Goal: Task Accomplishment & Management: Complete application form

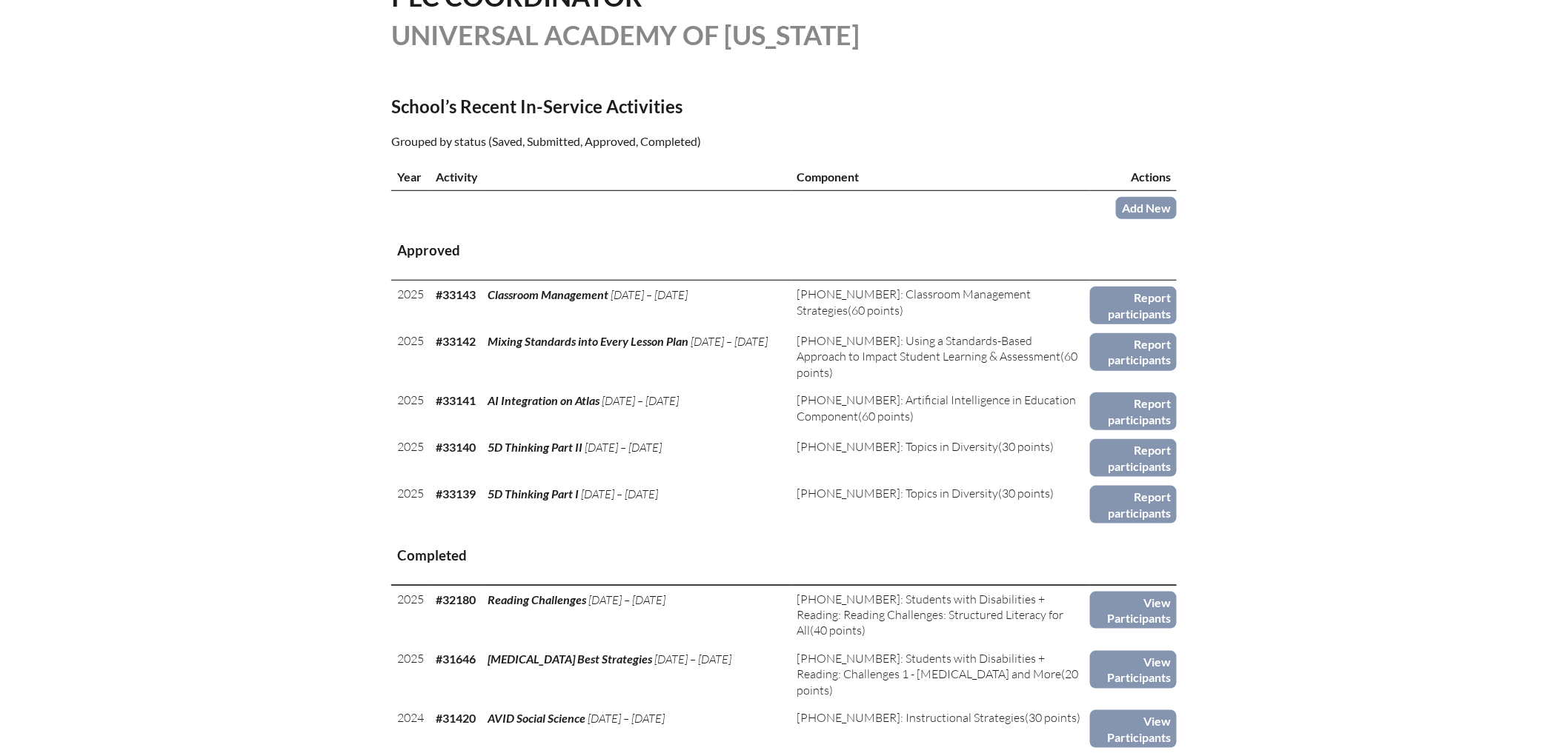
scroll to position [409, 0]
click at [1177, 217] on link "Add New" at bounding box center [1145, 206] width 61 height 21
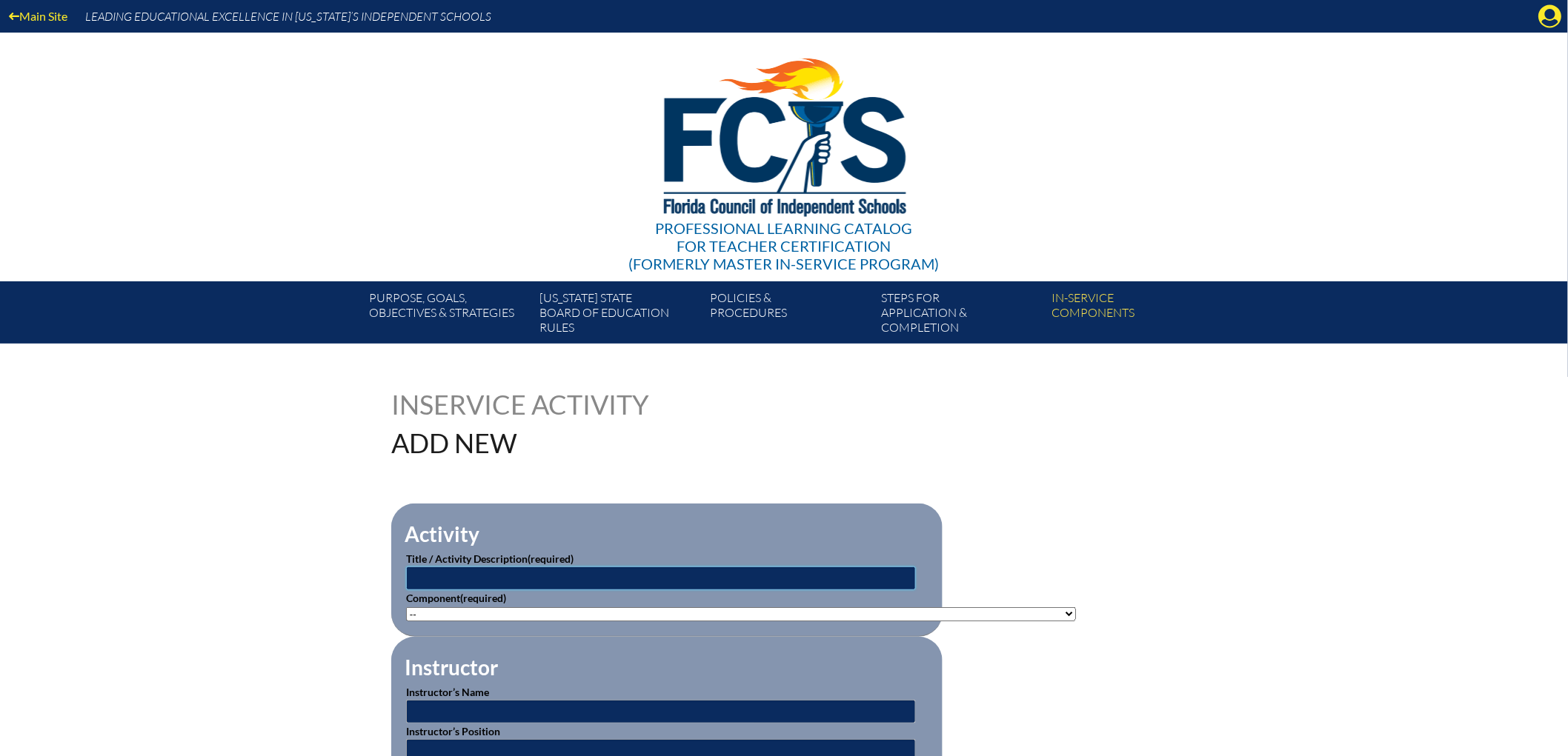
click at [406, 590] on input "text" at bounding box center [661, 578] width 510 height 24
paste input "Reading Challenges 1: Dyslexia and more (SWD)"
type input "Reading Challenges 1: Dyslexia and more (SWD)"
click at [406, 621] on select"]"] "-- 1-000-001: Appropriate Art Activities 1-000-002: Concept and Art Process for…" at bounding box center [741, 614] width 669 height 14
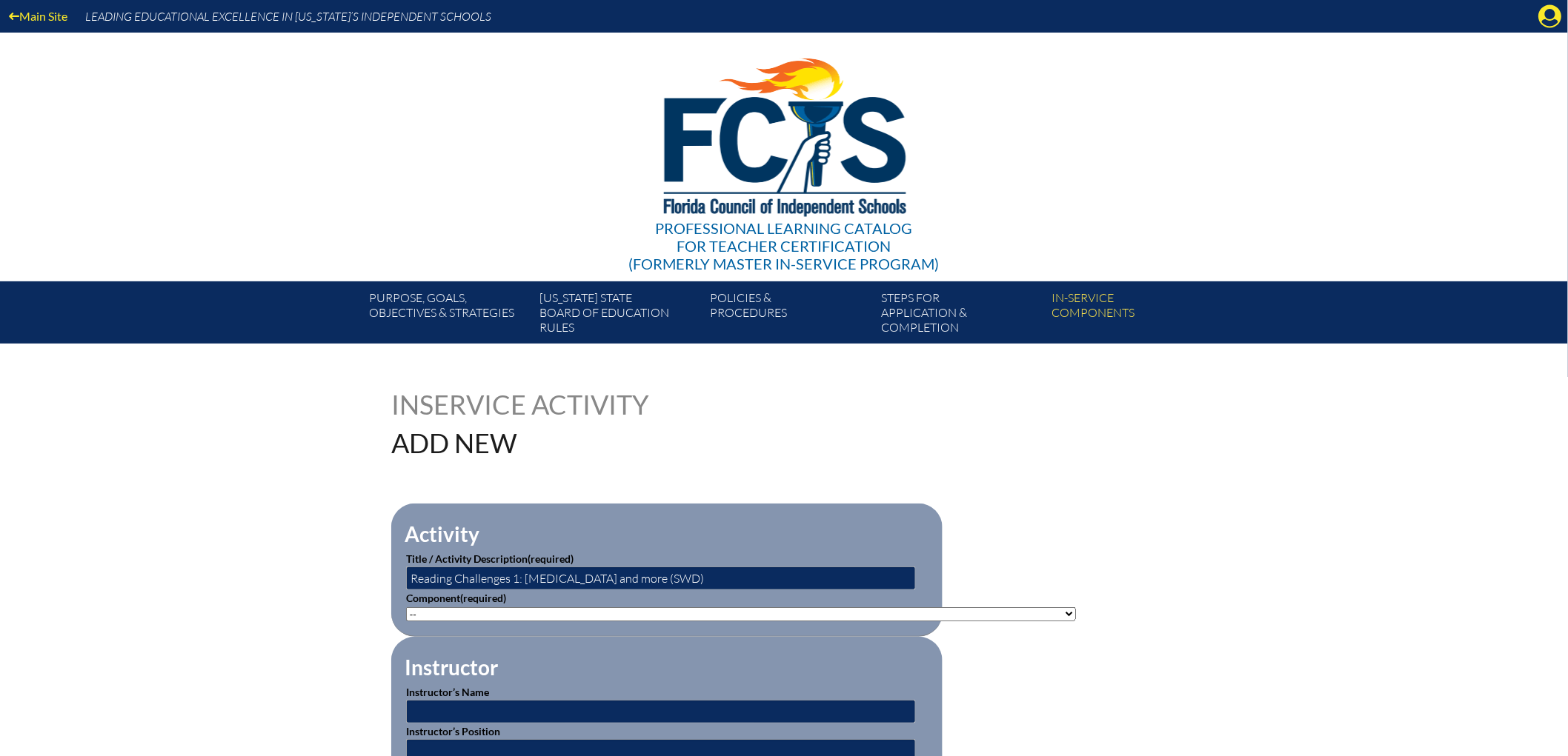
select select"]"] "125926"
click at [406, 621] on select"]"] "-- 1-000-001: Appropriate Art Activities 1-000-002: Concept and Art Process for…" at bounding box center [741, 614] width 669 height 14
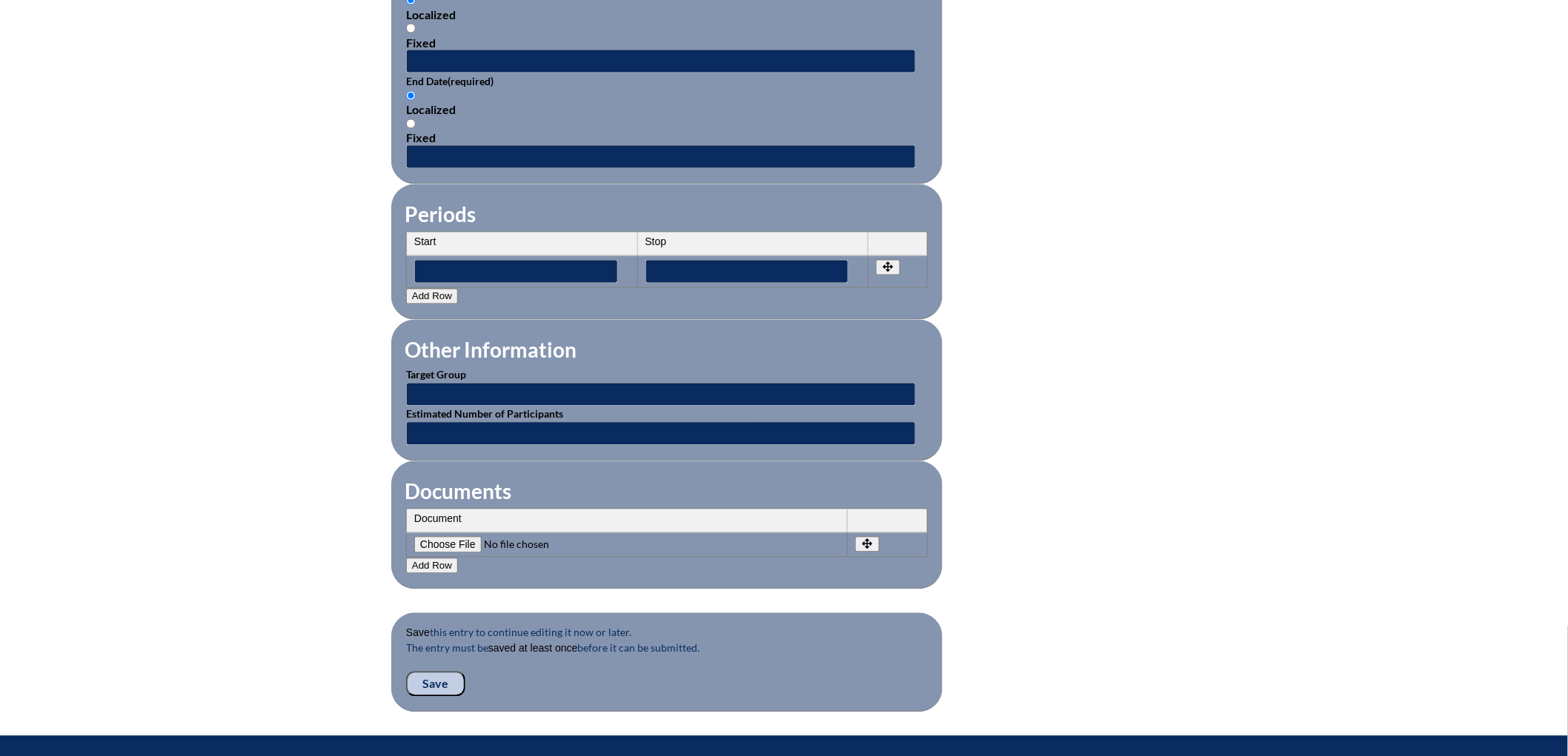
scroll to position [1069, 0]
click at [406, 72] on input "text" at bounding box center [661, 61] width 510 height 24
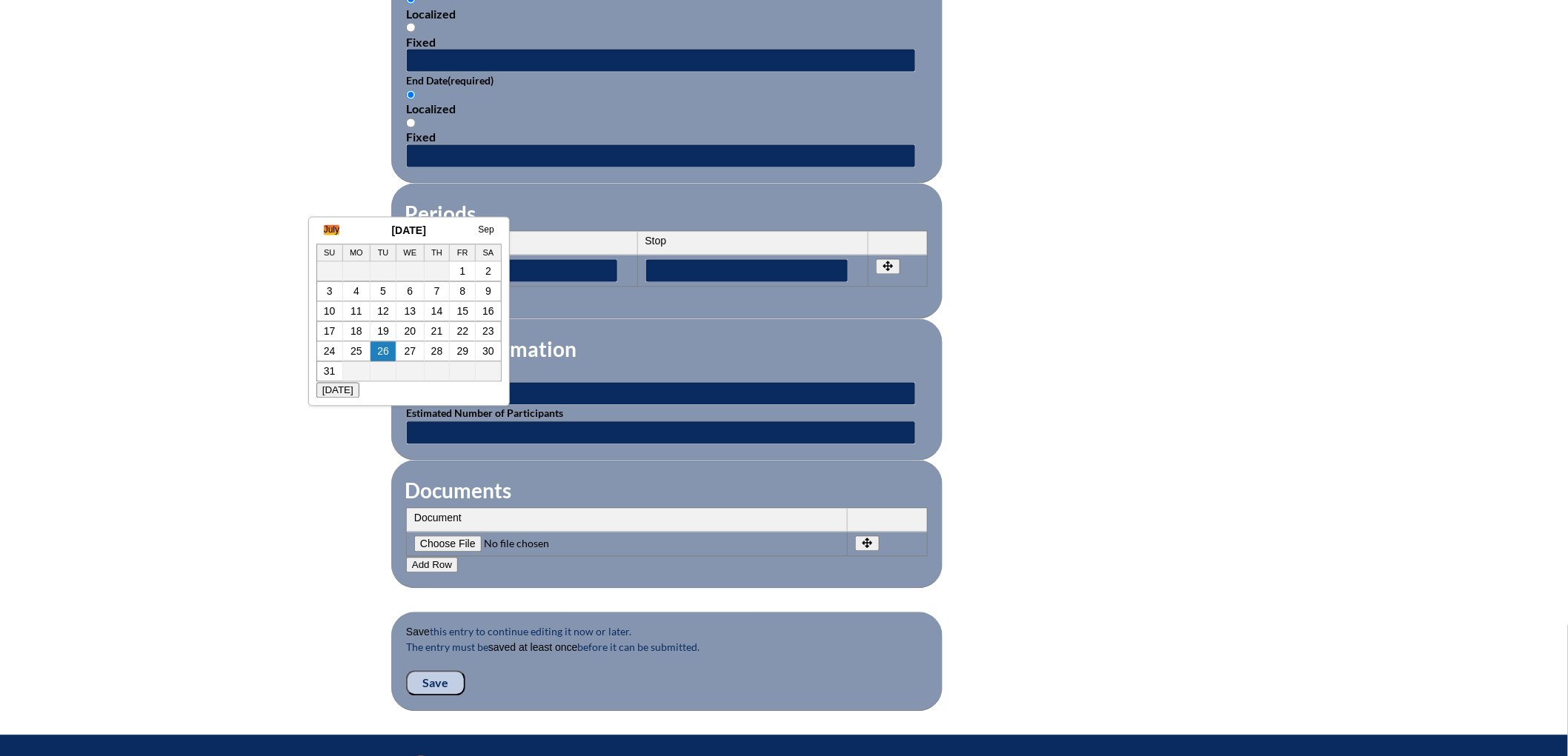
click at [330, 231] on link "July" at bounding box center [331, 230] width 15 height 11
click at [322, 226] on link "June" at bounding box center [319, 230] width 19 height 11
click at [383, 286] on link "11" at bounding box center [380, 292] width 12 height 12
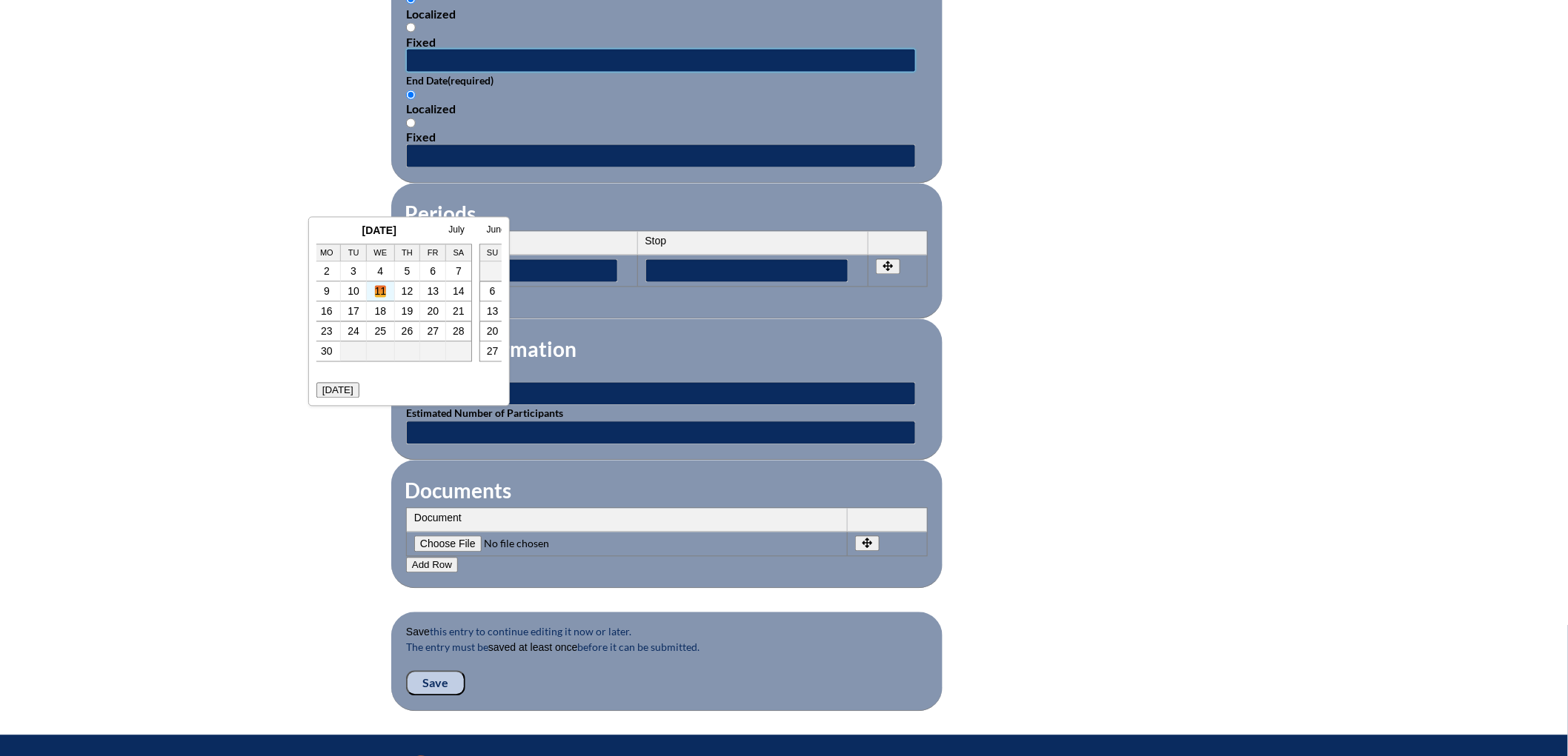
type input "2025-06-11 10:55 AM"
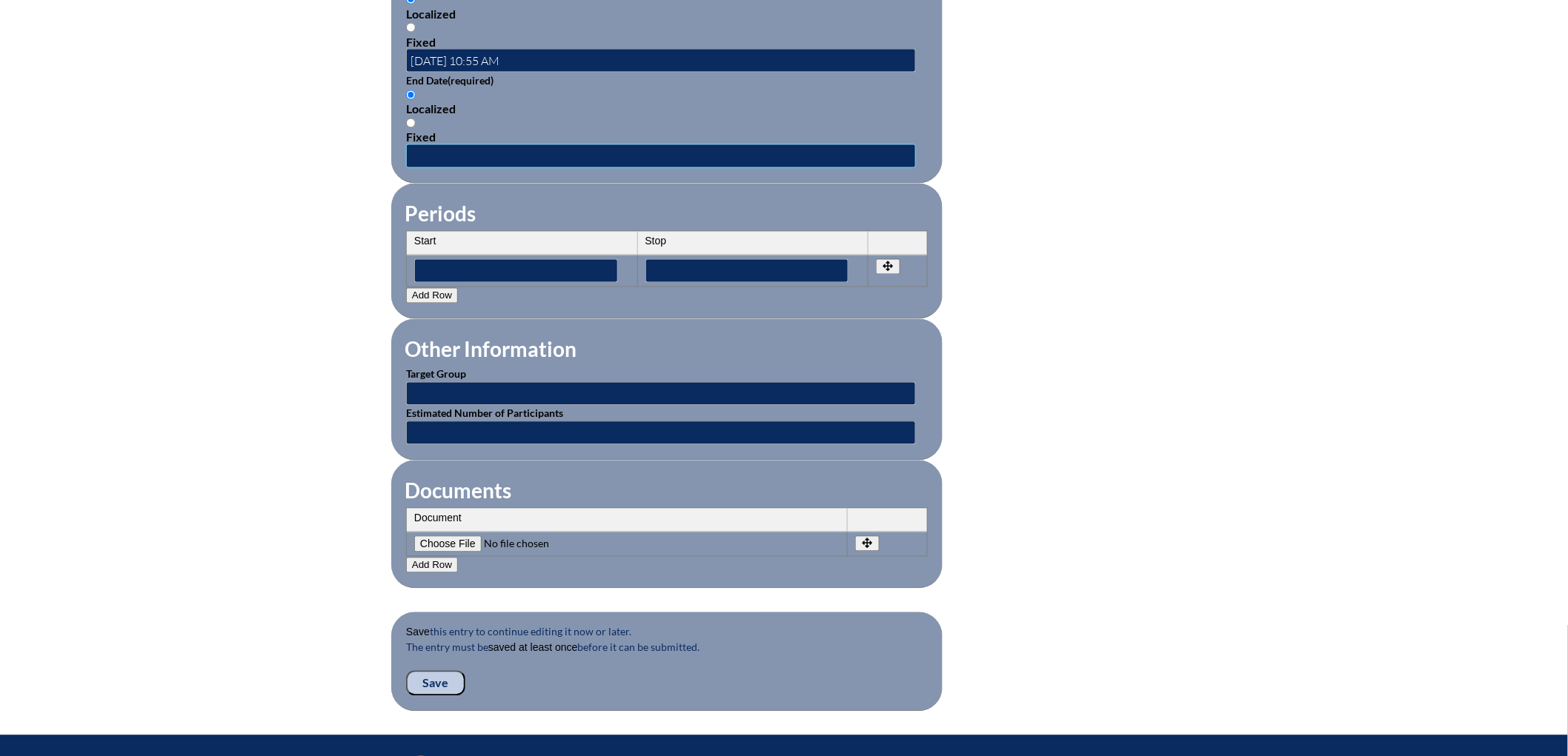
click at [406, 169] on input "text" at bounding box center [661, 156] width 510 height 24
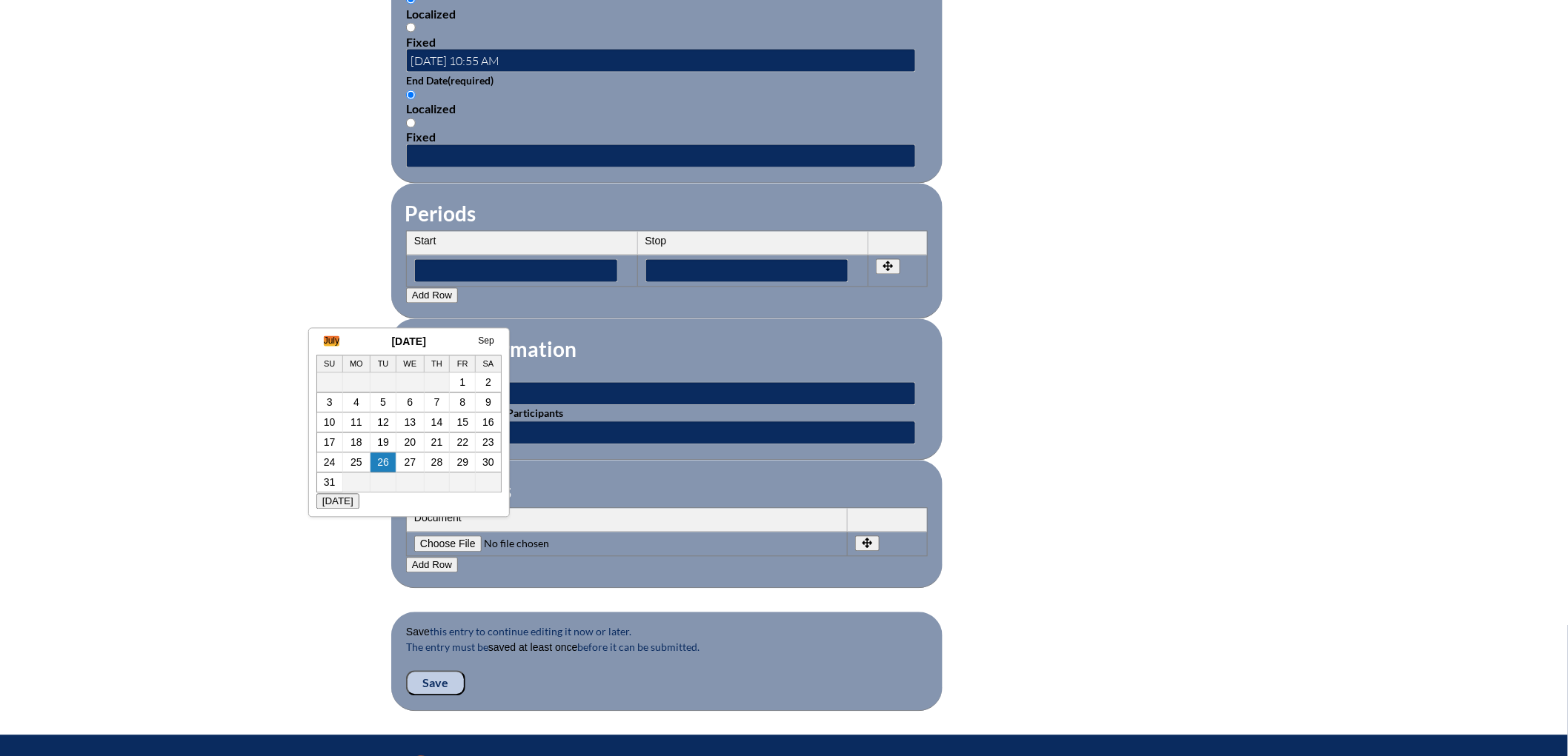
click at [330, 339] on link "July" at bounding box center [331, 341] width 15 height 11
click at [327, 342] on link "June" at bounding box center [319, 341] width 19 height 11
click at [380, 406] on link "11" at bounding box center [380, 403] width 12 height 12
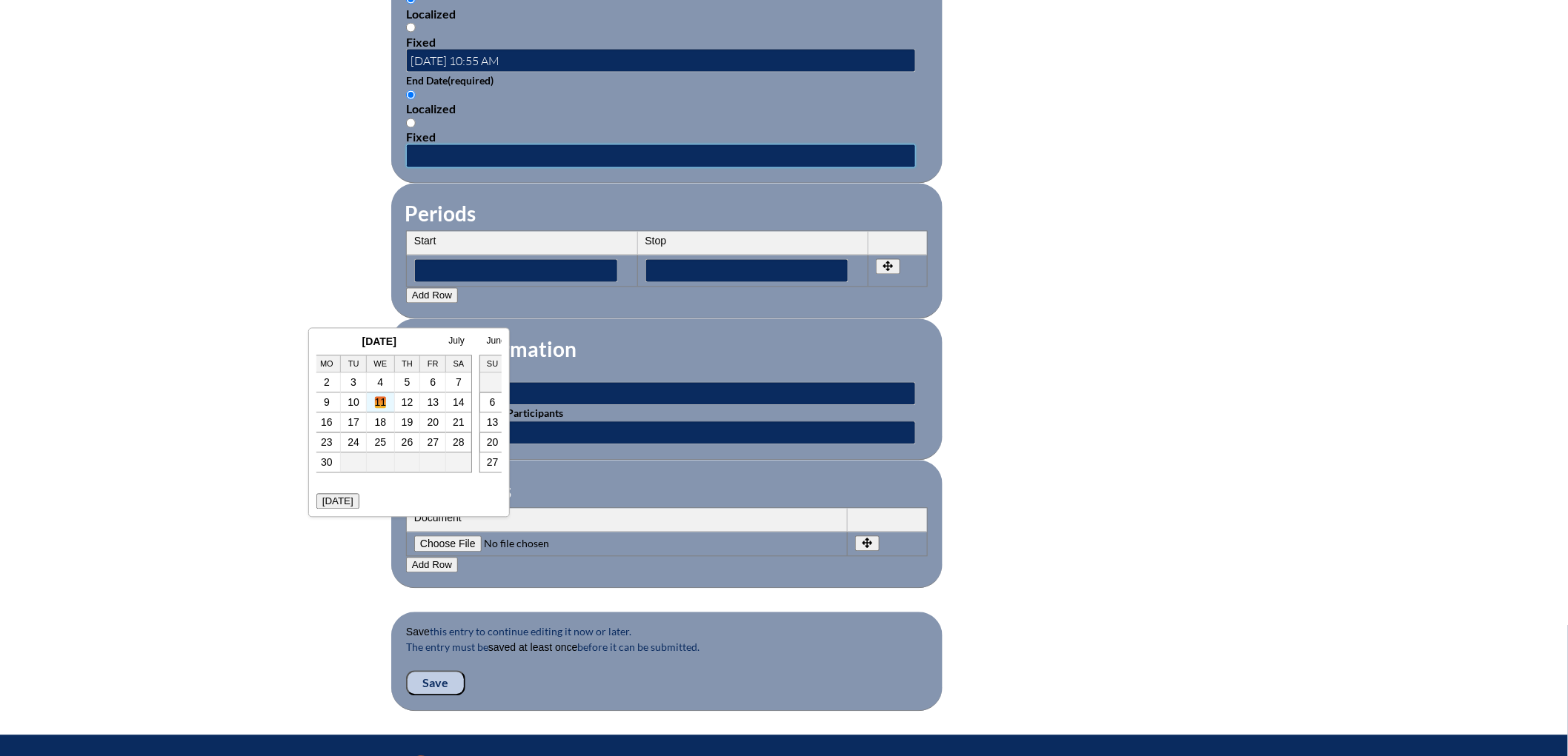
type input "2025-06-11 10:55 AM"
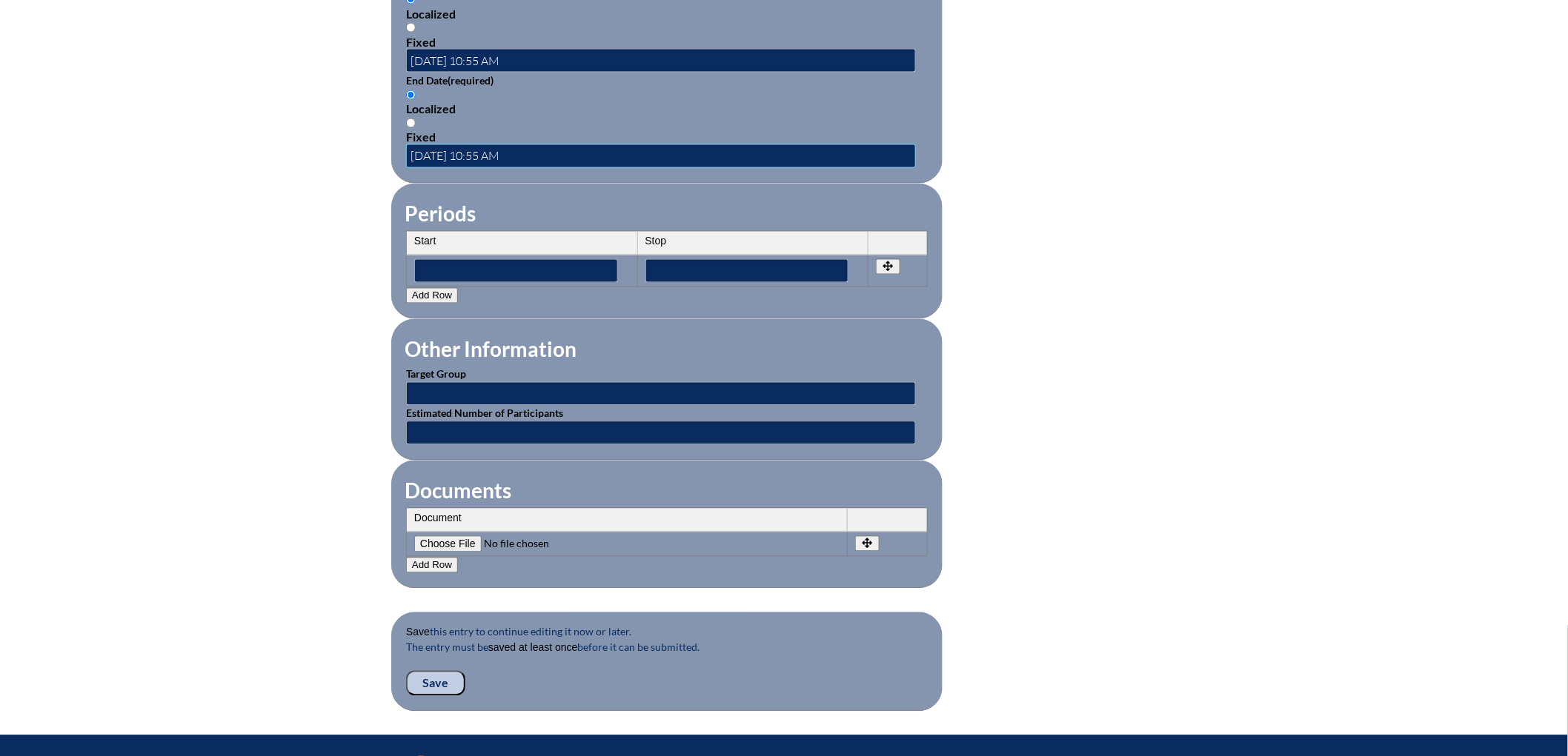
scroll to position [0, 0]
click at [368, 475] on div "Inservice Activity Add New Activity Title / Activity Description (required) Rea…" at bounding box center [784, 16] width 833 height 1390
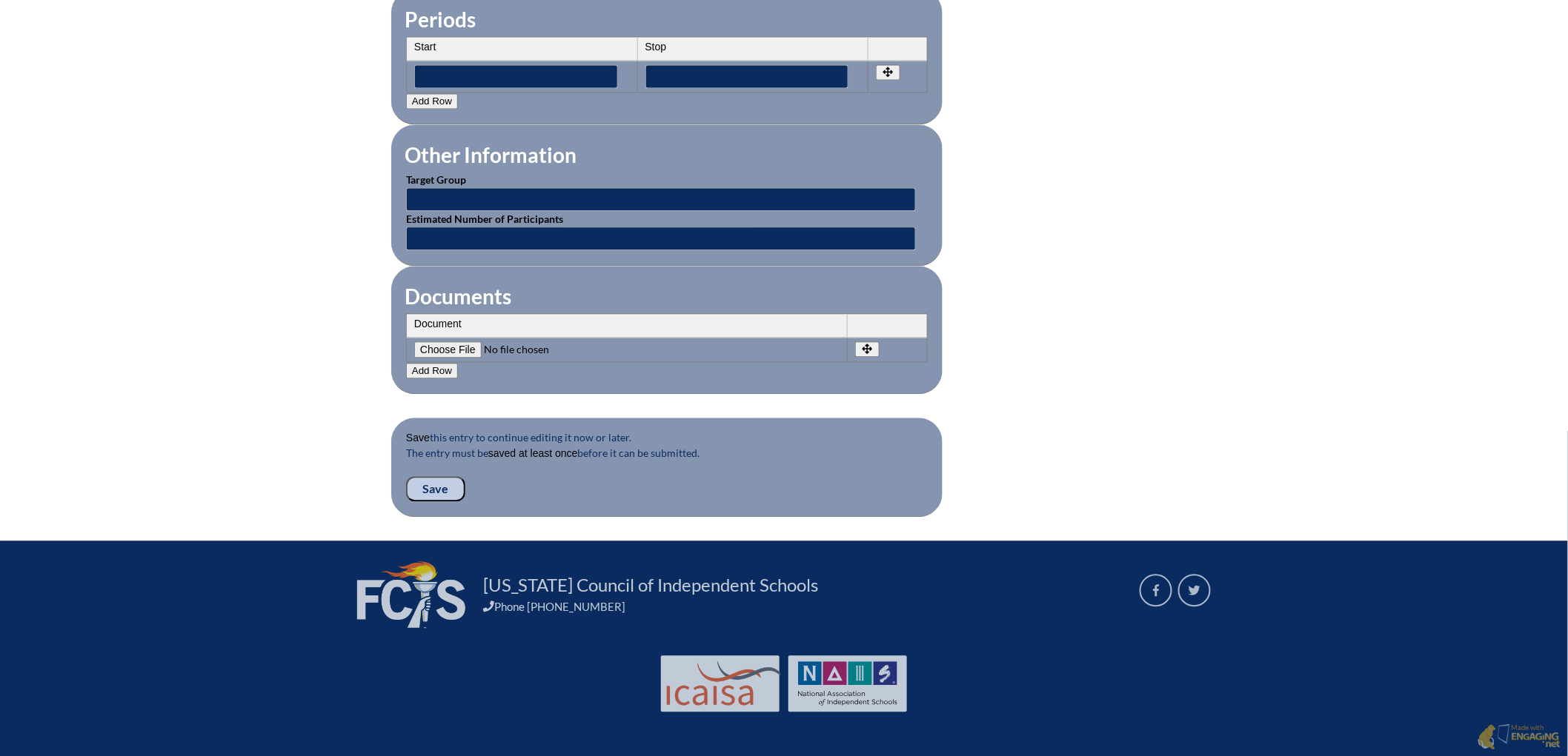
scroll to position [1499, 0]
click at [406, 477] on input "Save" at bounding box center [436, 489] width 60 height 25
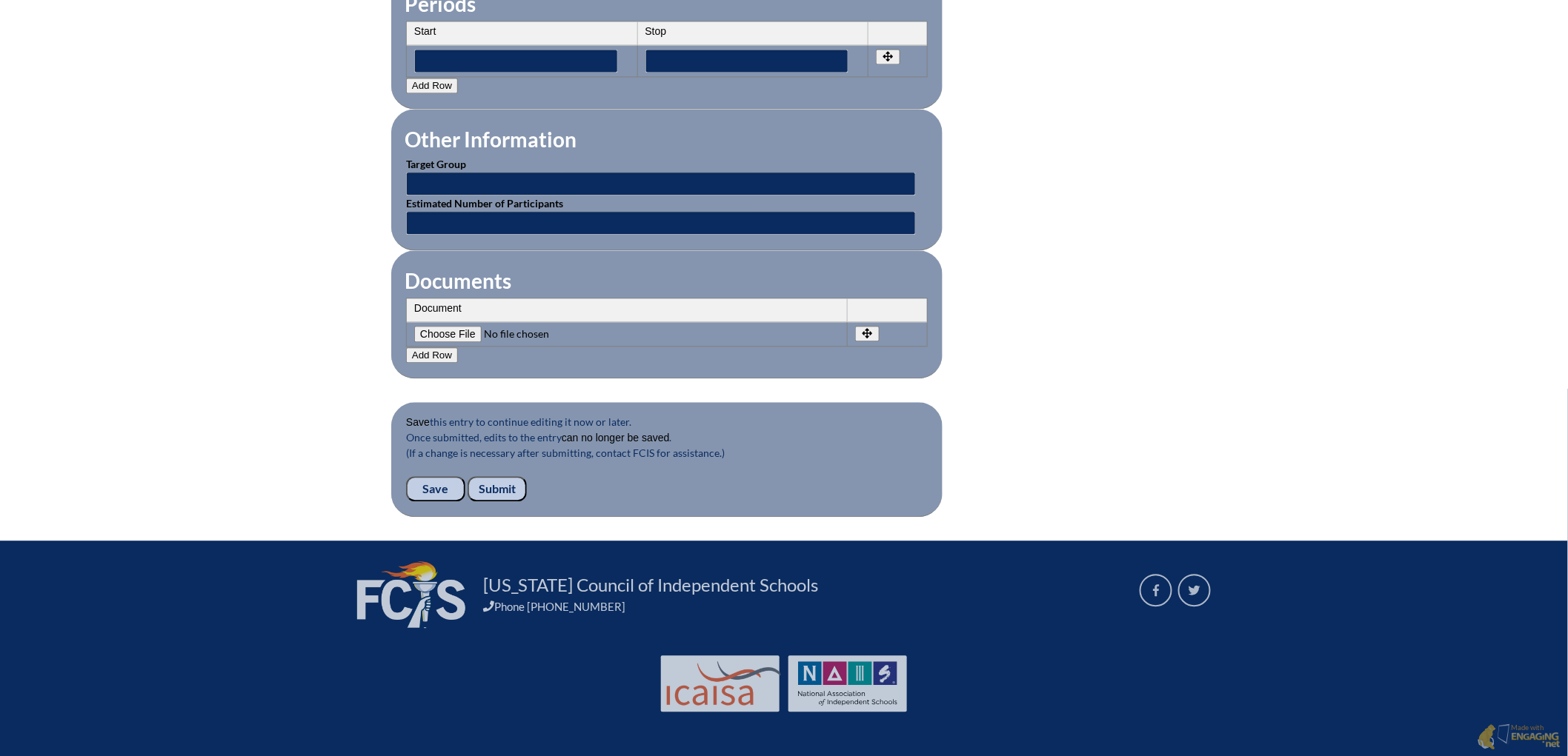
scroll to position [1547, 0]
click at [467, 477] on input "Submit" at bounding box center [497, 489] width 60 height 25
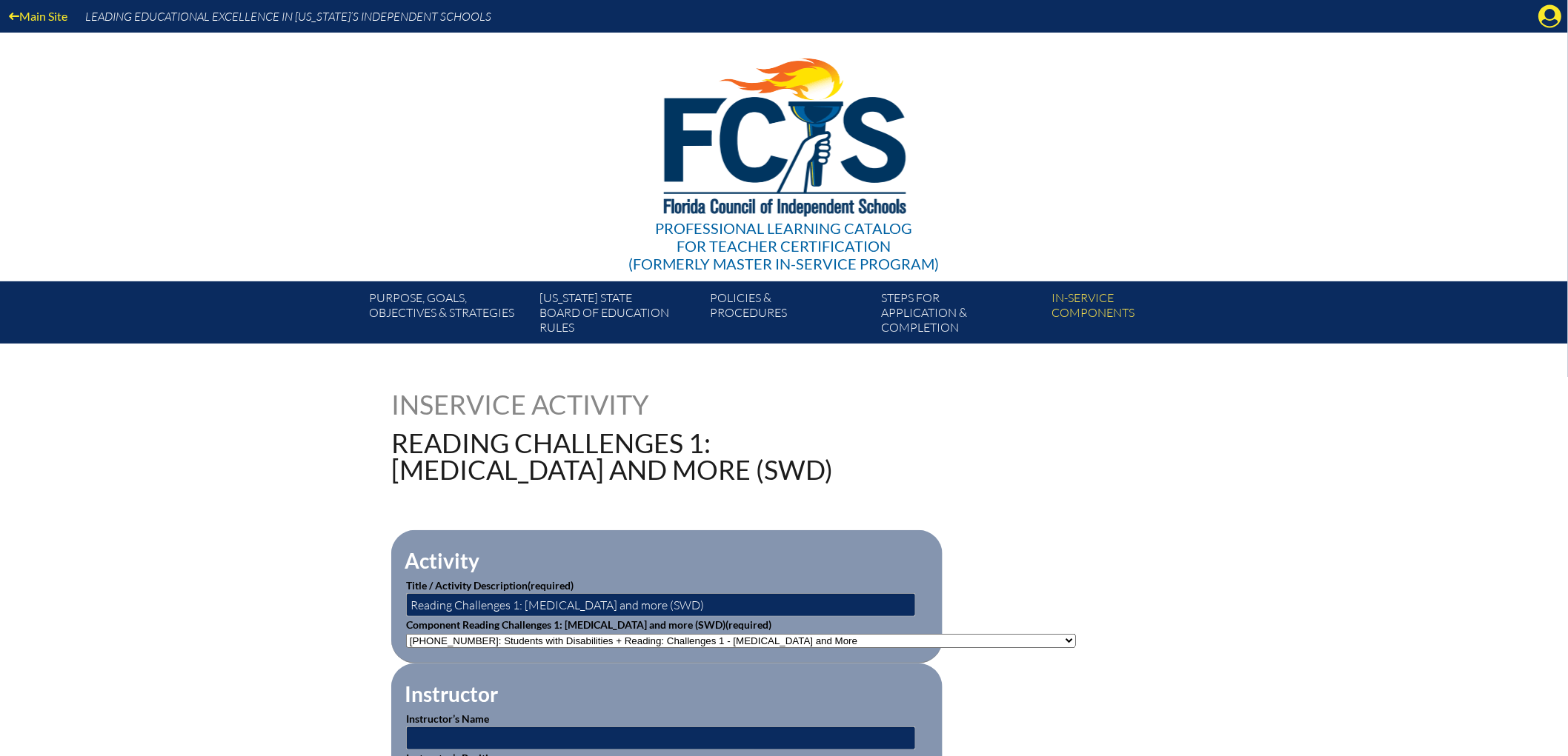
click at [1054, 447] on div "Inservice Activity Reading Challenges 1: Dyslexia and more (SWD)" at bounding box center [783, 436] width 785 height 91
click at [1539, 28] on icon "Manage account" at bounding box center [1550, 16] width 24 height 24
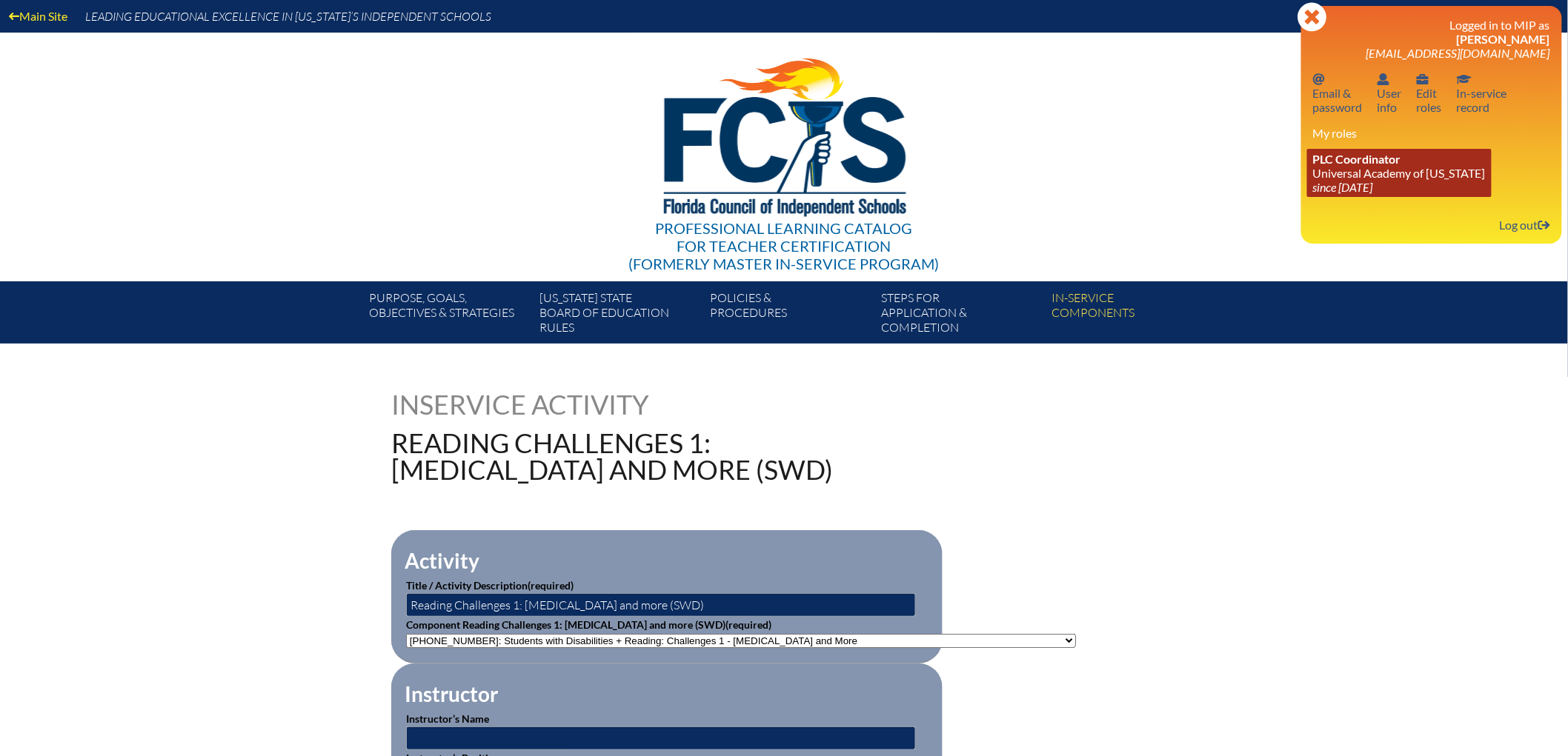
click at [1361, 197] on link "PLC Coordinator Universal Academy of Florida since 2022 Aug 1" at bounding box center [1399, 173] width 185 height 48
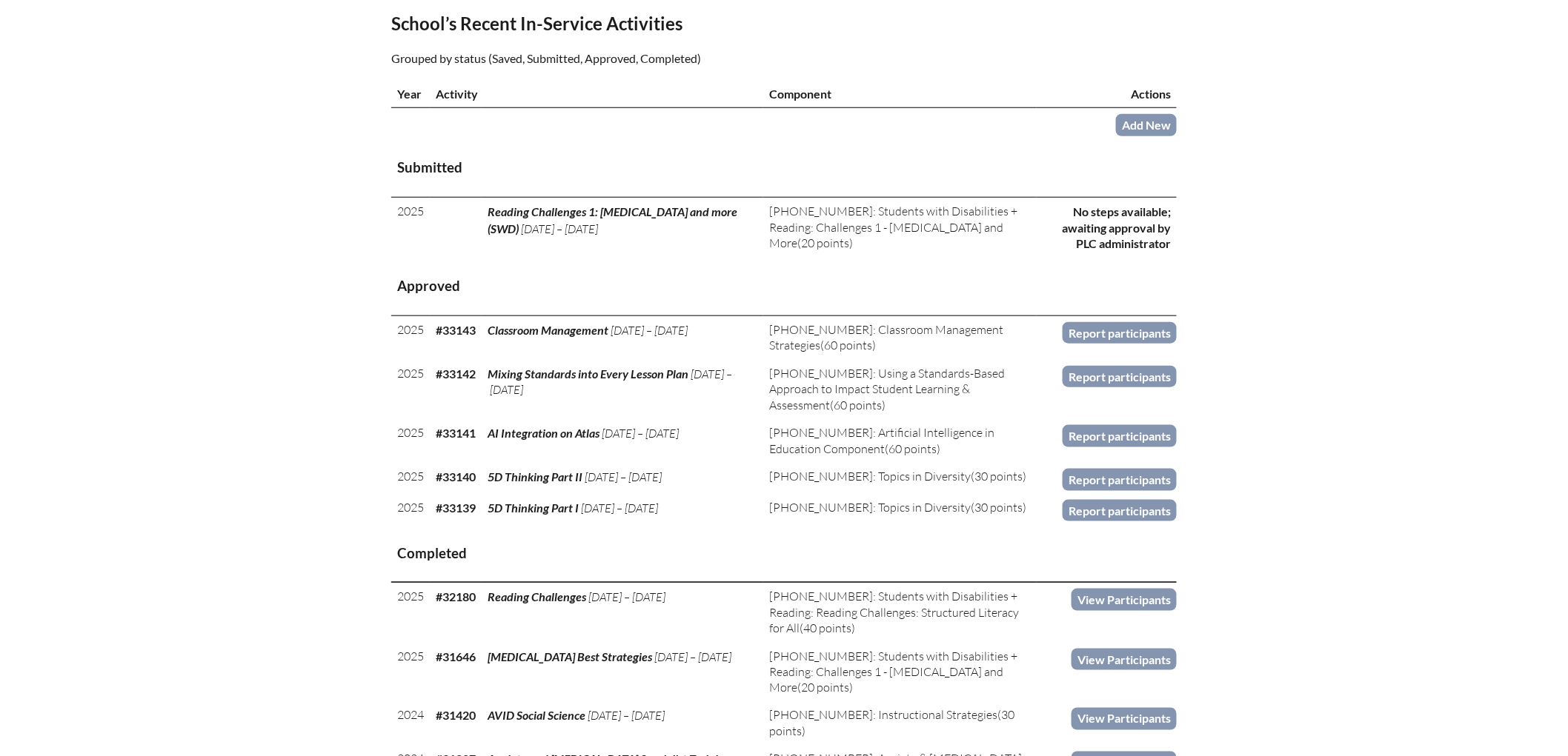
scroll to position [492, 0]
click at [1177, 135] on link "Add New" at bounding box center [1145, 124] width 61 height 21
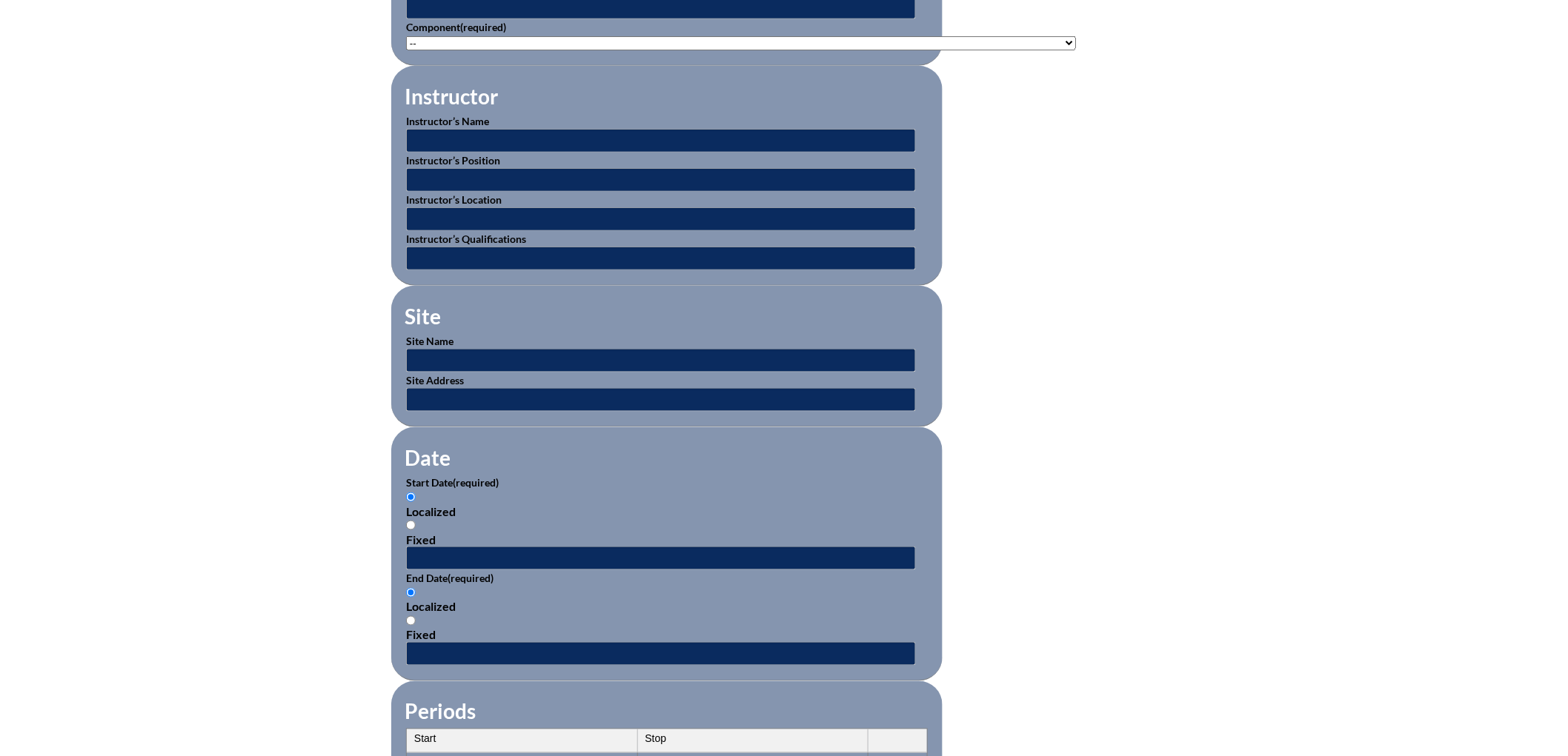
scroll to position [573, 0]
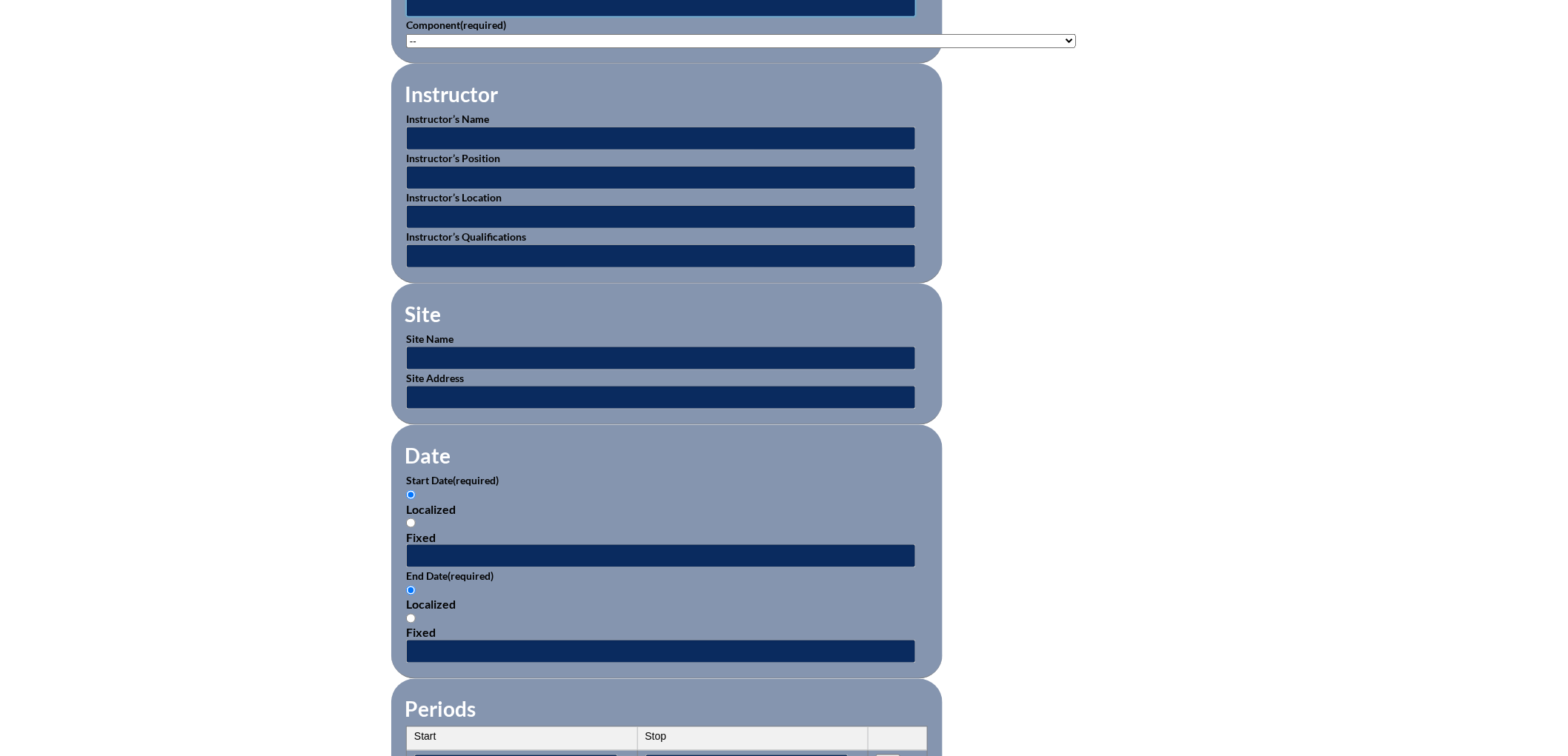
click at [410, 17] on input "text" at bounding box center [661, 5] width 510 height 24
paste input "Reading Challenges 2: Structured Literacy (swd)"
type input "Reading Challenges 2: Structured Literacy (swd)"
click at [419, 48] on select"]"] "-- [PHONE_NUMBER]: Appropriate Art Activities [PHONE_NUMBER]: Concept and Art P…" at bounding box center [741, 40] width 669 height 14
select select"]"] "203426"
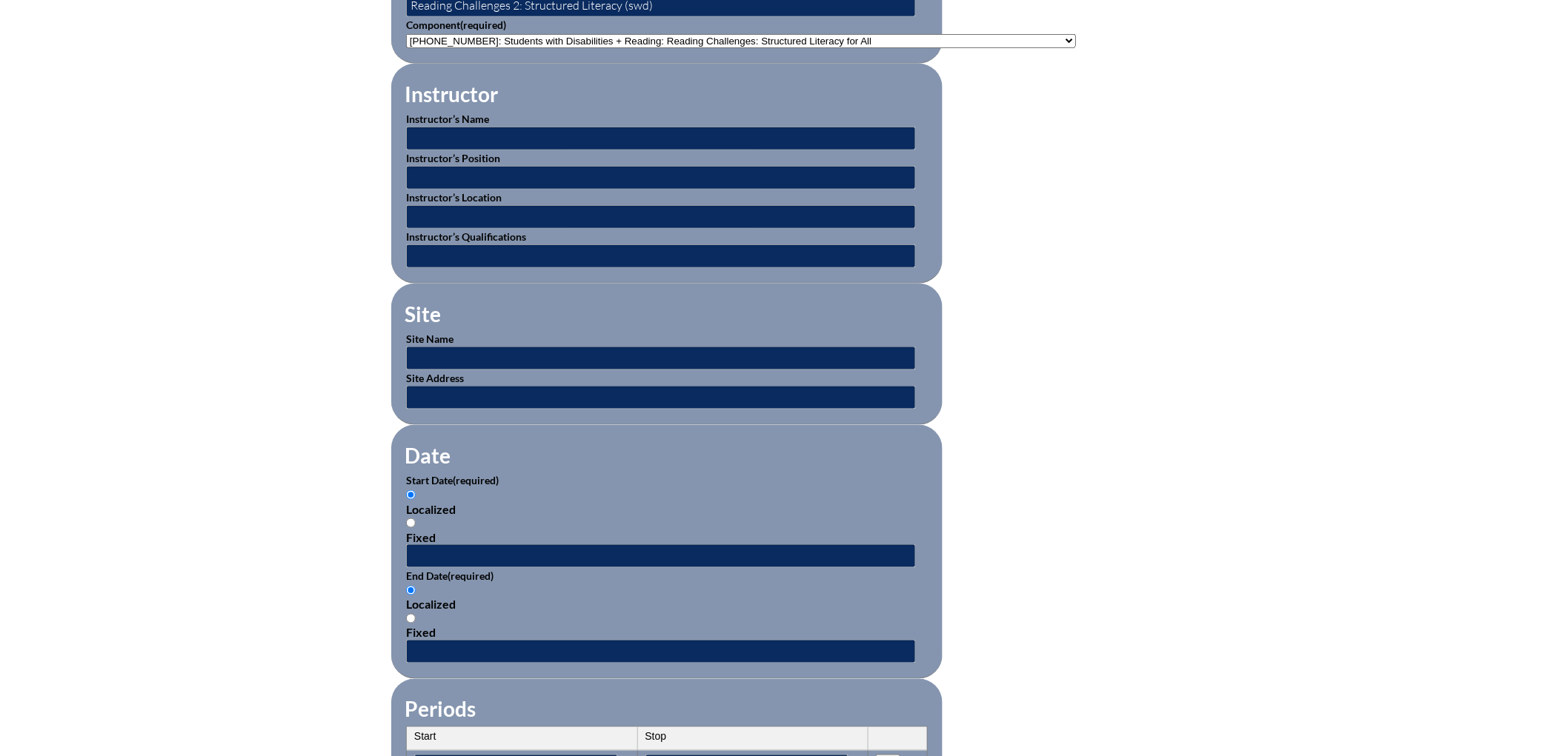
click at [406, 48] on select"]"] "-- 1-000-001: Appropriate Art Activities 1-000-002: Concept and Art Process for…" at bounding box center [741, 40] width 669 height 14
click at [16, 326] on div "Inservice Activity Add New Activity Title / Activity Description (required) Rea…" at bounding box center [784, 512] width 1568 height 1390
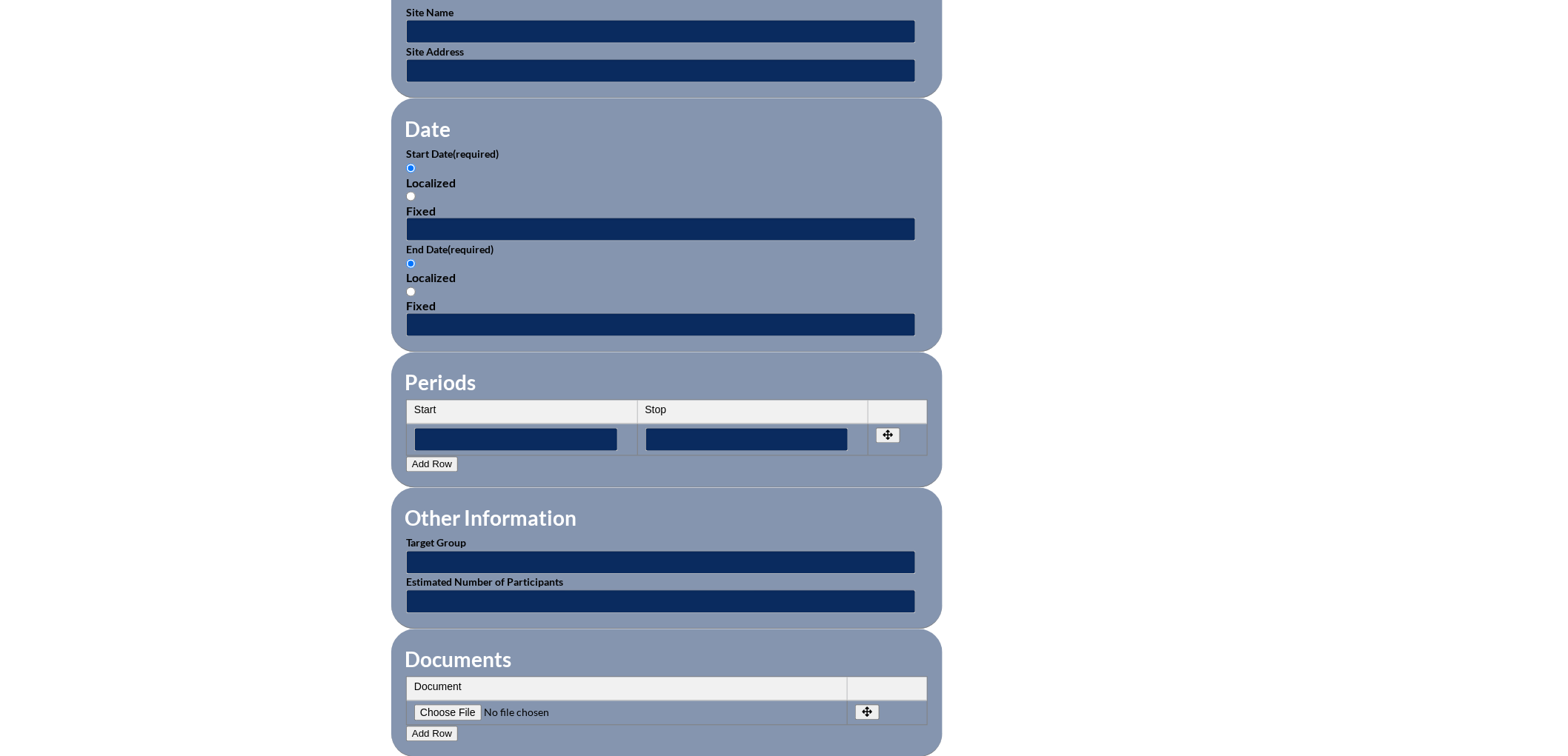
scroll to position [901, 0]
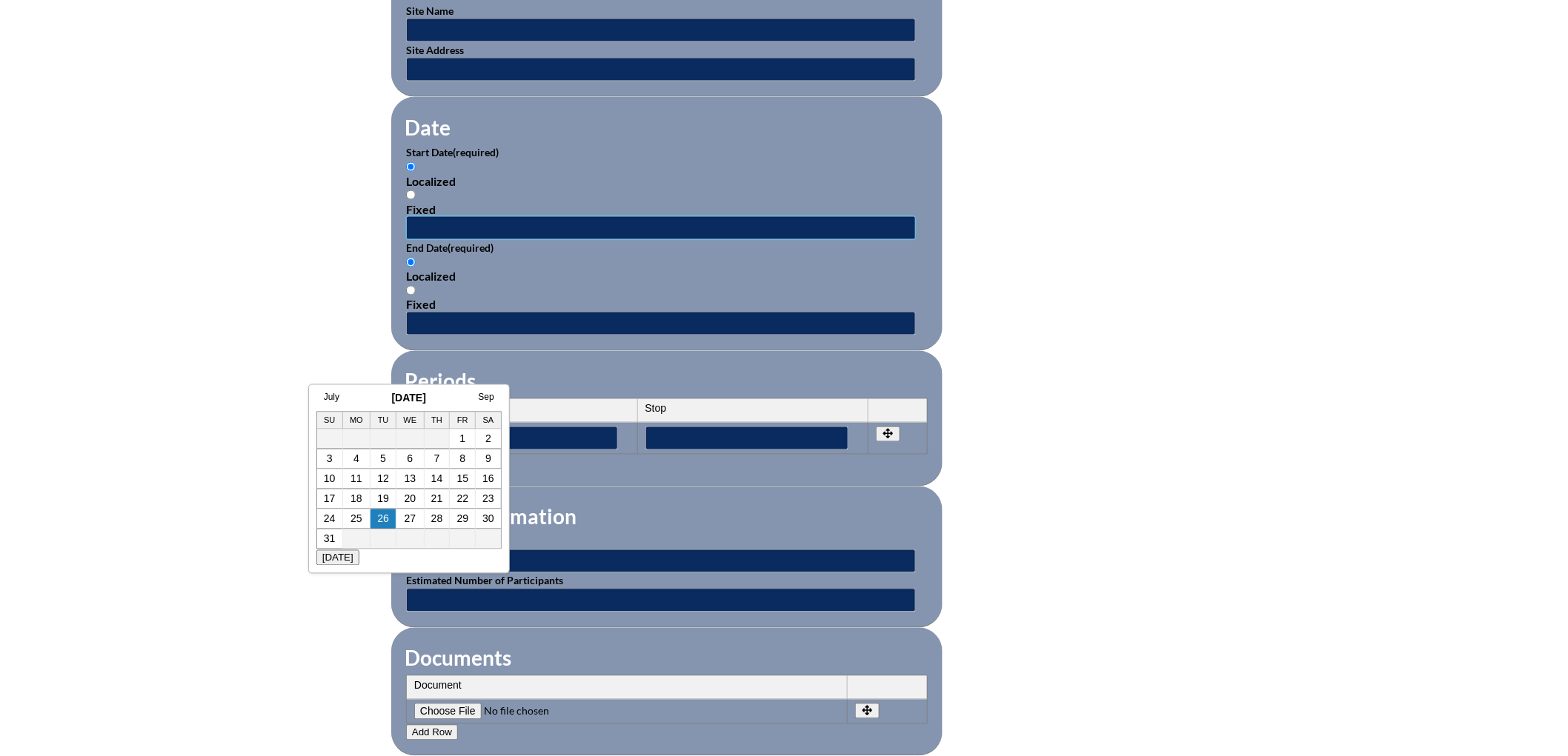
click at [410, 240] on input "text" at bounding box center [661, 228] width 510 height 24
click at [361, 456] on td "4" at bounding box center [356, 459] width 28 height 20
click at [358, 460] on link "4" at bounding box center [356, 459] width 6 height 12
type input "[DATE] 10:57 AM"
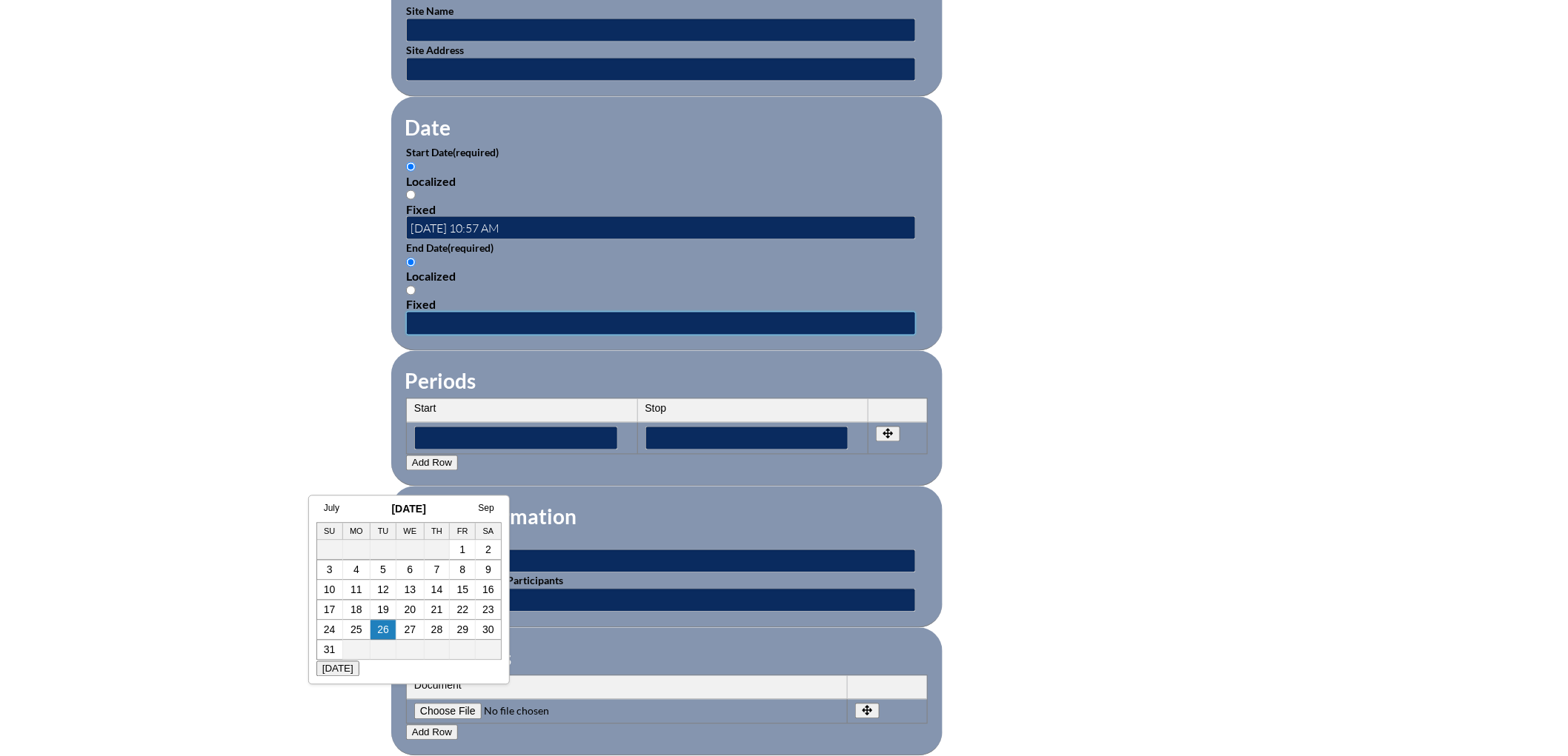
click at [406, 335] on input "text" at bounding box center [661, 324] width 510 height 24
click at [358, 567] on link "4" at bounding box center [356, 570] width 6 height 12
type input "2025-08-04 10:57 AM"
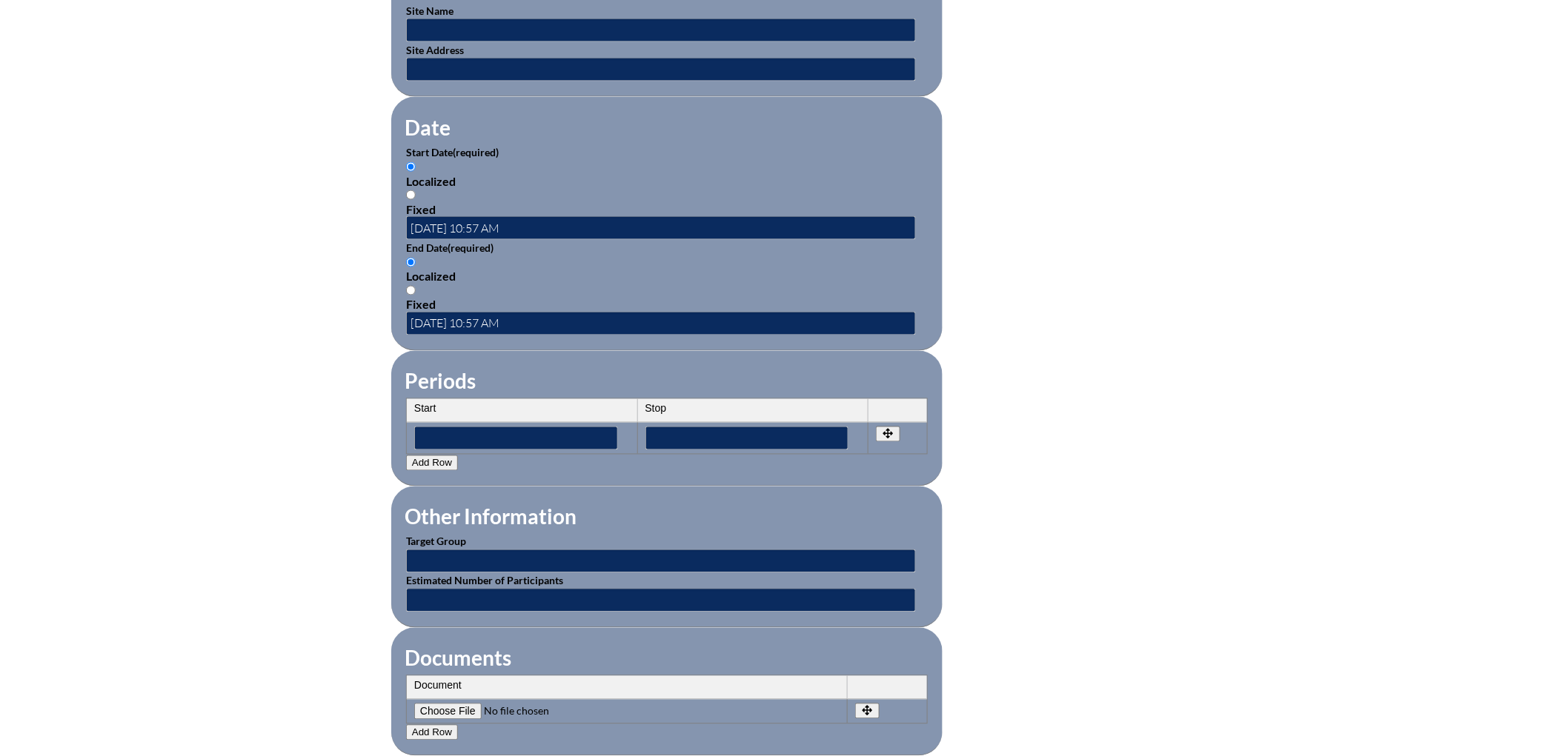
click at [241, 523] on div "Inservice Activity Add New Activity Title / Activity Description (required) Rea…" at bounding box center [784, 184] width 1568 height 1390
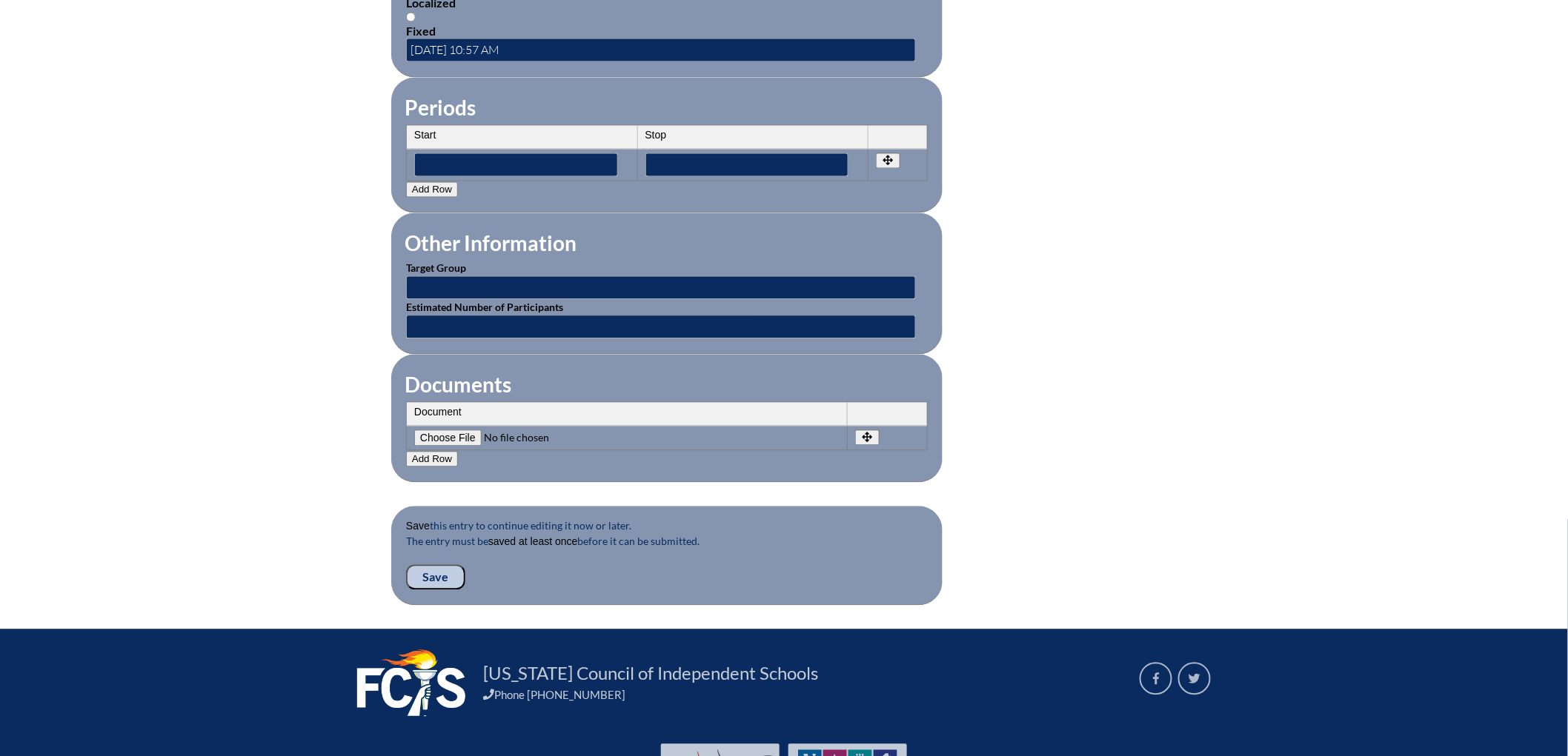
scroll to position [1499, 0]
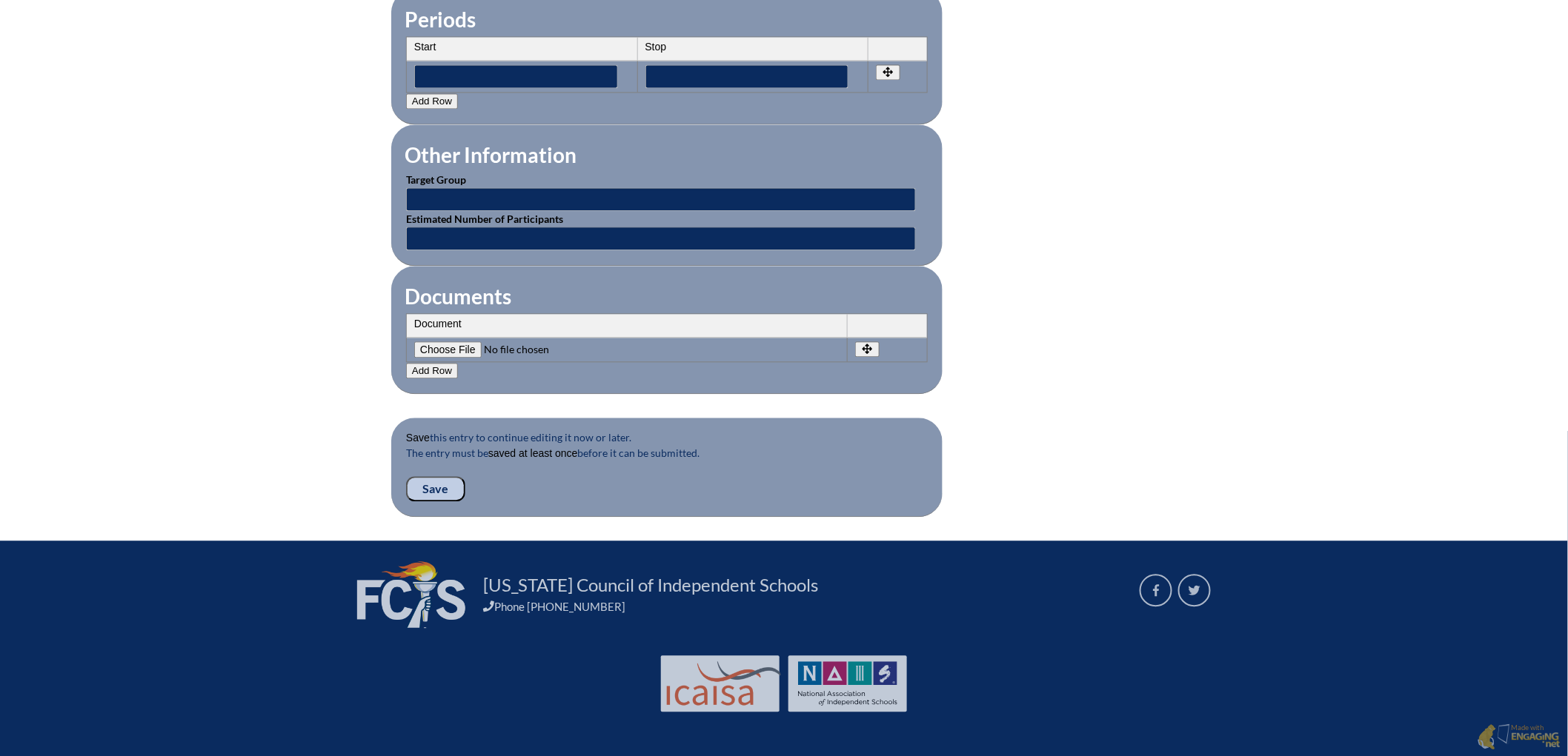
click at [406, 477] on input "Save" at bounding box center [436, 489] width 60 height 25
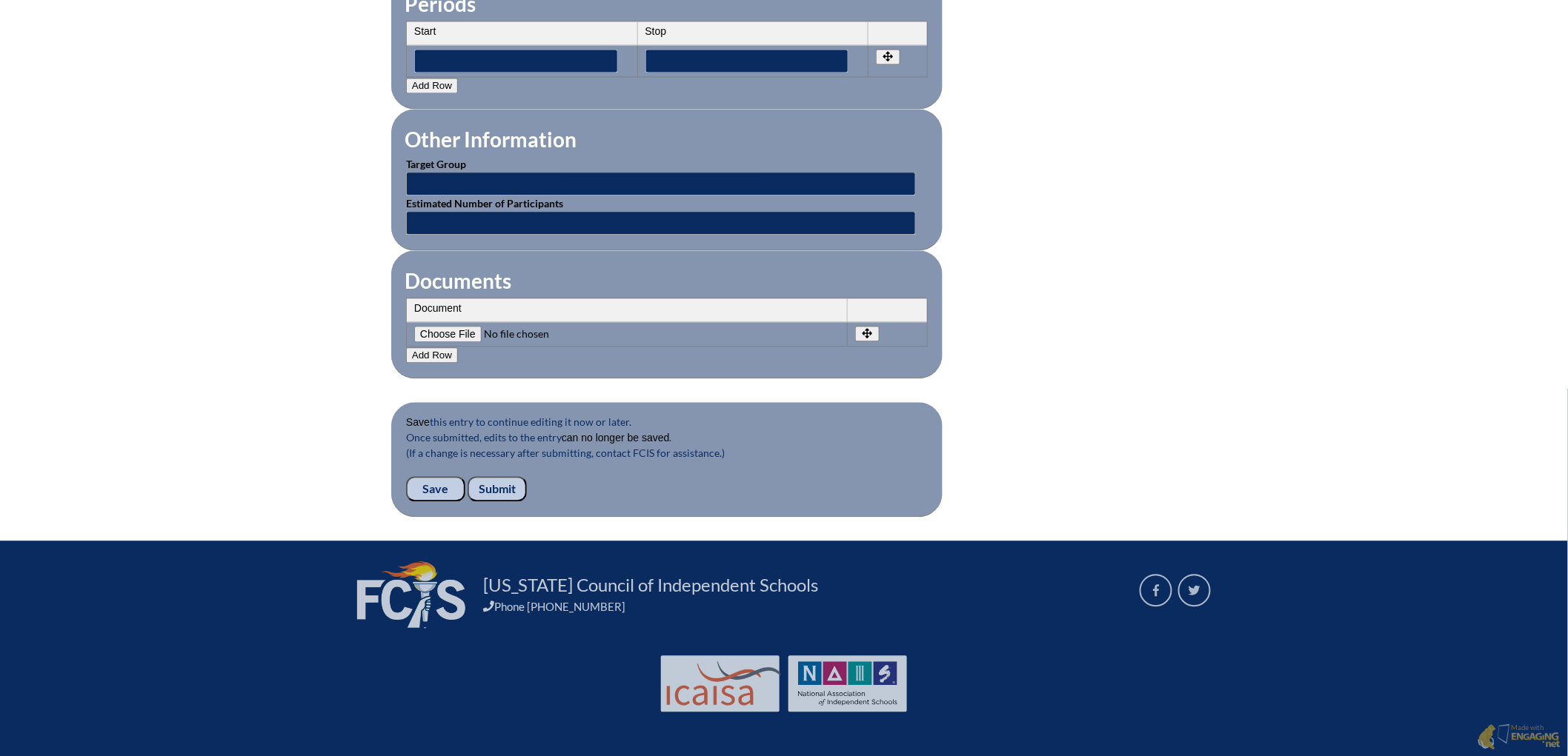
scroll to position [1547, 0]
click at [467, 477] on input "Submit" at bounding box center [497, 489] width 60 height 25
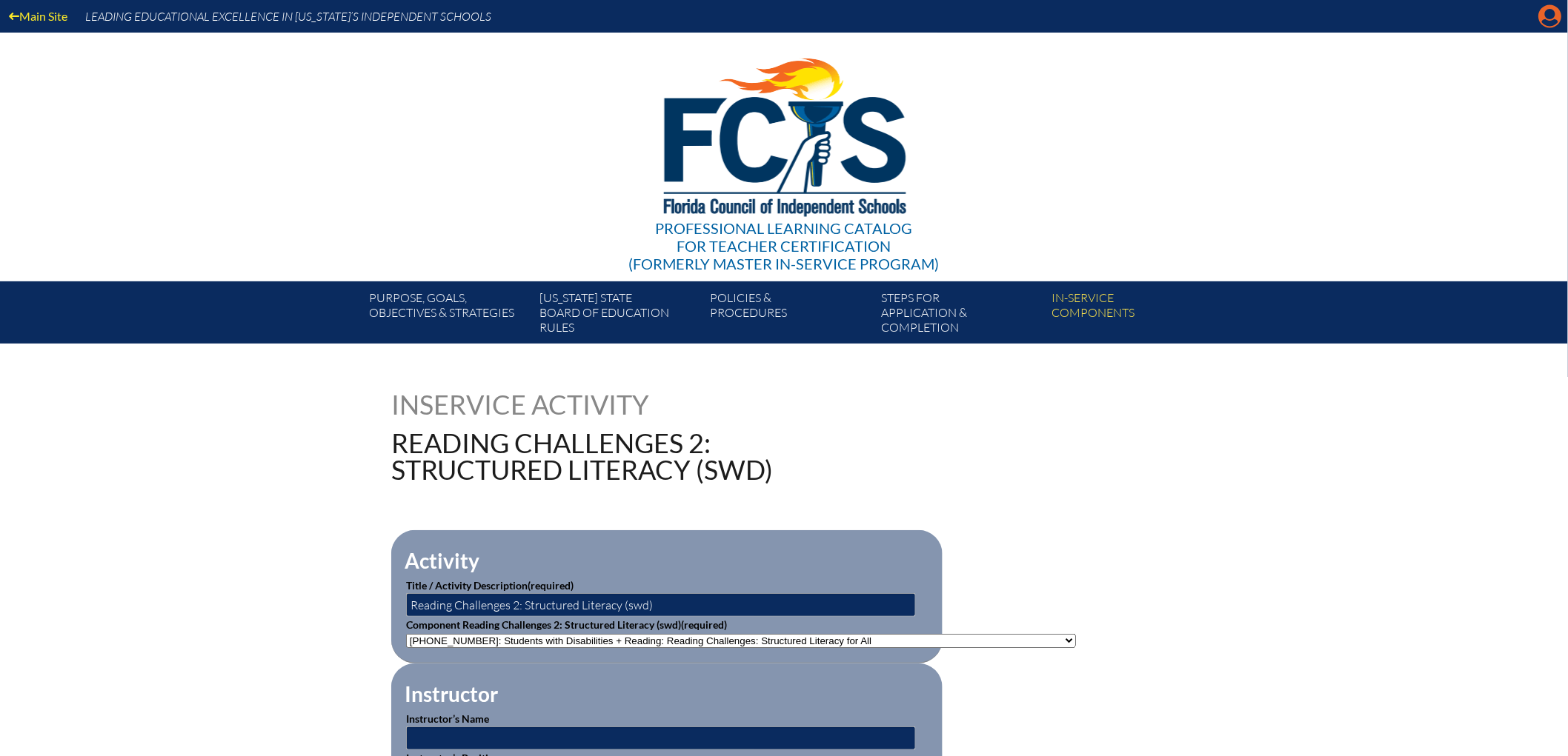
click at [1539, 19] on icon at bounding box center [1551, 16] width 23 height 23
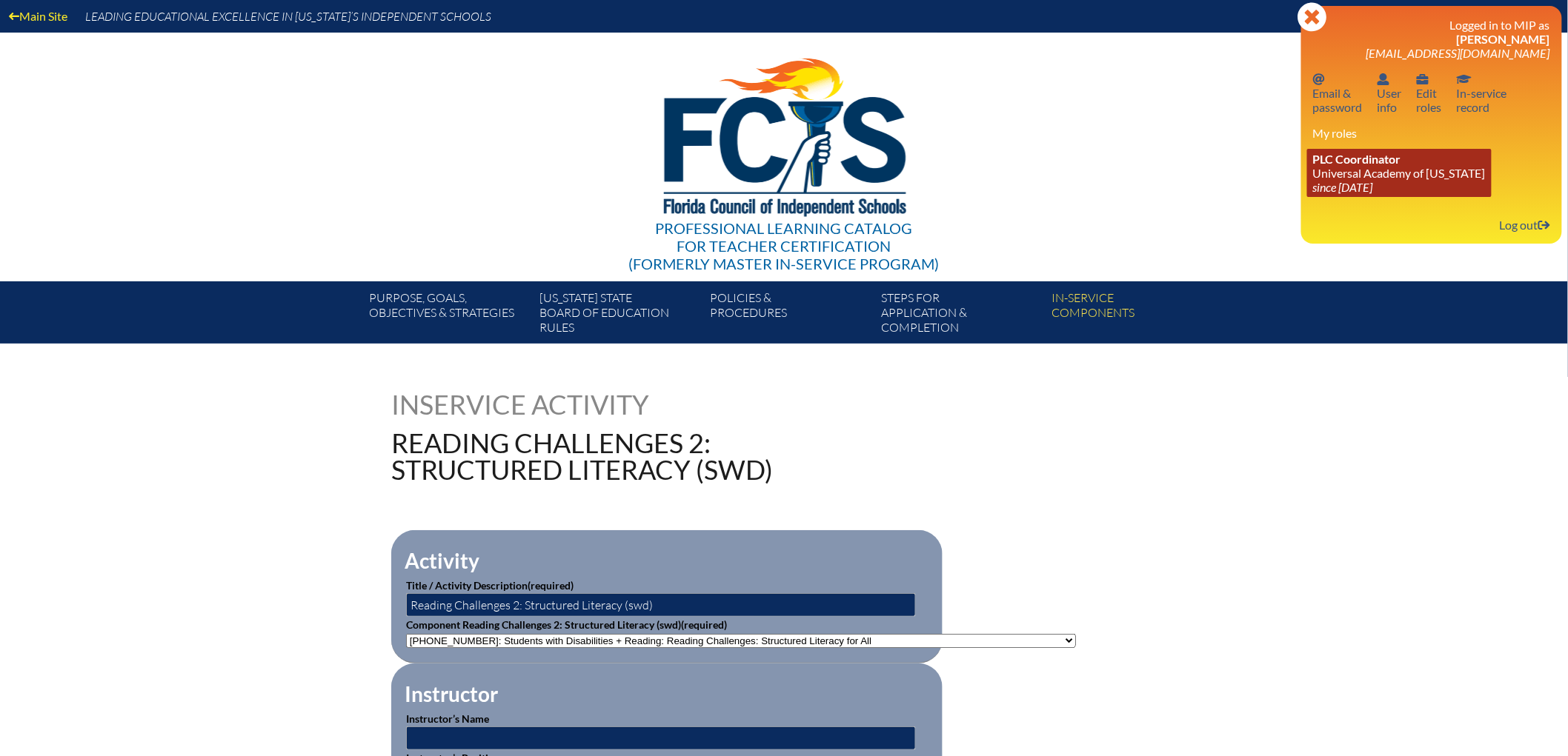
click at [1345, 197] on link "PLC Coordinator [GEOGRAPHIC_DATA][US_STATE] since [DATE]" at bounding box center [1399, 173] width 185 height 48
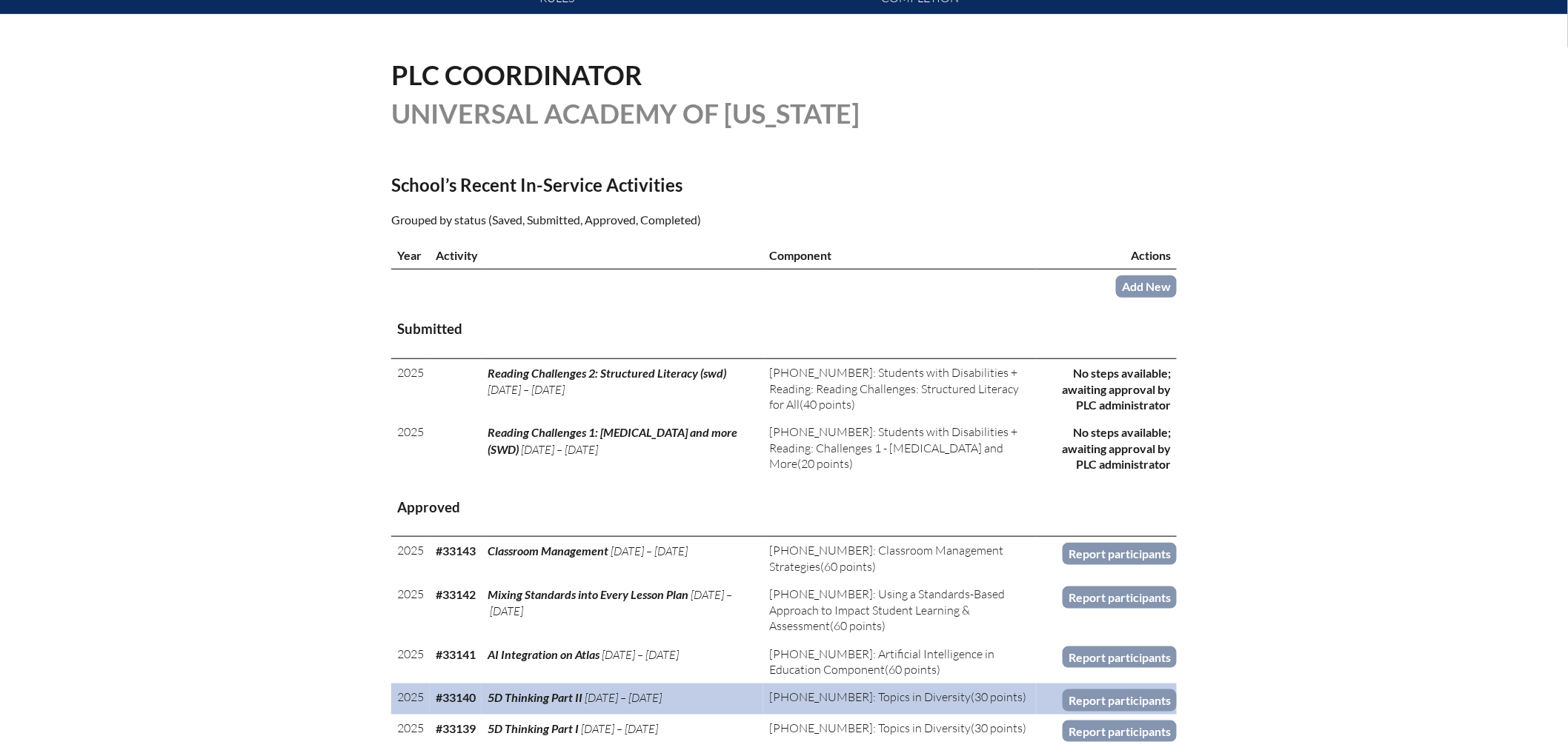
scroll to position [329, 0]
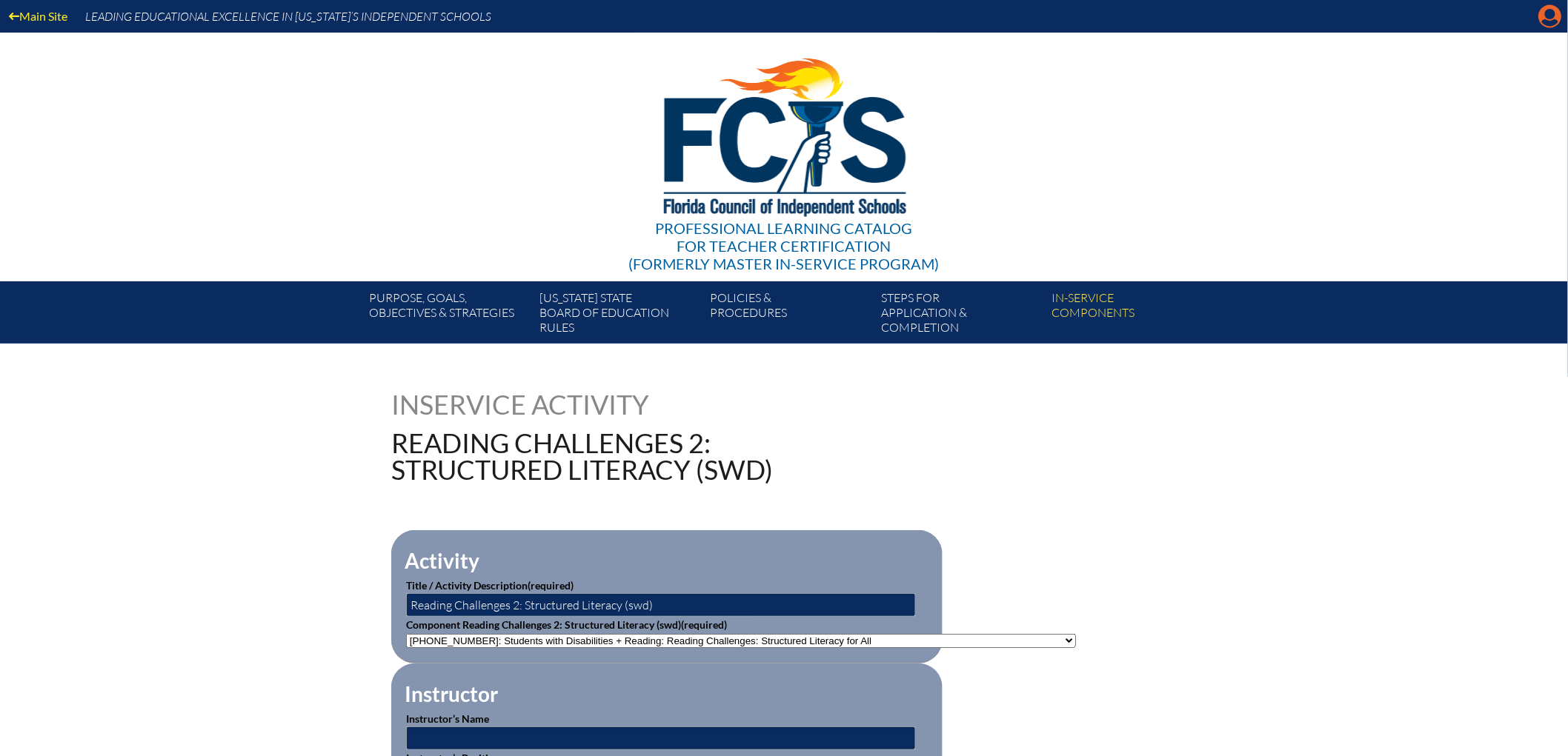
click at [1539, 18] on icon at bounding box center [1551, 16] width 23 height 23
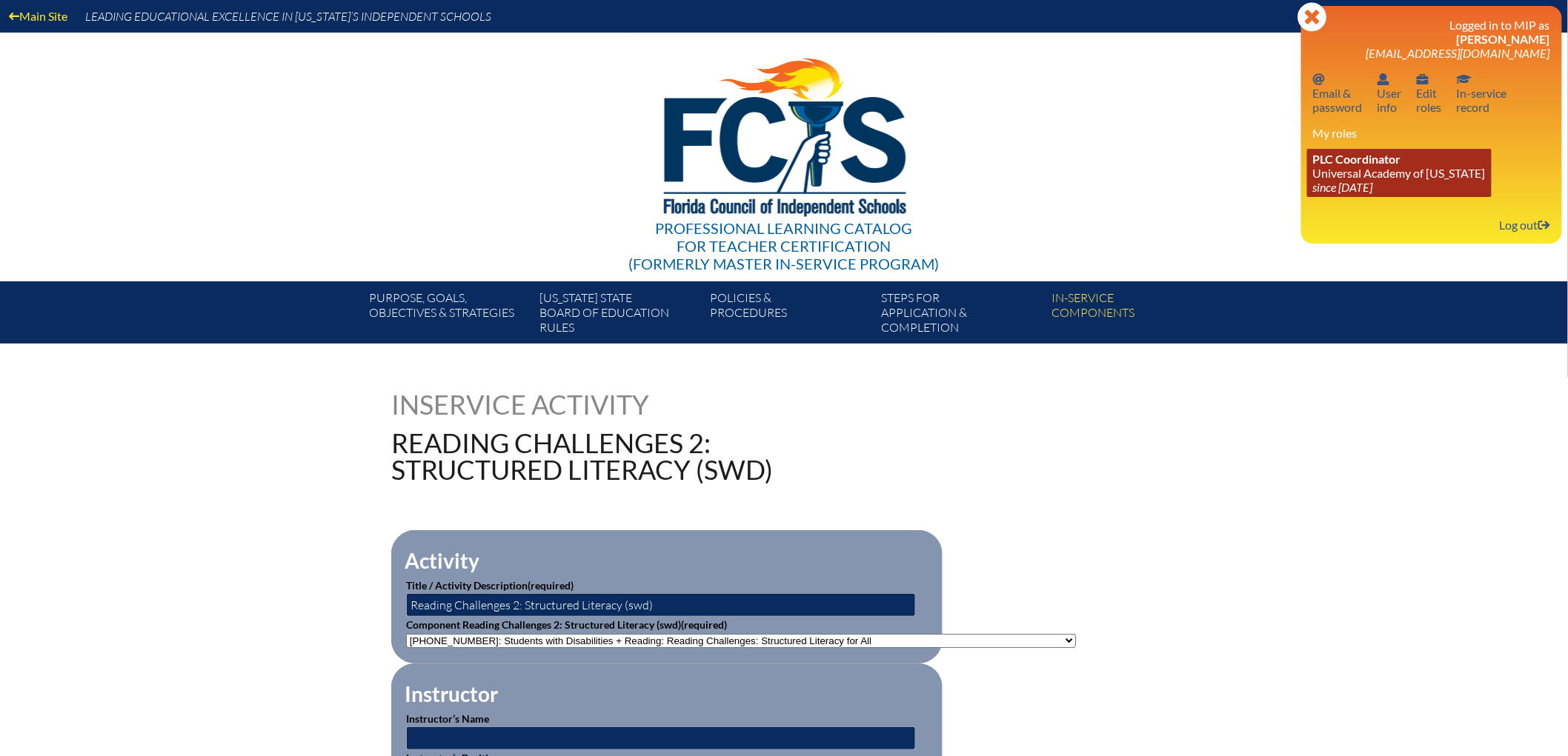
click at [1307, 197] on link "PLC Coordinator Universal Academy of Florida since 2022 Aug 1" at bounding box center [1399, 173] width 185 height 48
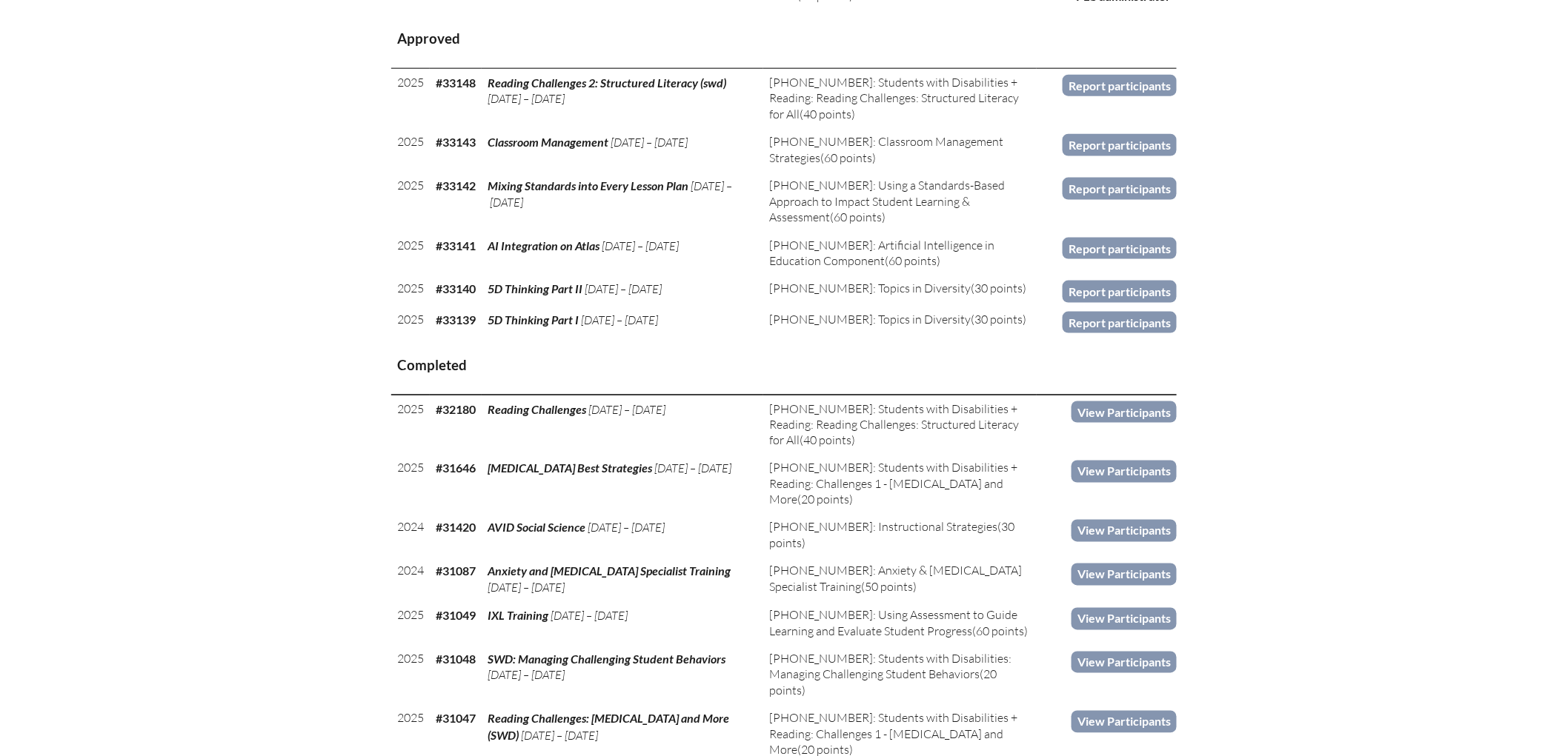
scroll to position [740, 0]
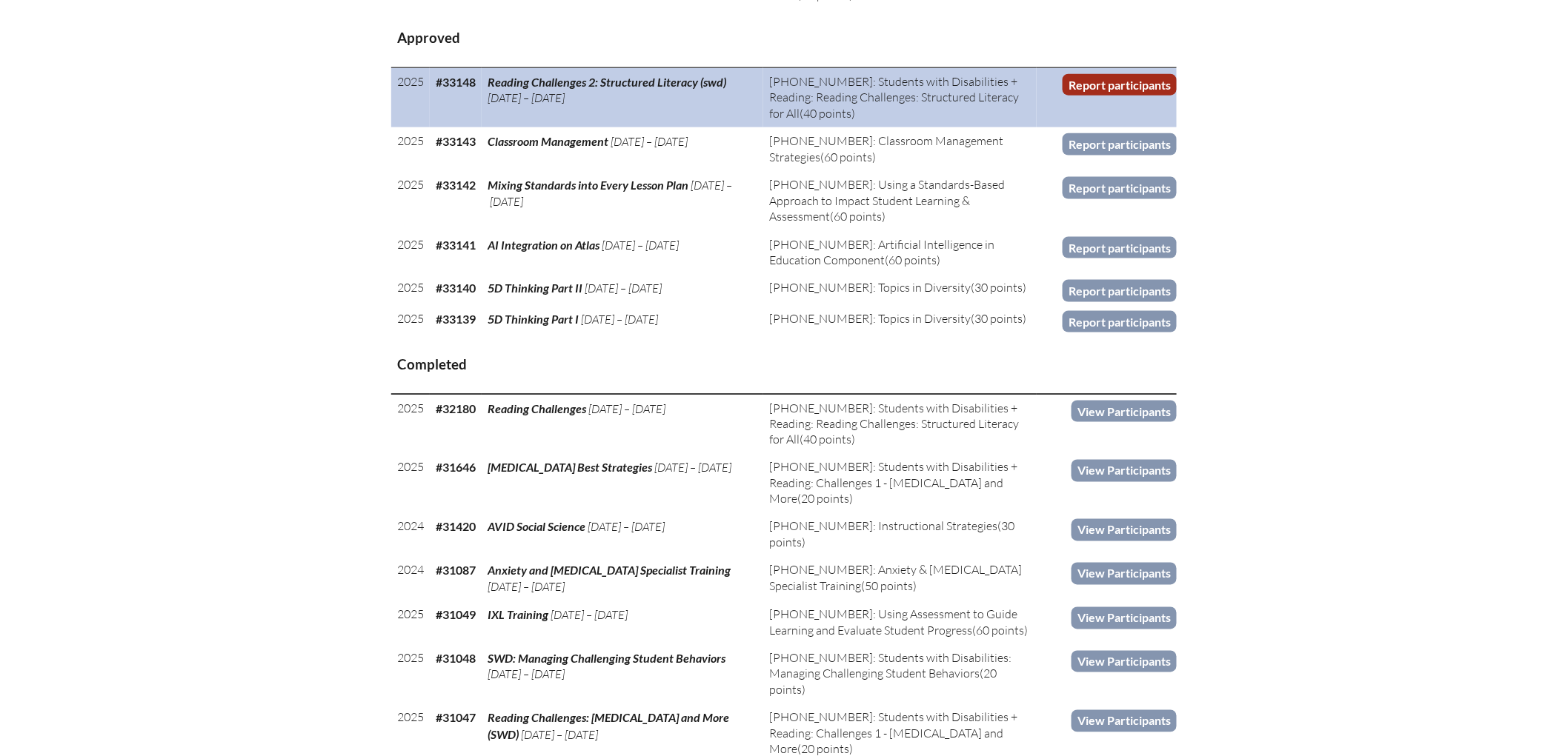
click at [1177, 95] on link "Report participants" at bounding box center [1119, 85] width 114 height 21
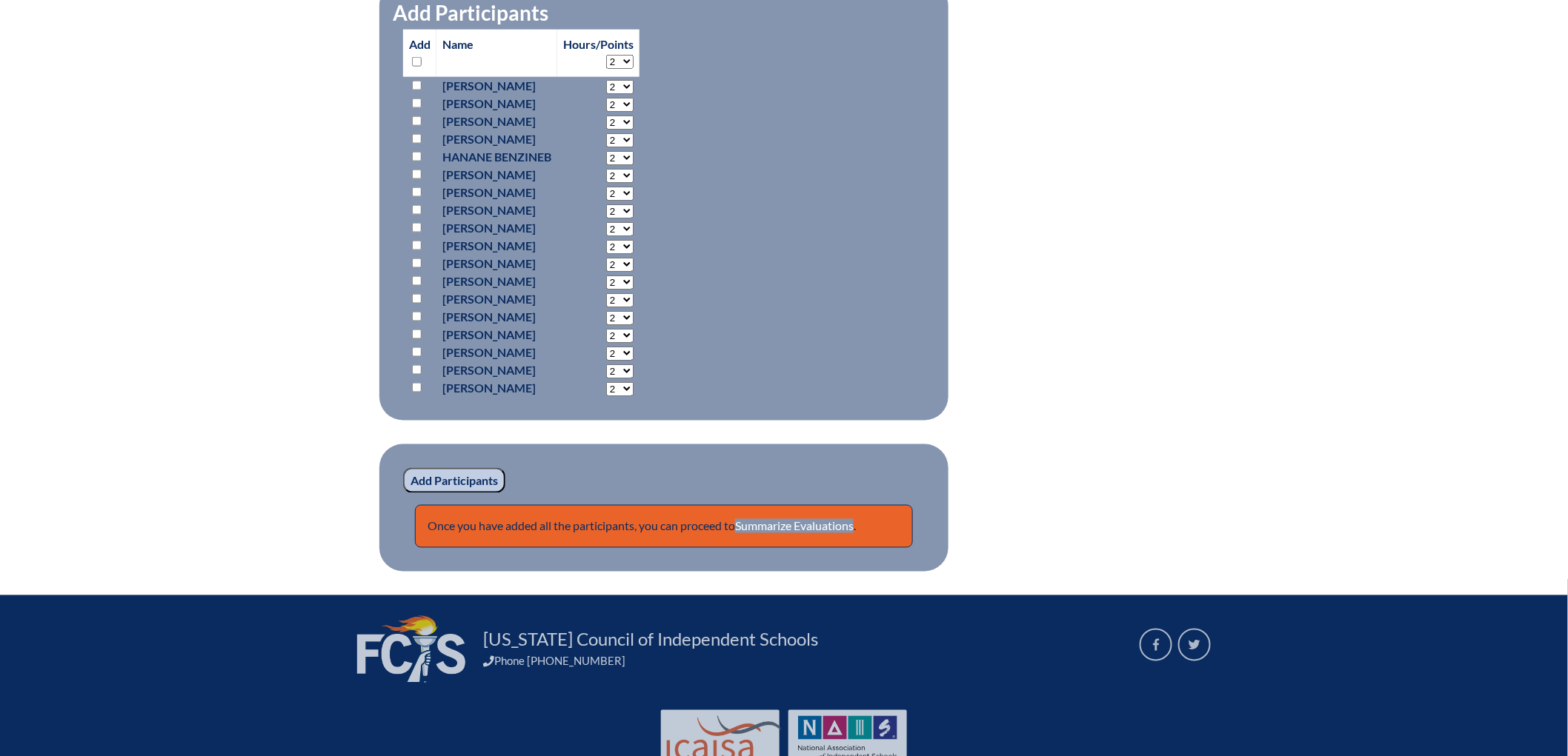
scroll to position [740, 0]
click at [412, 65] on input "checkbox" at bounding box center [417, 61] width 10 height 10
checkbox input "true"
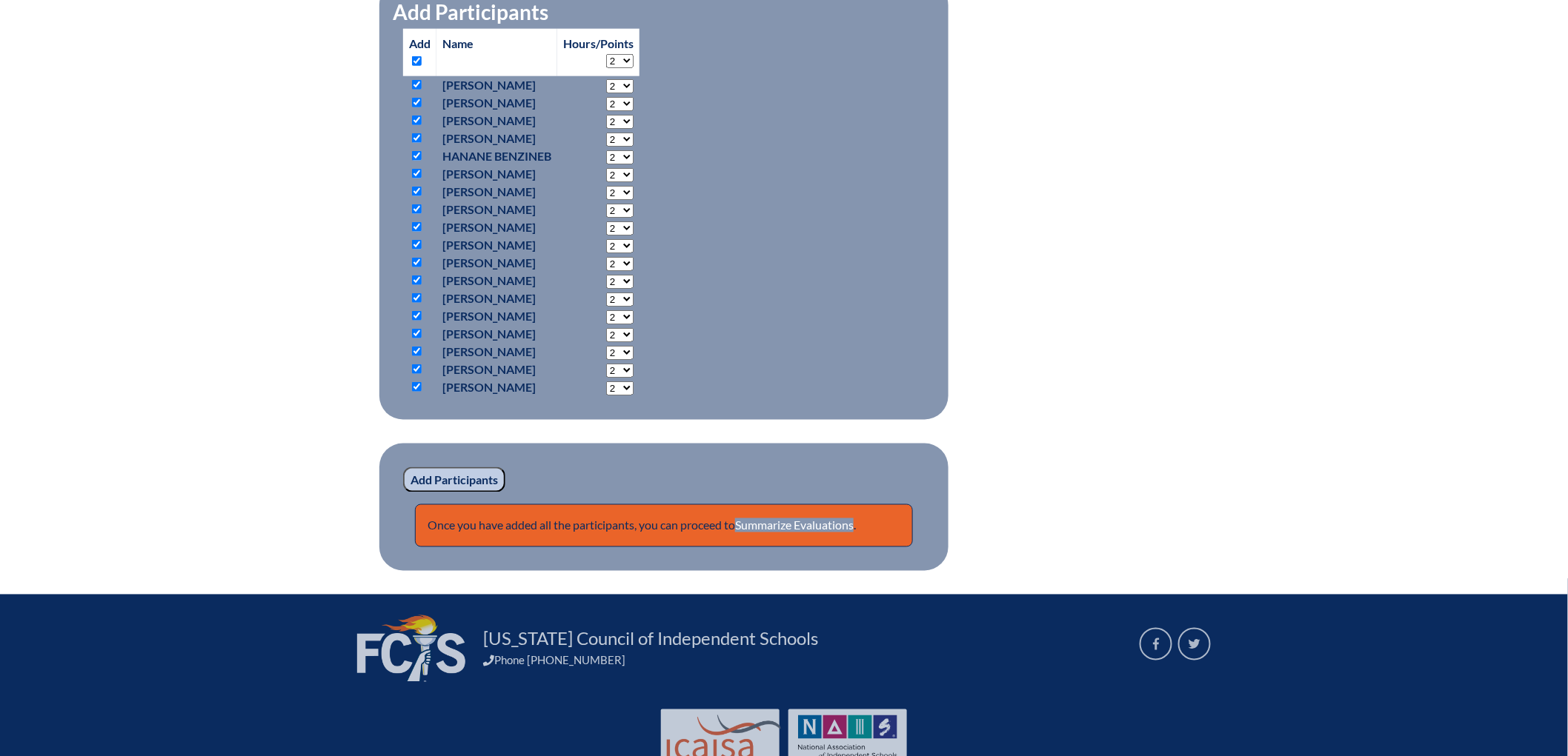
checkbox input "true"
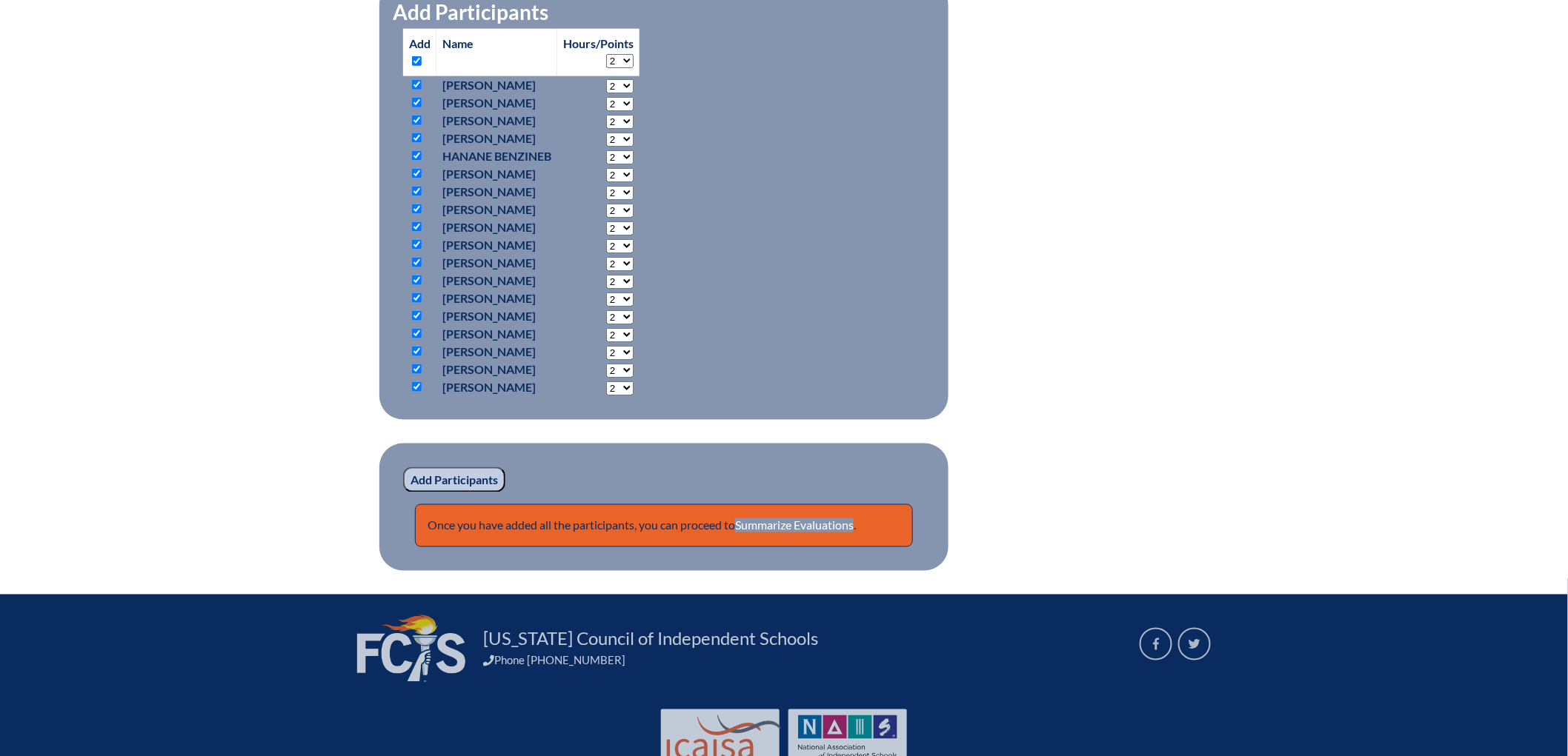
checkbox input "true"
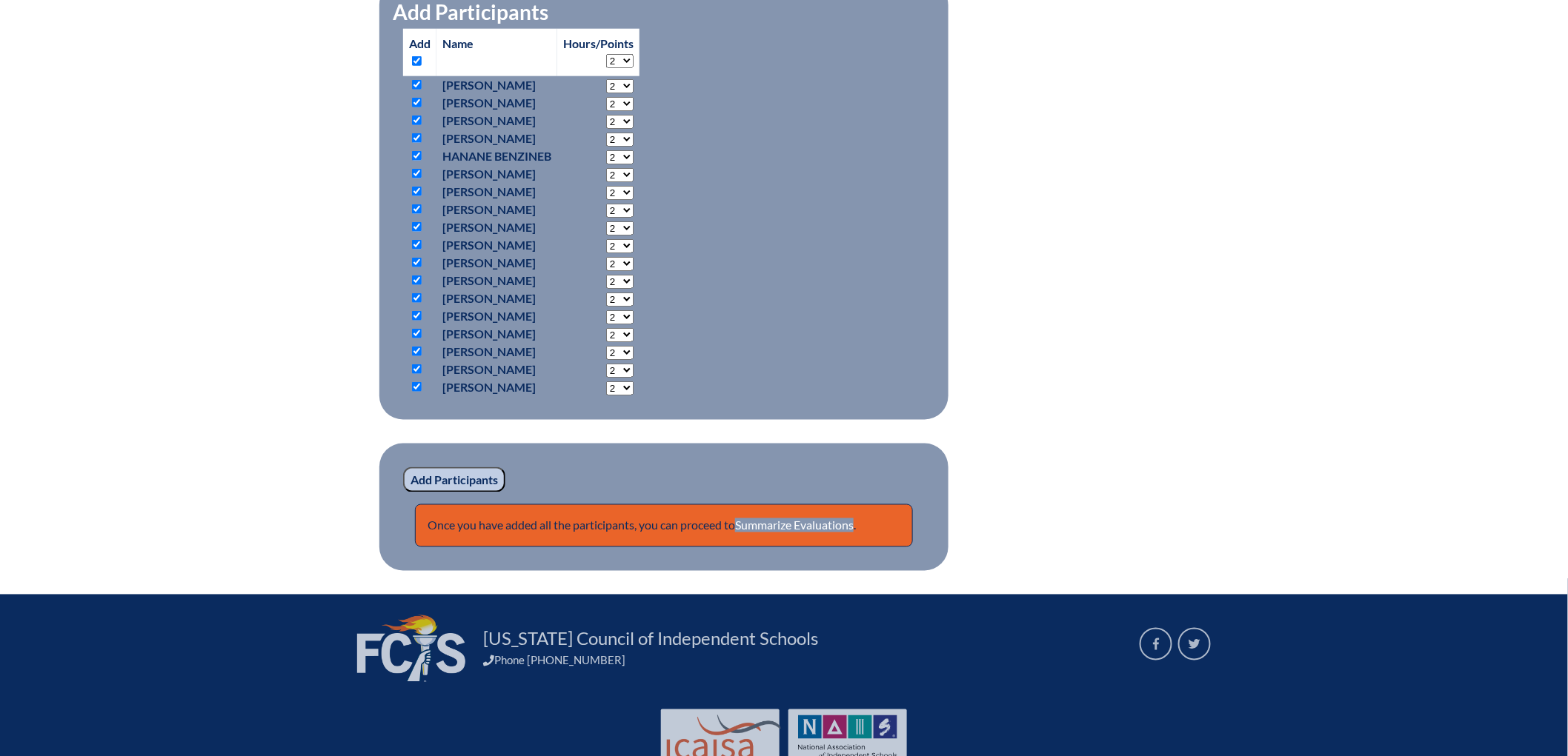
checkbox input "true"
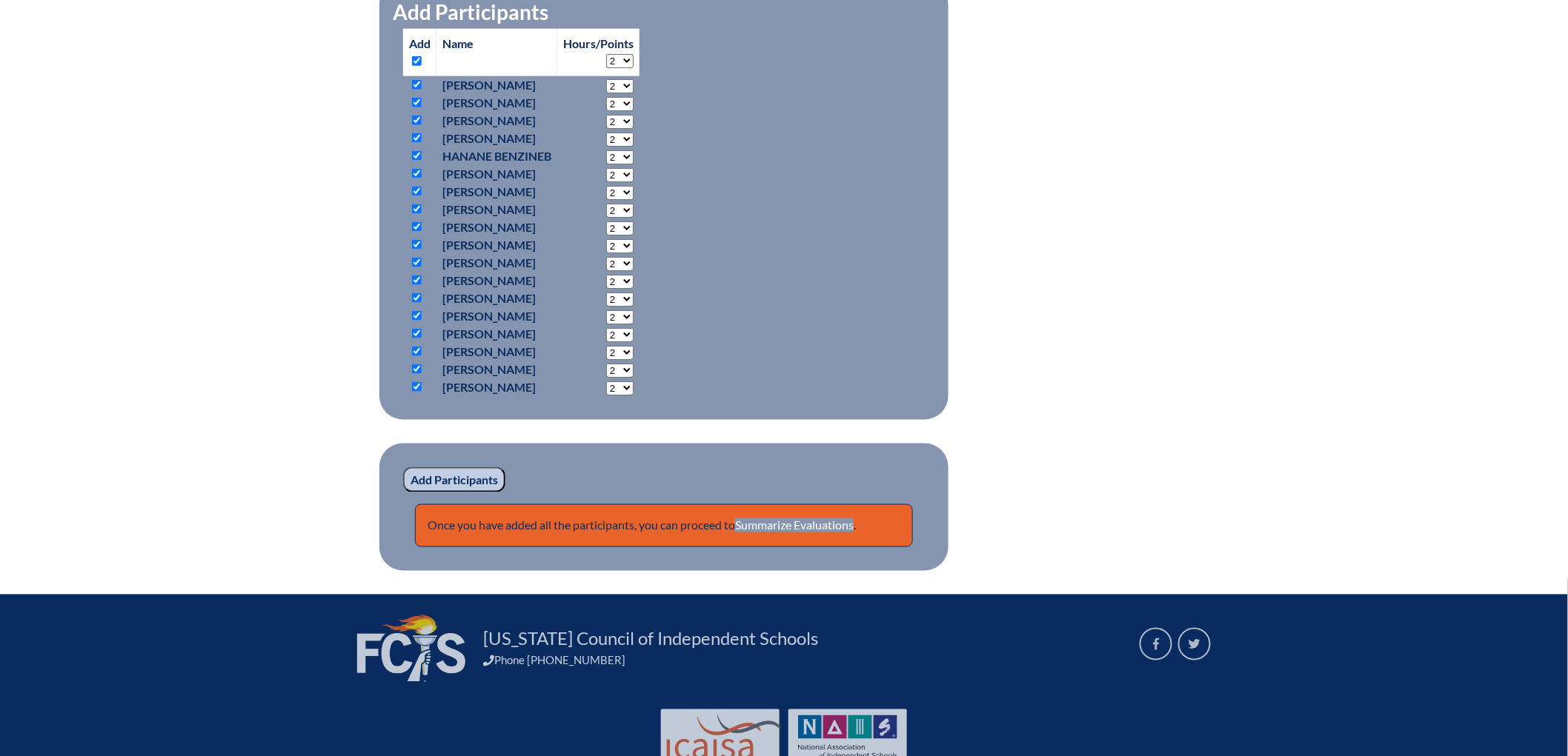
checkbox input "true"
click at [412, 65] on input "checkbox" at bounding box center [417, 61] width 10 height 10
checkbox input "false"
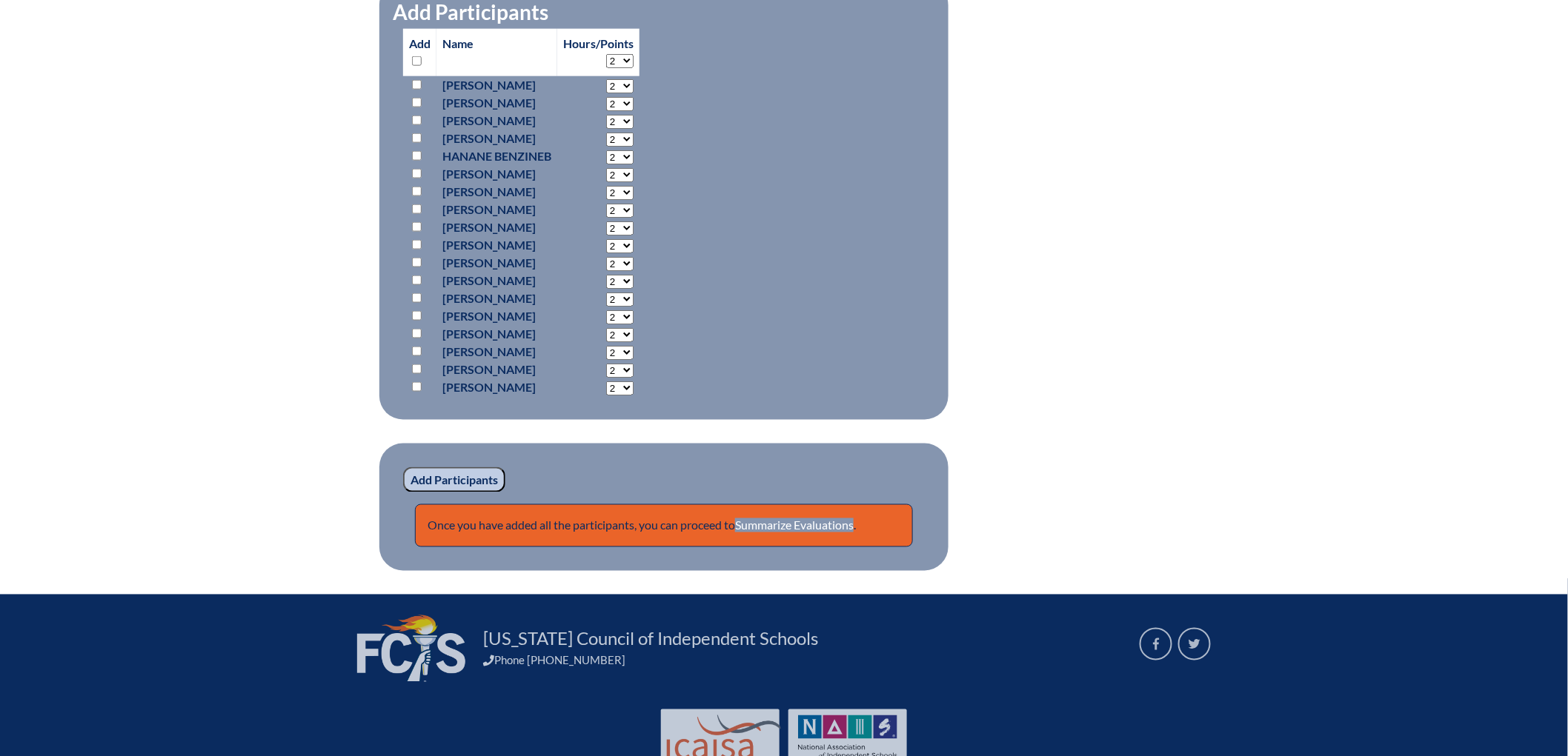
checkbox input "false"
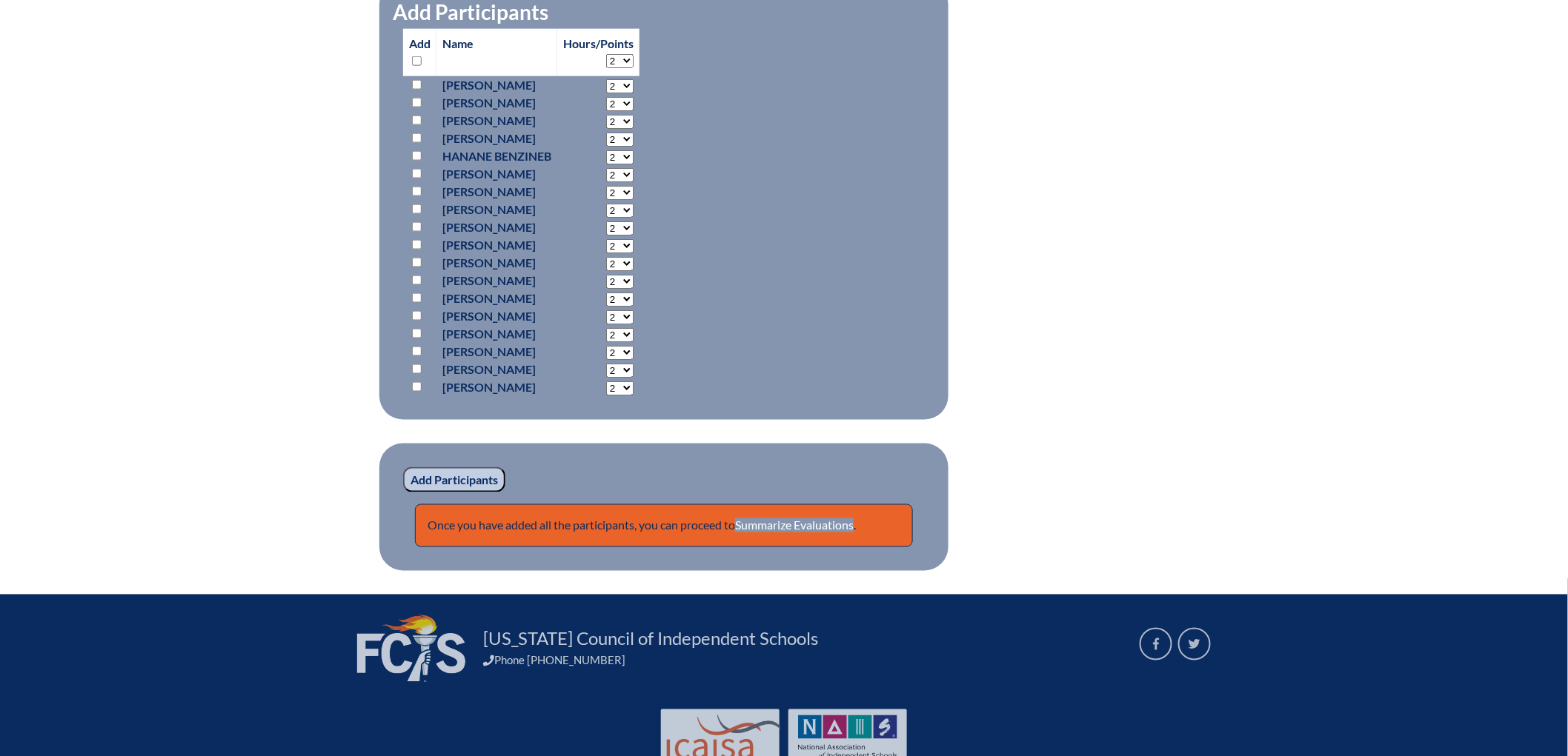
checkbox input "false"
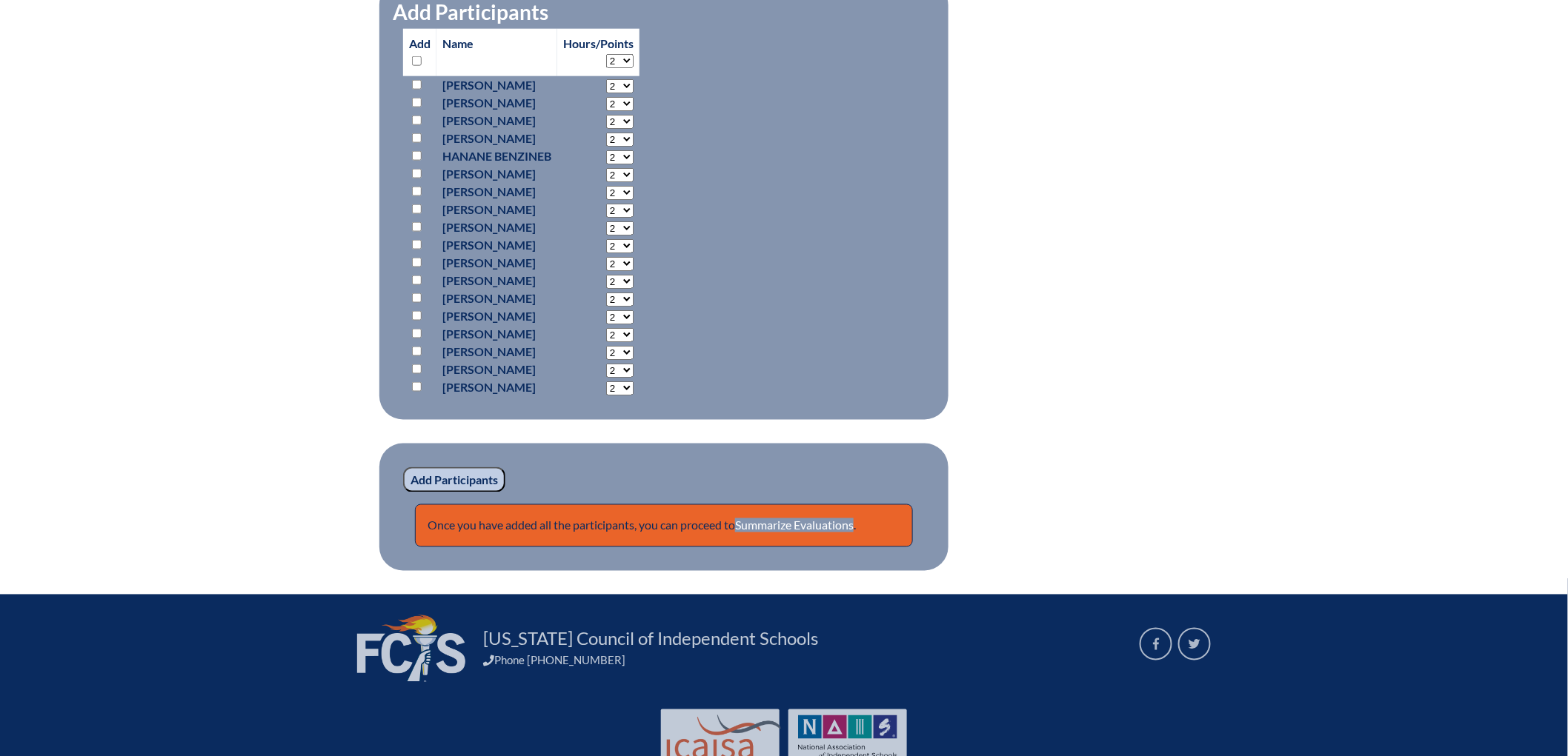
checkbox input "false"
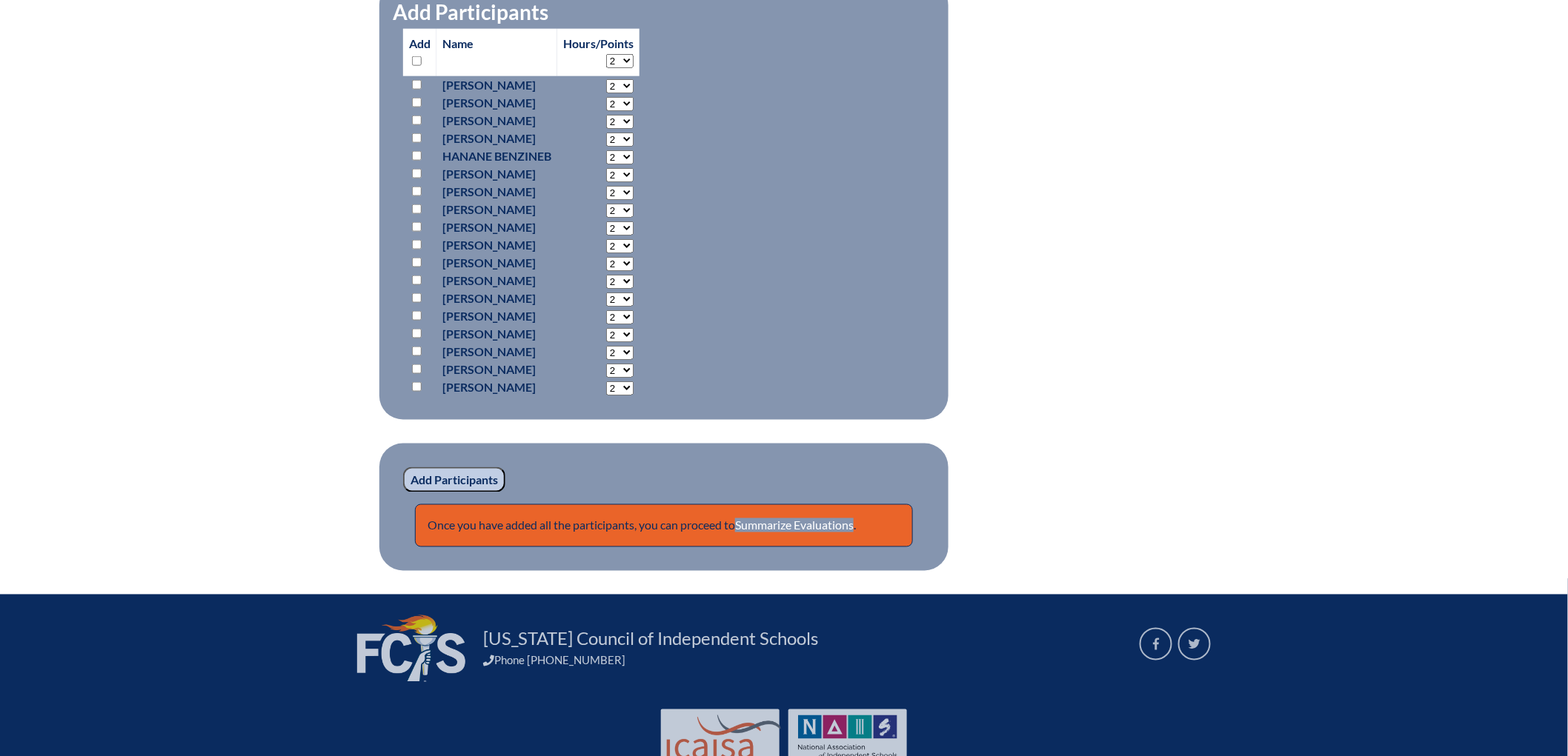
checkbox input "false"
click at [412, 356] on input "checkbox" at bounding box center [417, 352] width 10 height 10
checkbox input "true"
click at [606, 93] on select "2 3 4 5 6 7 8 9 10 11 12 13 14 15 16 17 18 19 20 21 22 23" at bounding box center [619, 86] width 27 height 14
select select "20"
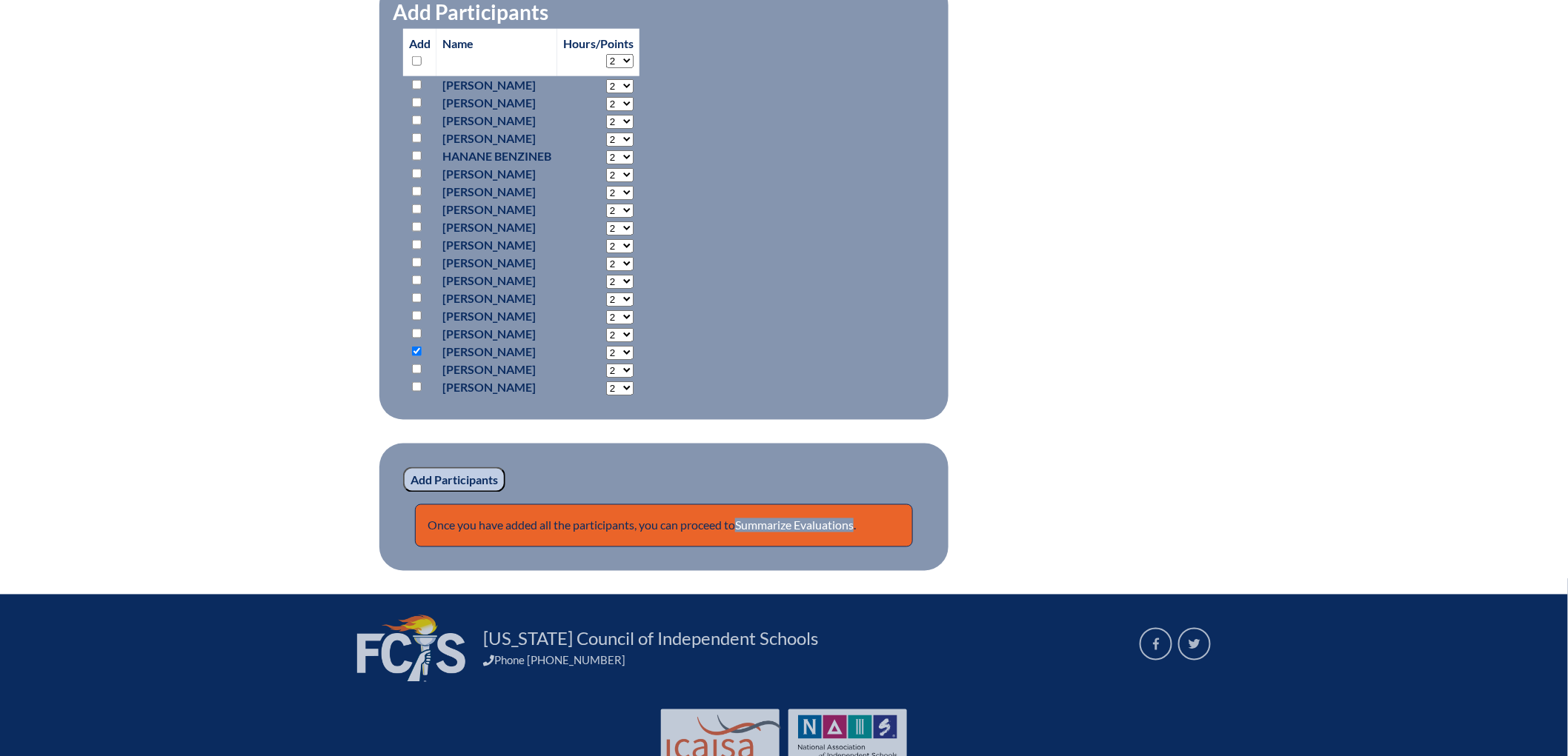
click at [606, 93] on select "2 3 4 5 6 7 8 9 10 11 12 13 14 15 16 17 18 19 20 21 22 23" at bounding box center [619, 86] width 27 height 14
click at [1065, 548] on div "reading-challenges-2-structured-literacy-swd--68adcb784c8e53.72043569 In-servic…" at bounding box center [783, 111] width 785 height 920
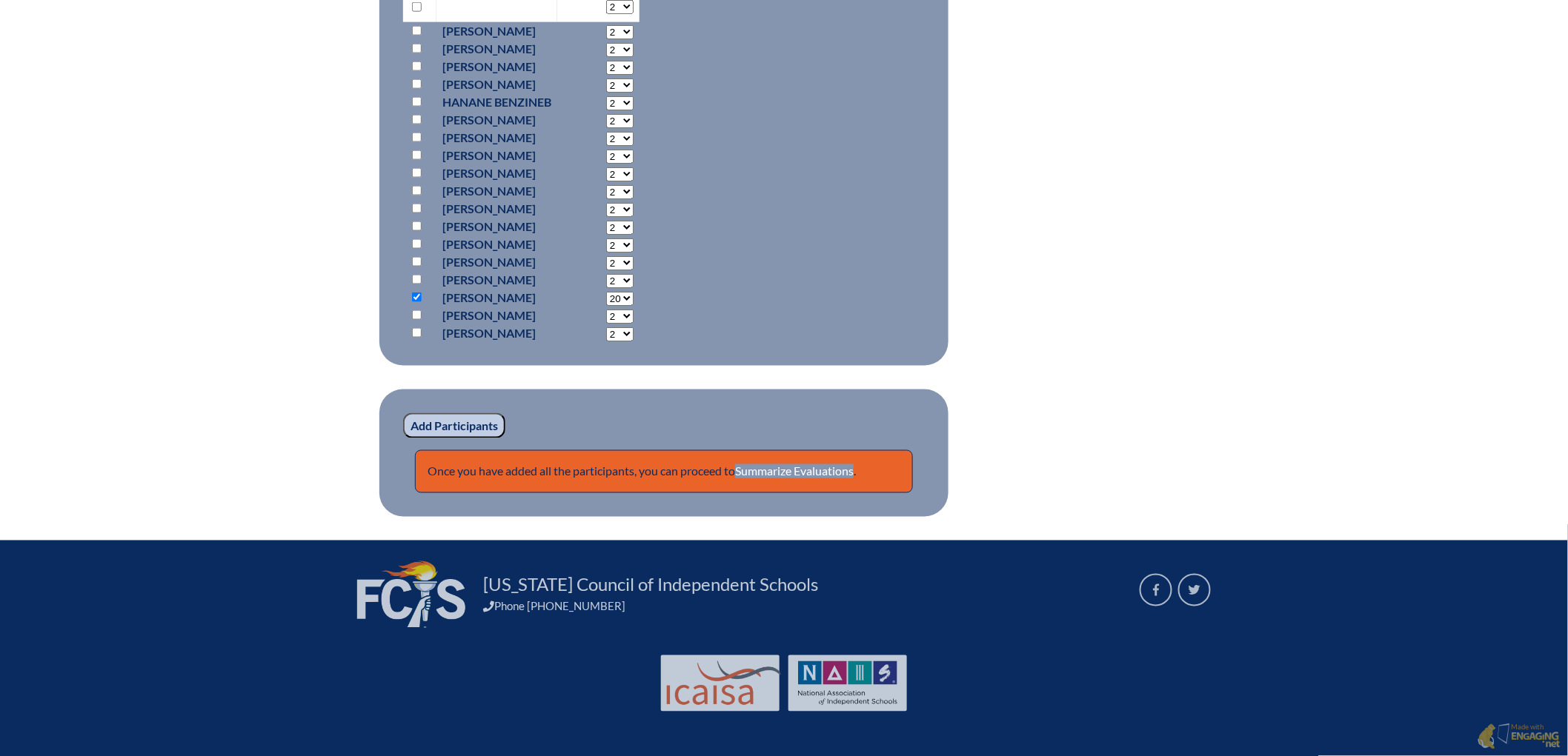
scroll to position [1097, 0]
click at [403, 413] on input "Add Participants" at bounding box center [454, 426] width 102 height 25
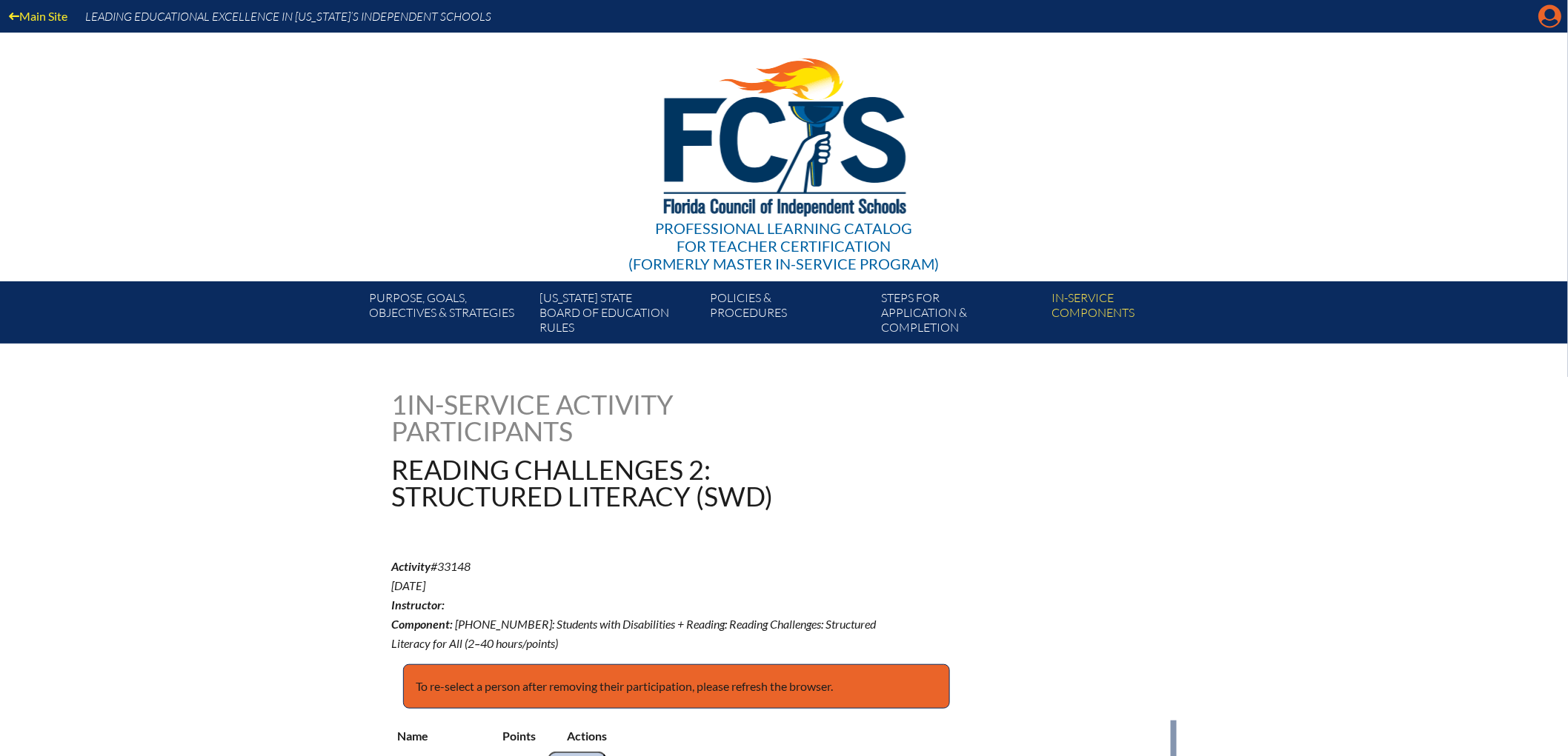
click at [1539, 16] on icon at bounding box center [1551, 16] width 23 height 23
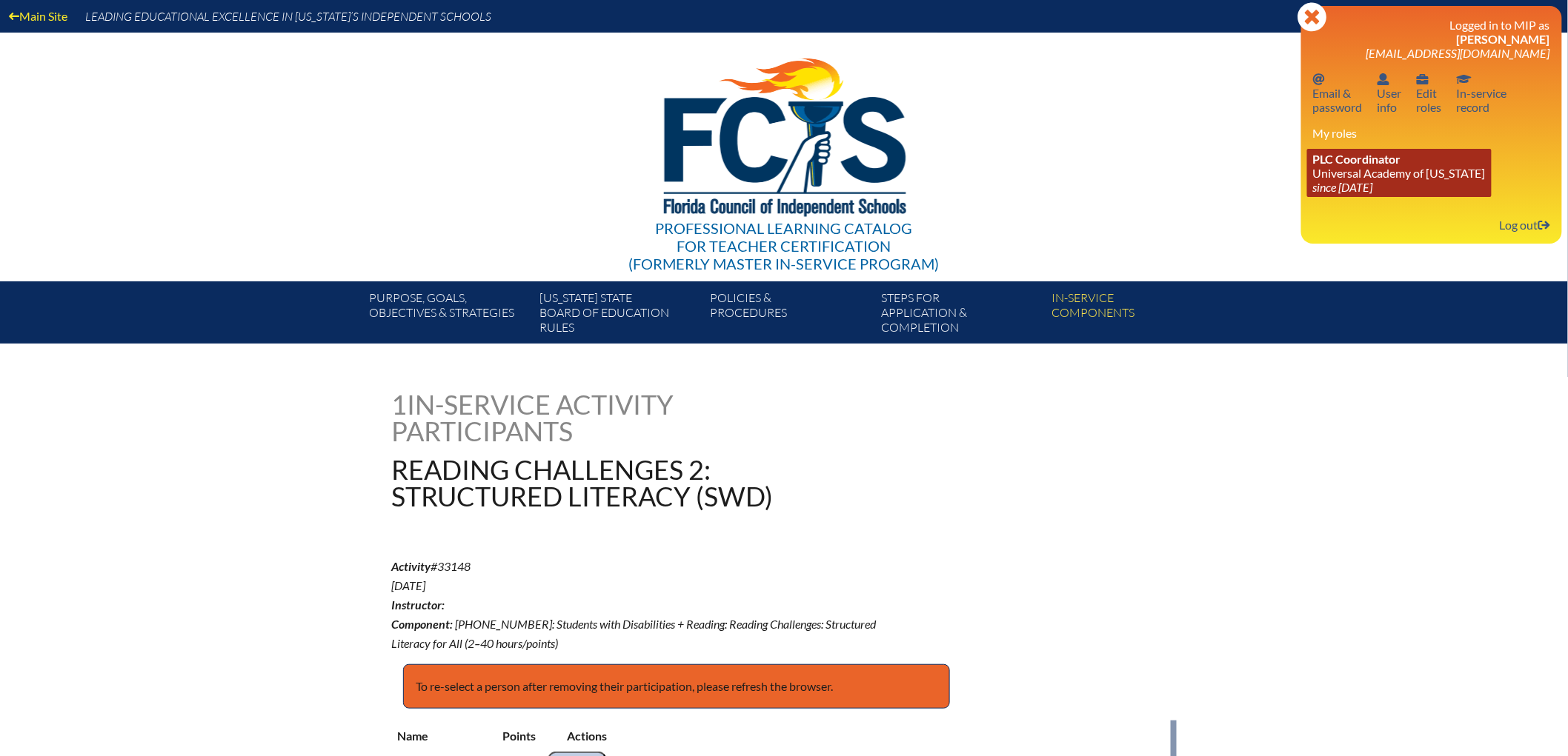
click at [1338, 195] on icon "since [DATE]" at bounding box center [1343, 187] width 60 height 14
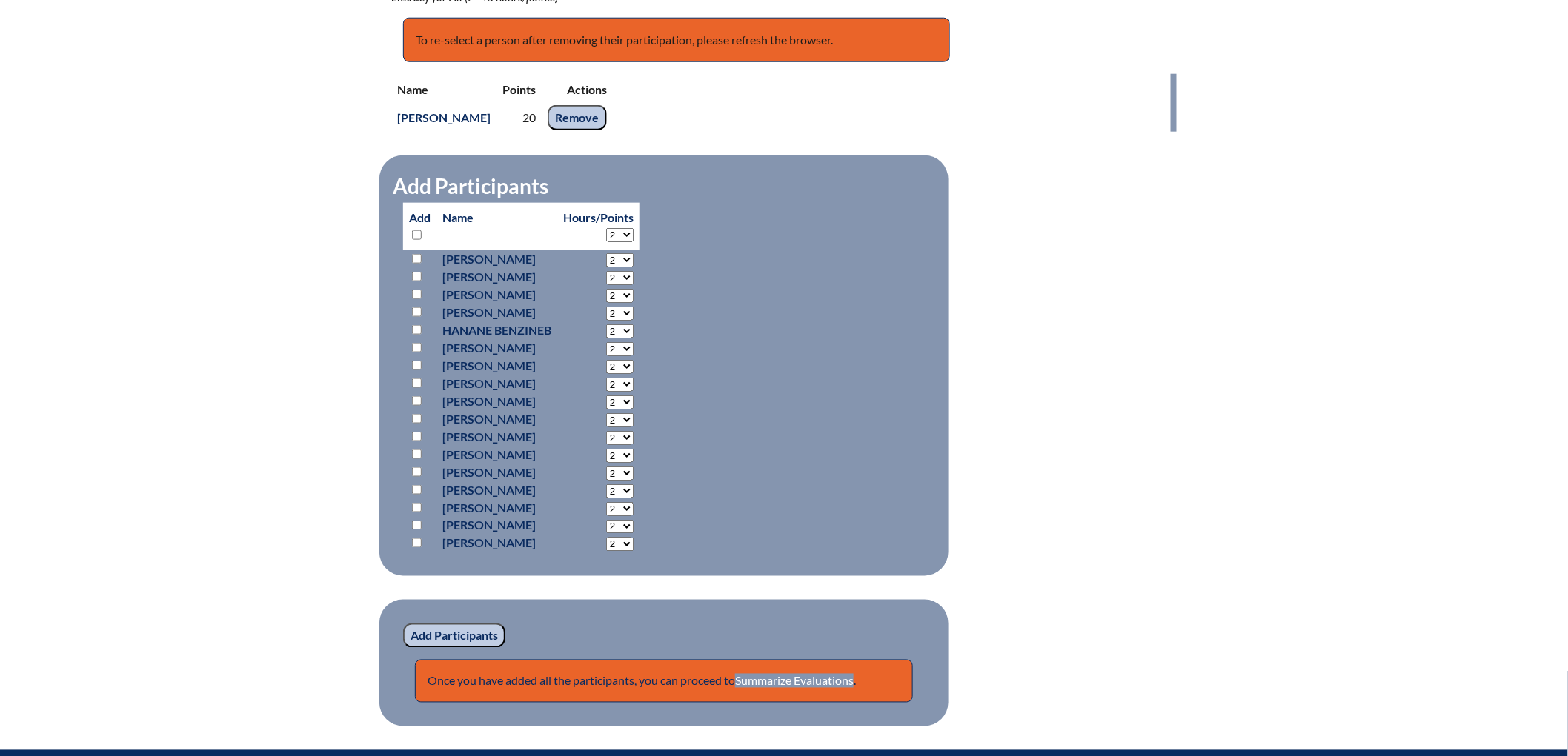
scroll to position [424, 0]
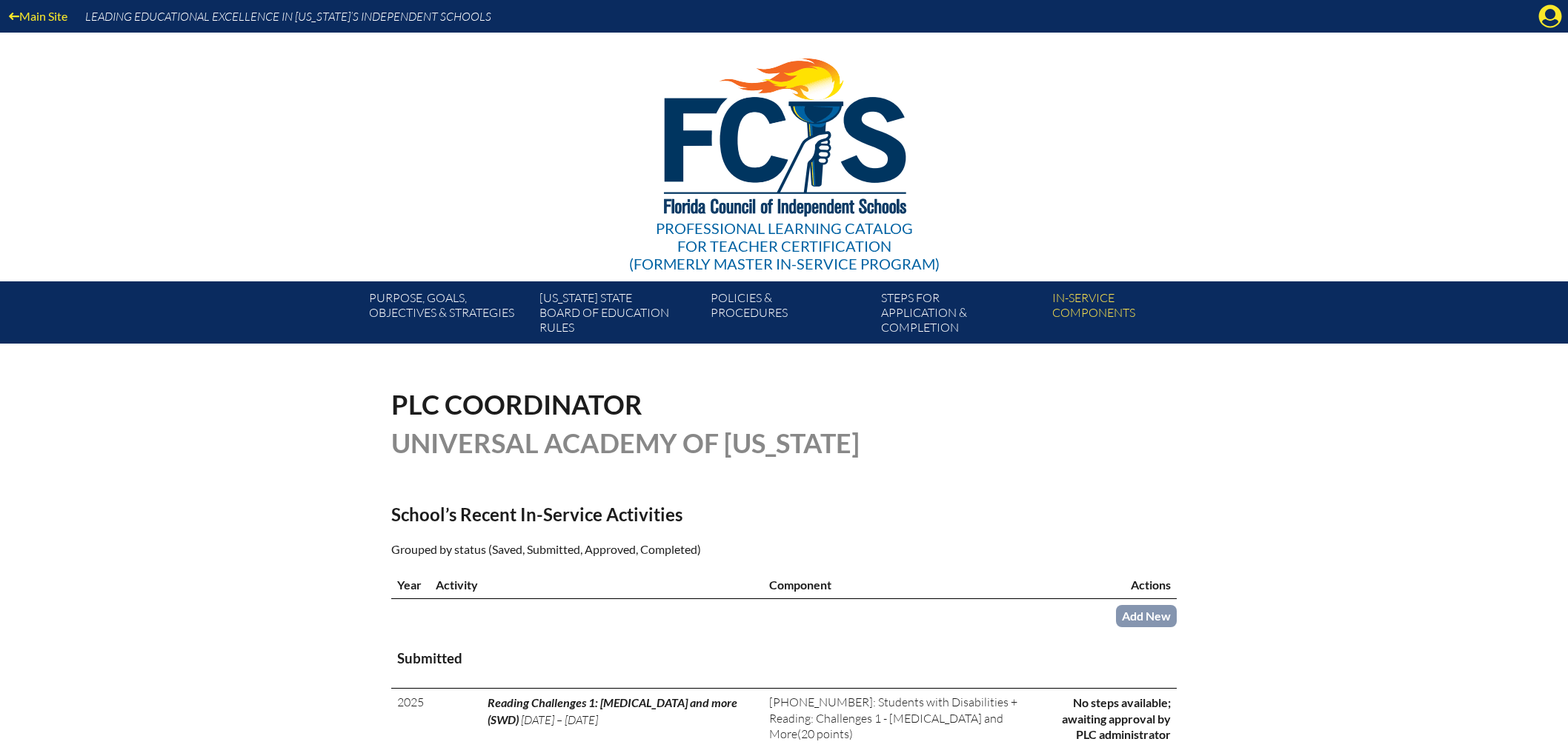
click at [1235, 104] on div "Professional Learning Catalog for Teacher Certification (formerly Master In-ser…" at bounding box center [783, 157] width 901 height 248
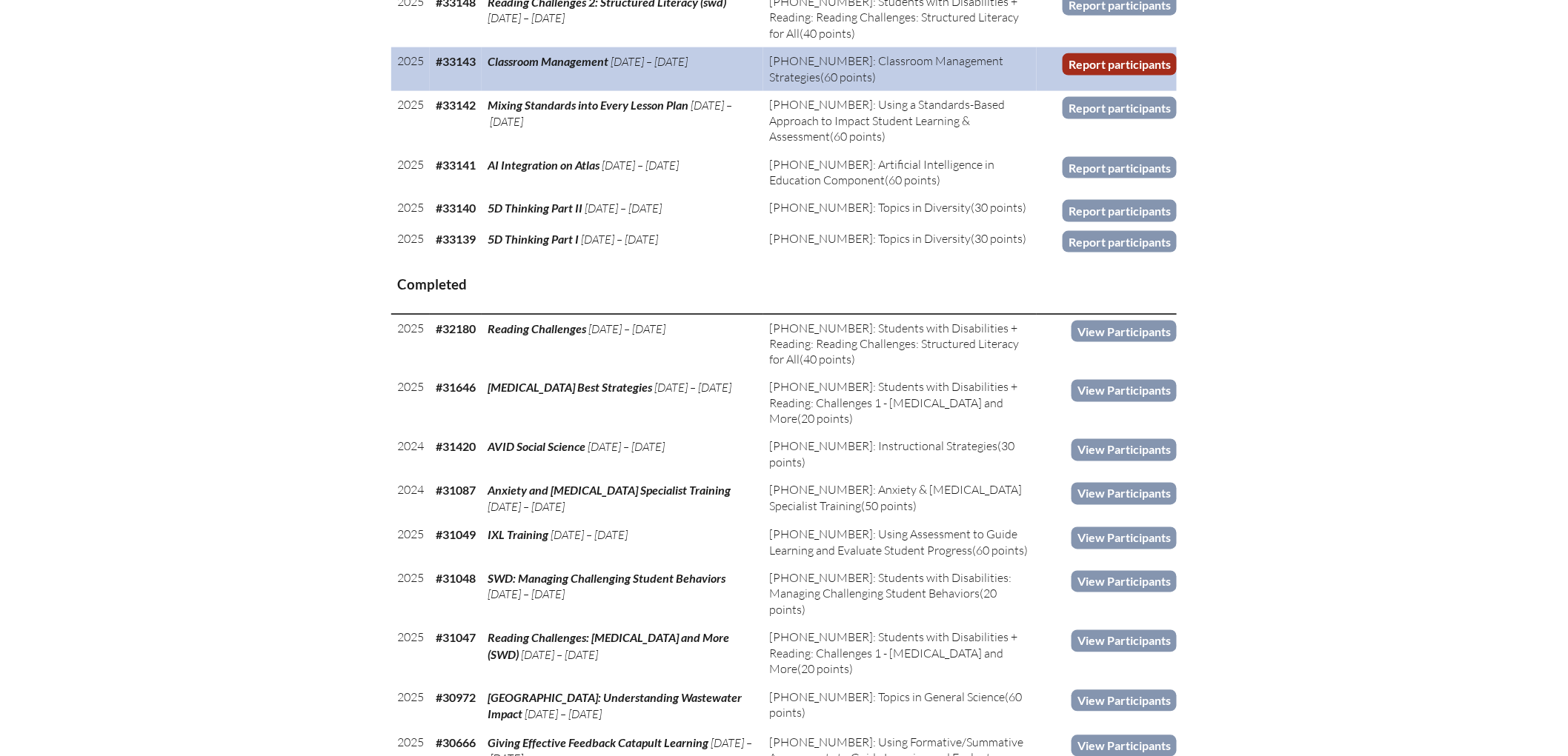
click at [1177, 75] on link "Report participants" at bounding box center [1119, 64] width 114 height 21
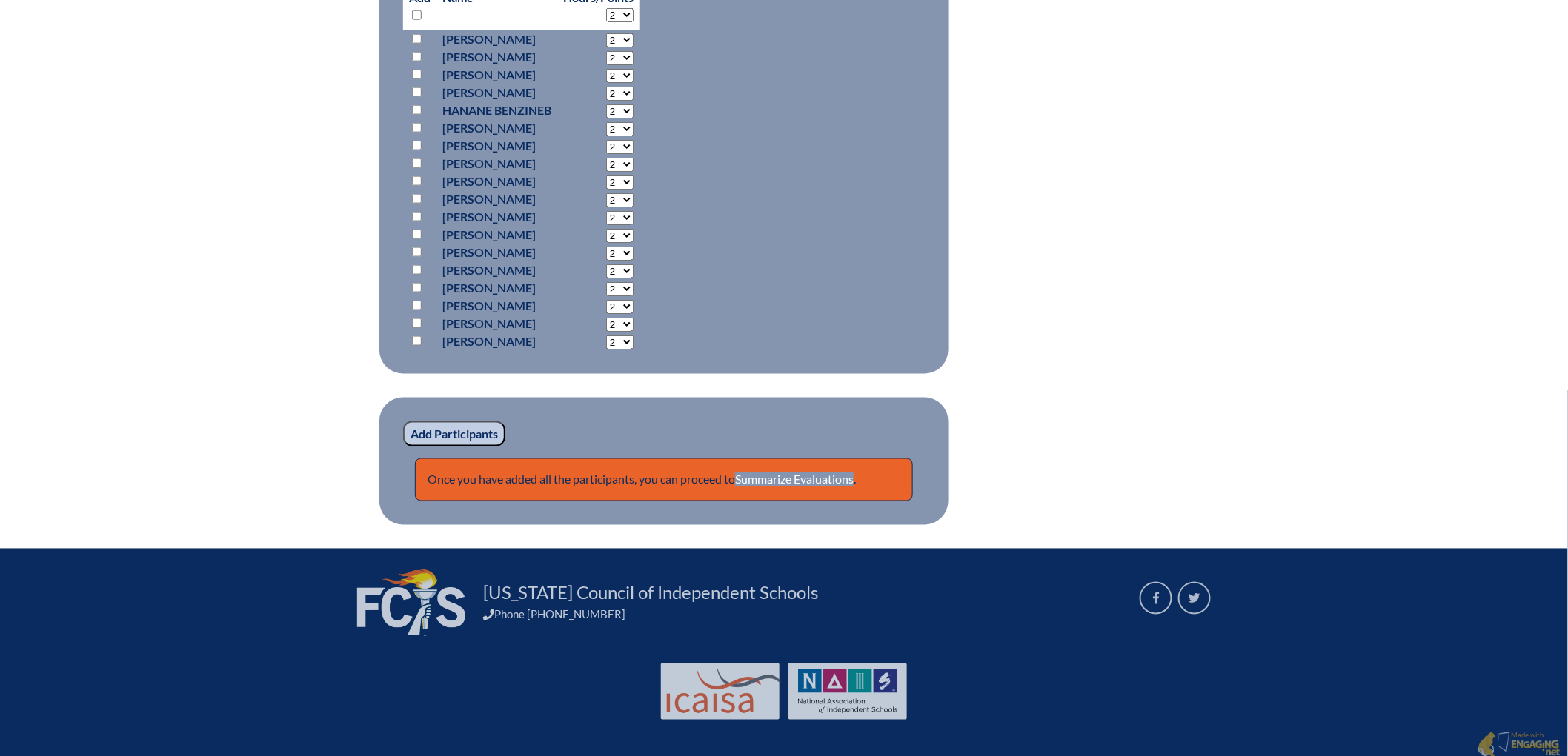
scroll to position [741, 0]
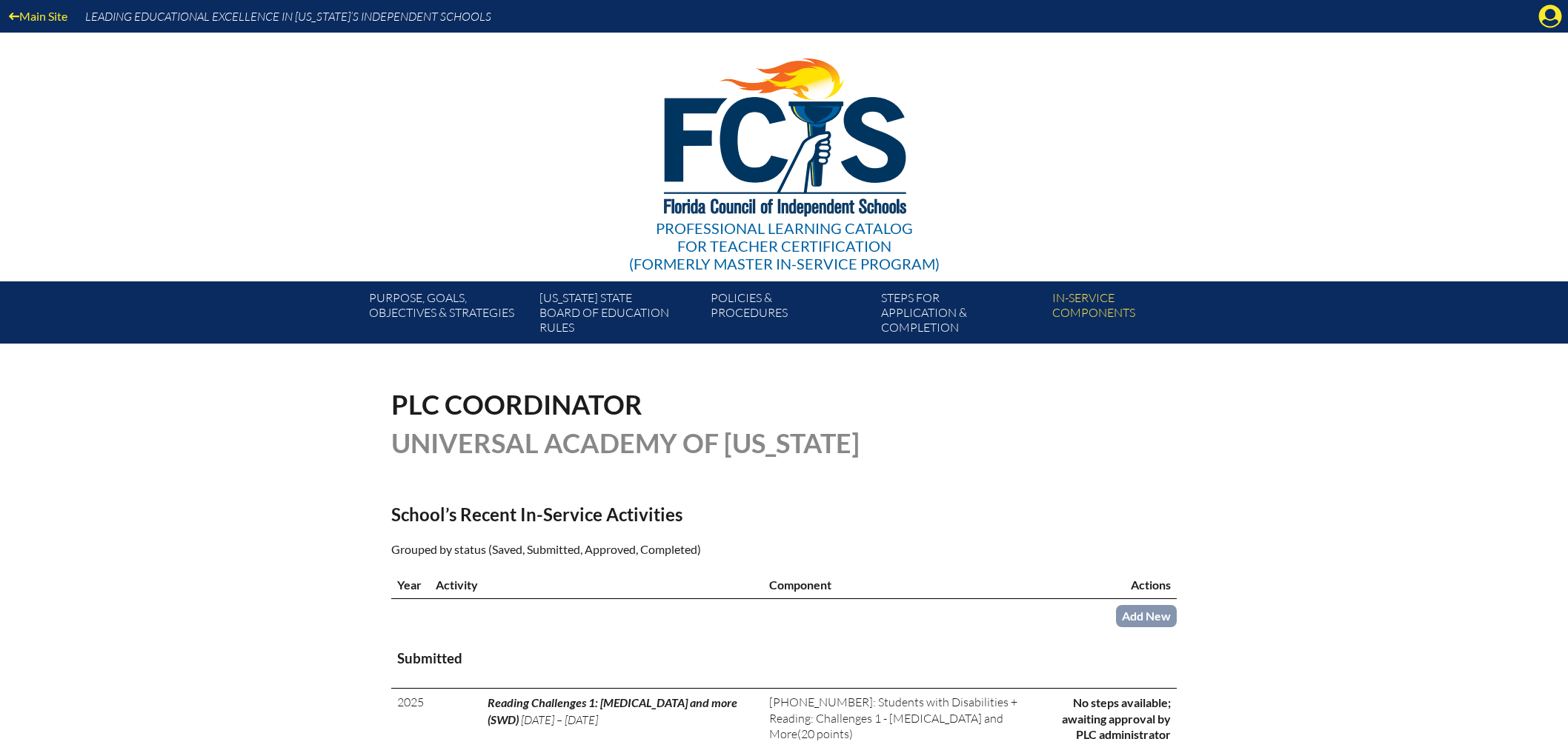
scroll to position [812, 0]
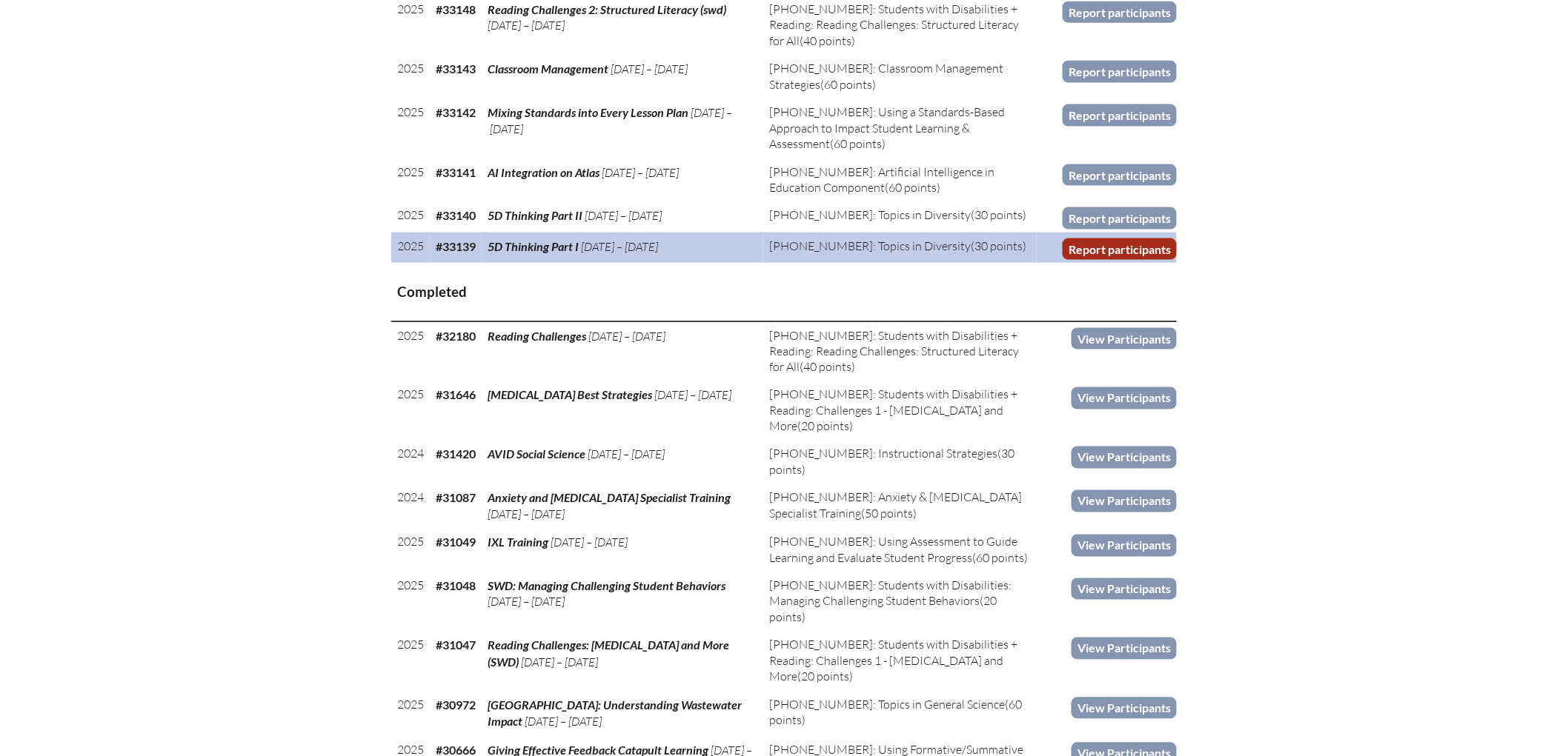
click at [1177, 260] on link "Report participants" at bounding box center [1119, 249] width 114 height 21
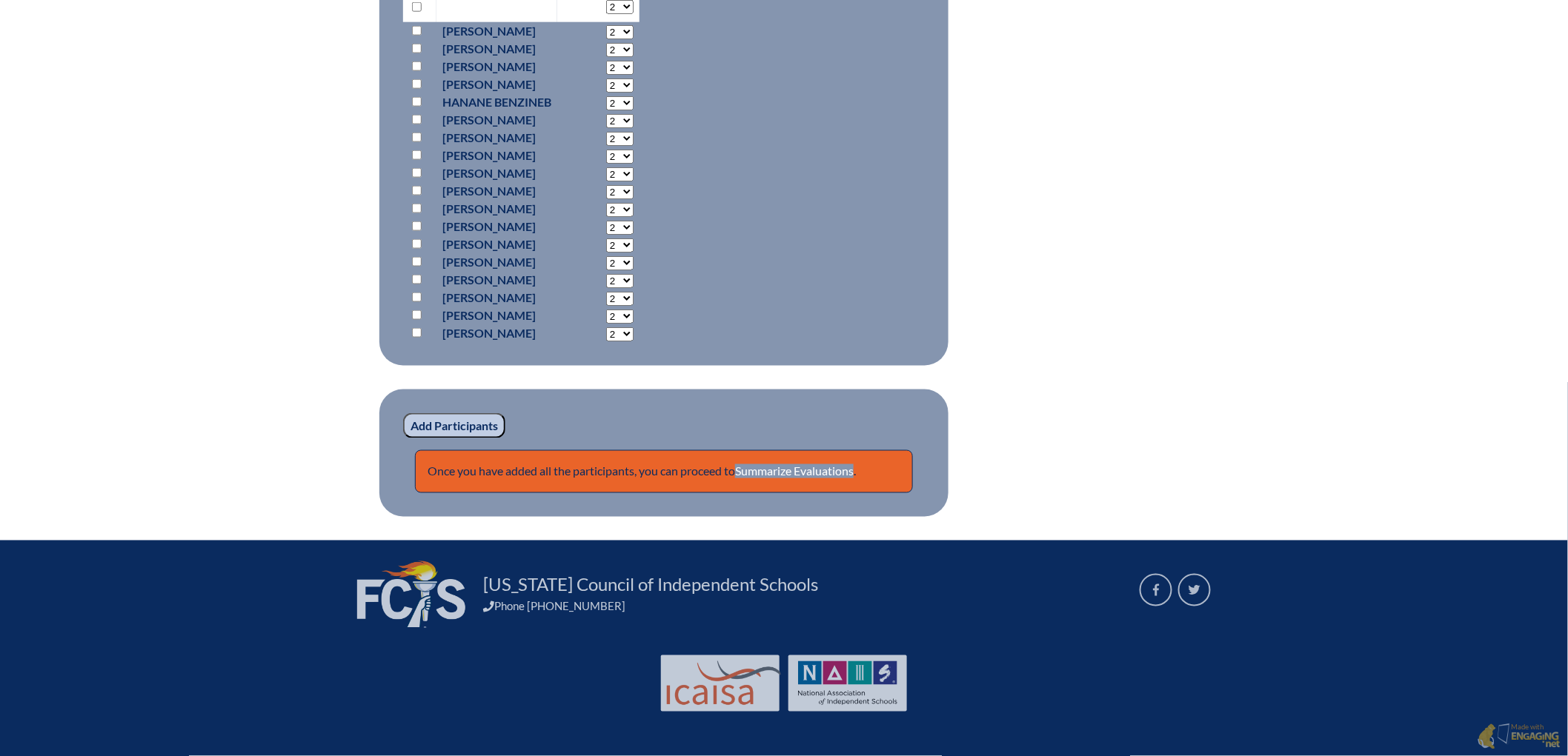
scroll to position [822, 0]
click at [412, 12] on input "checkbox" at bounding box center [417, 7] width 10 height 10
checkbox input "true"
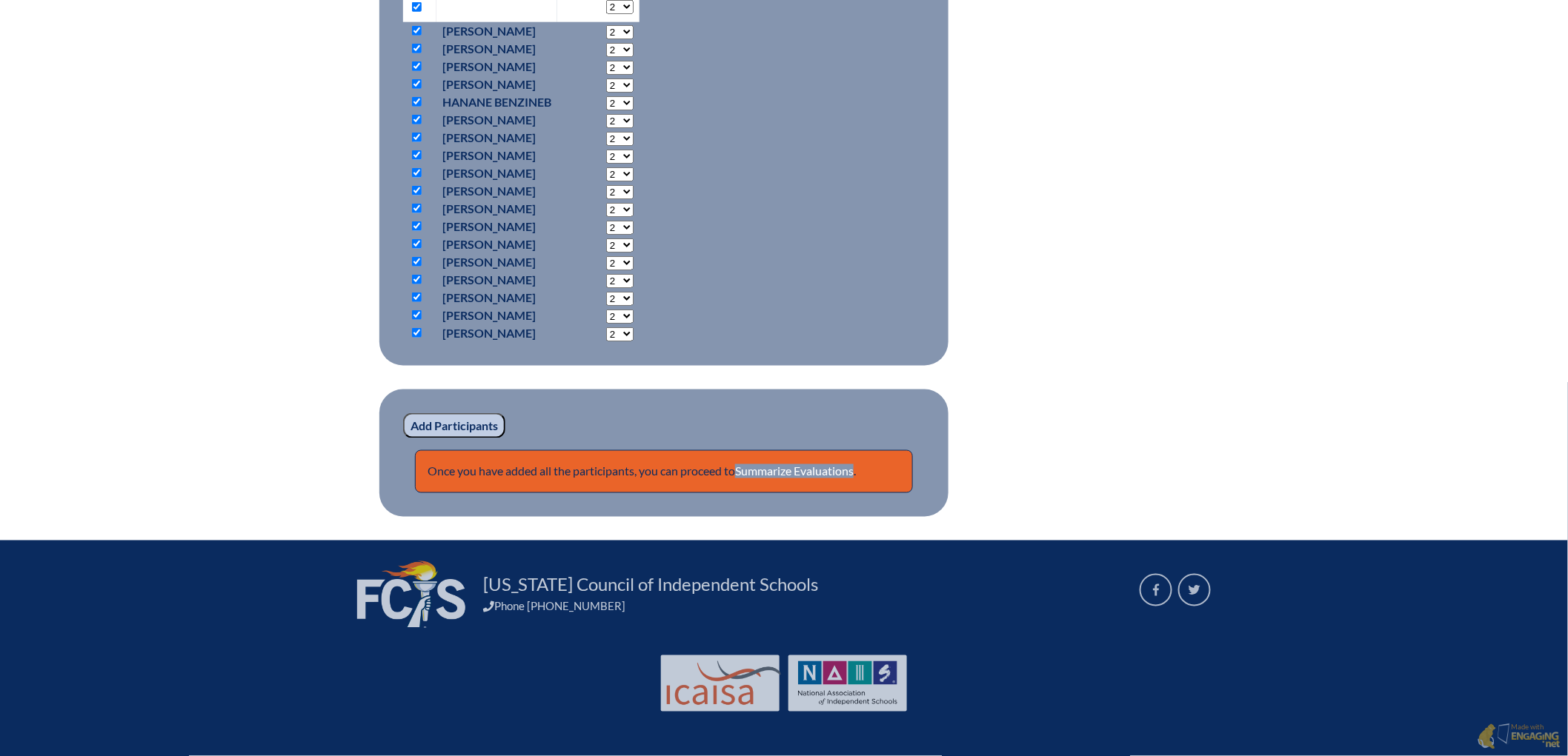
checkbox input "true"
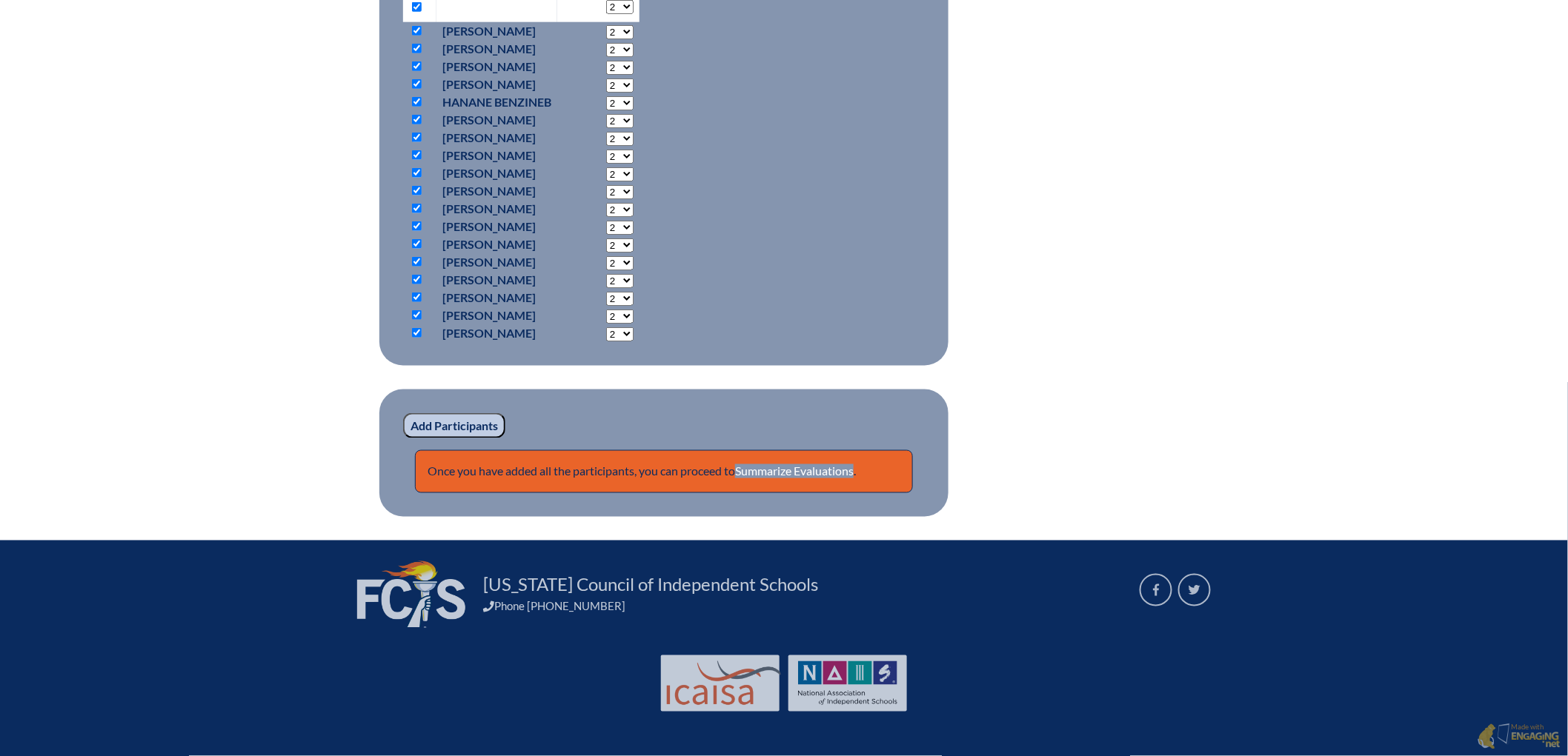
checkbox input "true"
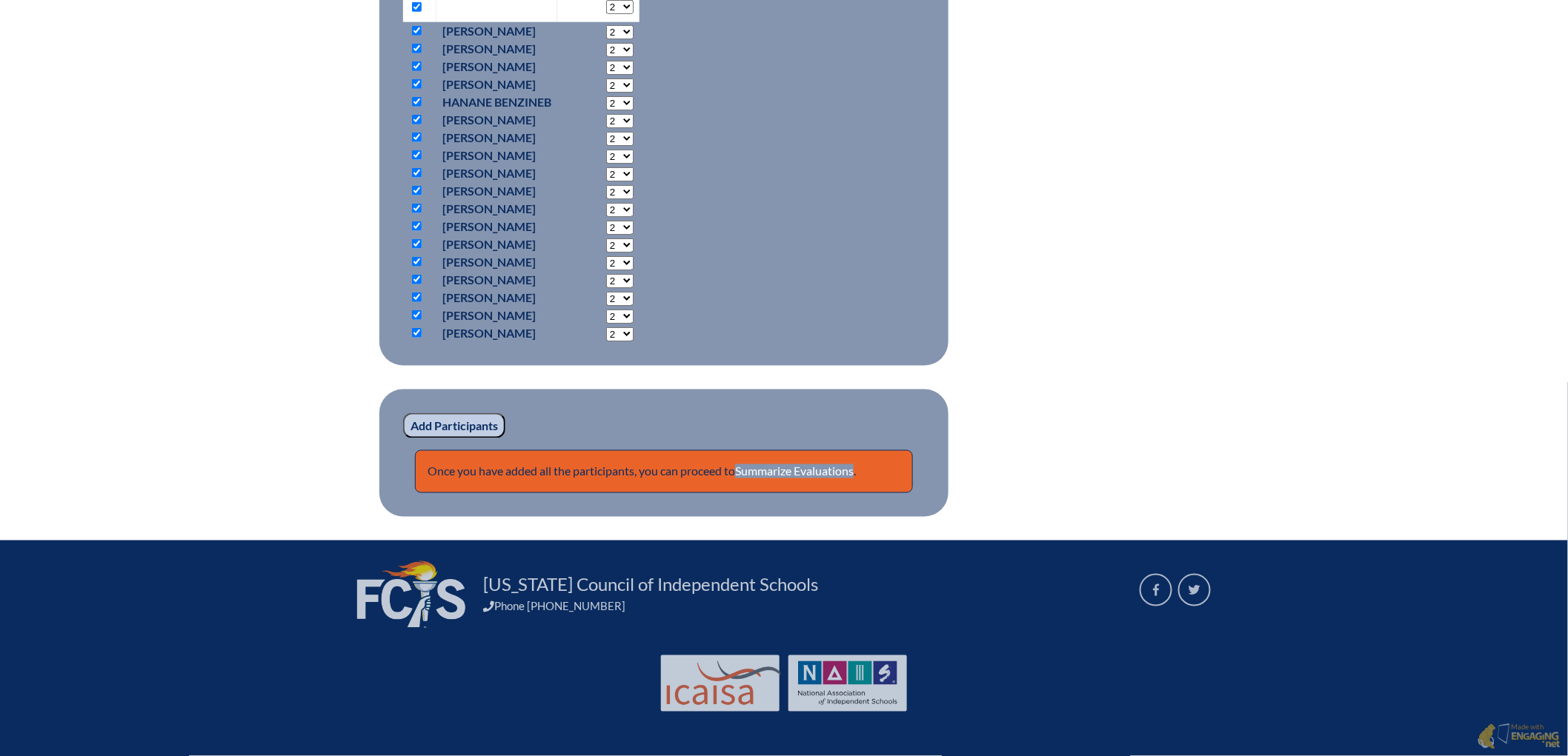
checkbox input "true"
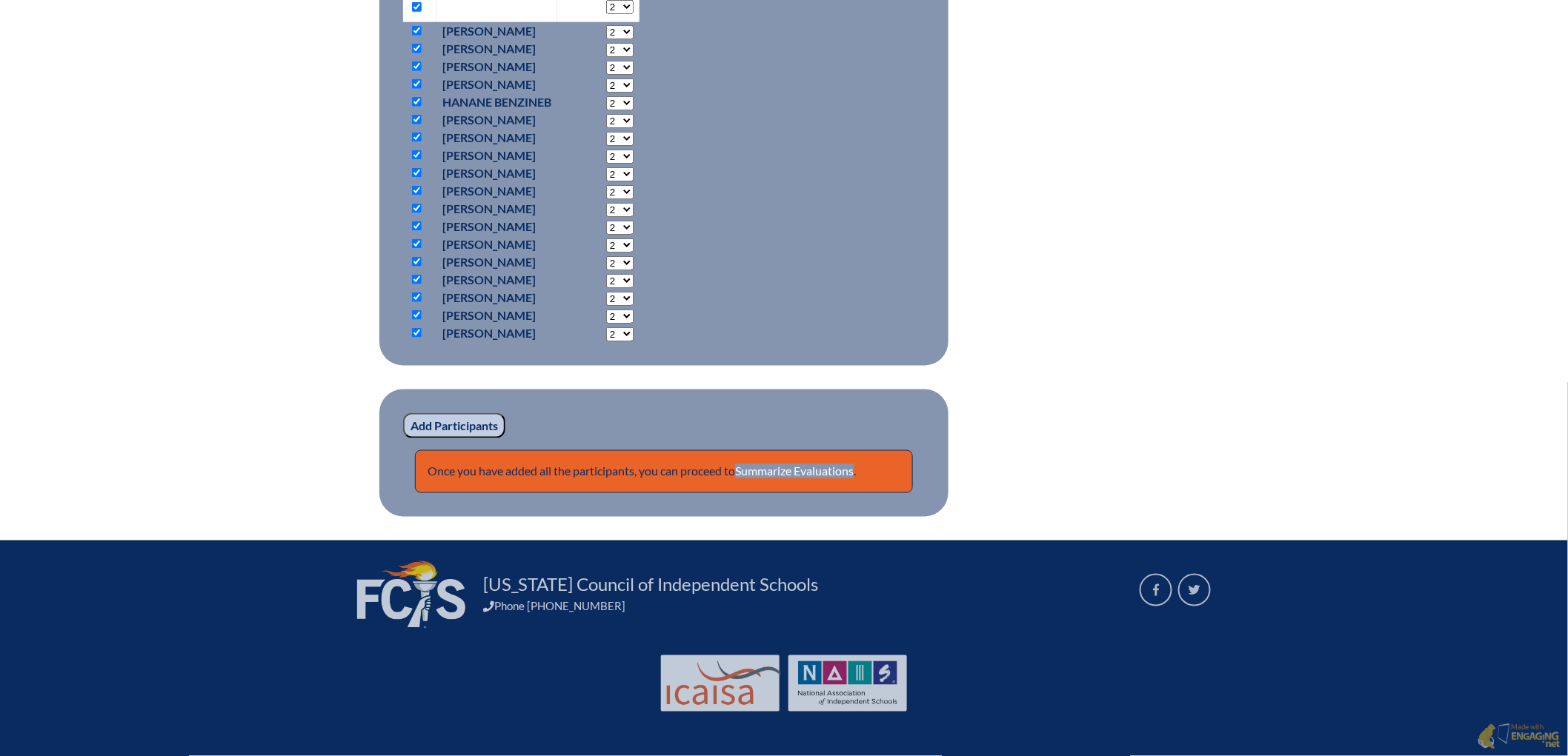
checkbox input "true"
click at [612, 39] on select "2 3 4 5 6 7 8 9 10 11 12 13 14 15 16 17 18 19 20 21 22 23" at bounding box center [619, 32] width 27 height 14
click at [412, 320] on input "checkbox" at bounding box center [417, 315] width 10 height 10
checkbox input "false"
click at [412, 196] on input "checkbox" at bounding box center [417, 191] width 10 height 10
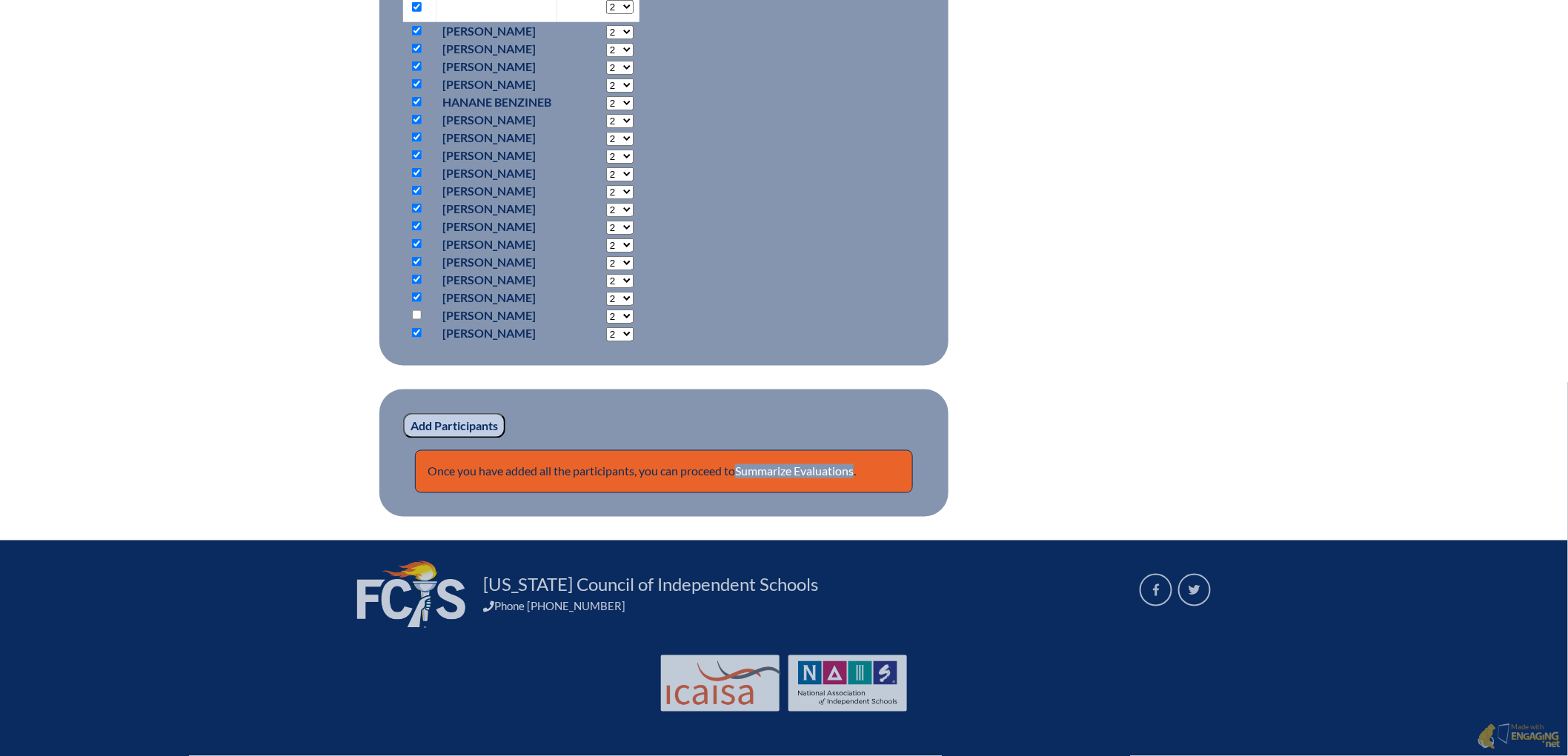
checkbox input "false"
click at [412, 178] on input "checkbox" at bounding box center [417, 173] width 10 height 10
checkbox input "false"
click at [412, 160] on input "checkbox" at bounding box center [417, 155] width 10 height 10
checkbox input "false"
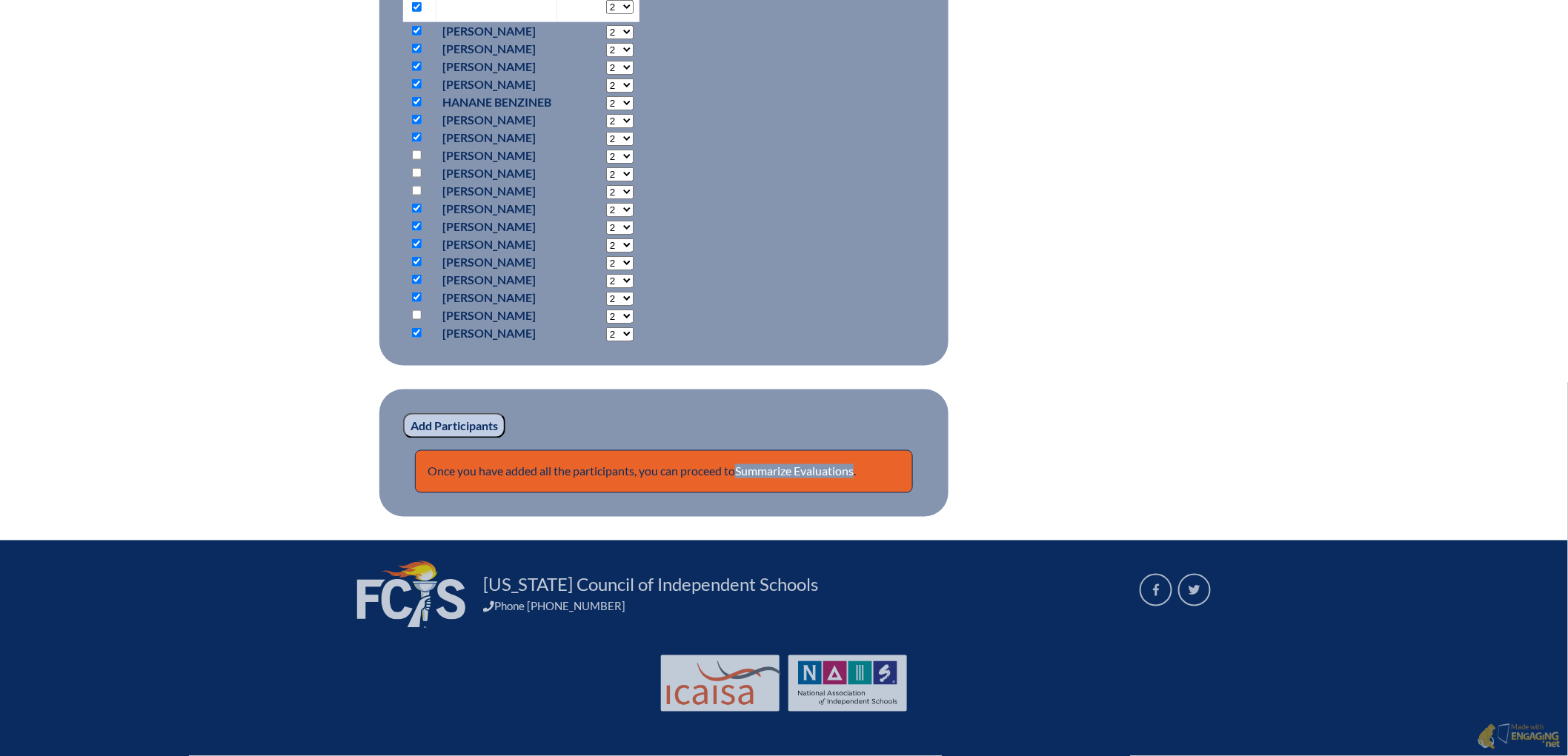
click at [412, 71] on input "checkbox" at bounding box center [417, 66] width 10 height 10
checkbox input "false"
click at [1177, 291] on div "5d-thinking-part-i--68ad9b8df0dc19.92421333 In-service Activity Participants 5D…" at bounding box center [783, 80] width 785 height 873
click at [403, 438] on input "Add Participants" at bounding box center [454, 426] width 102 height 25
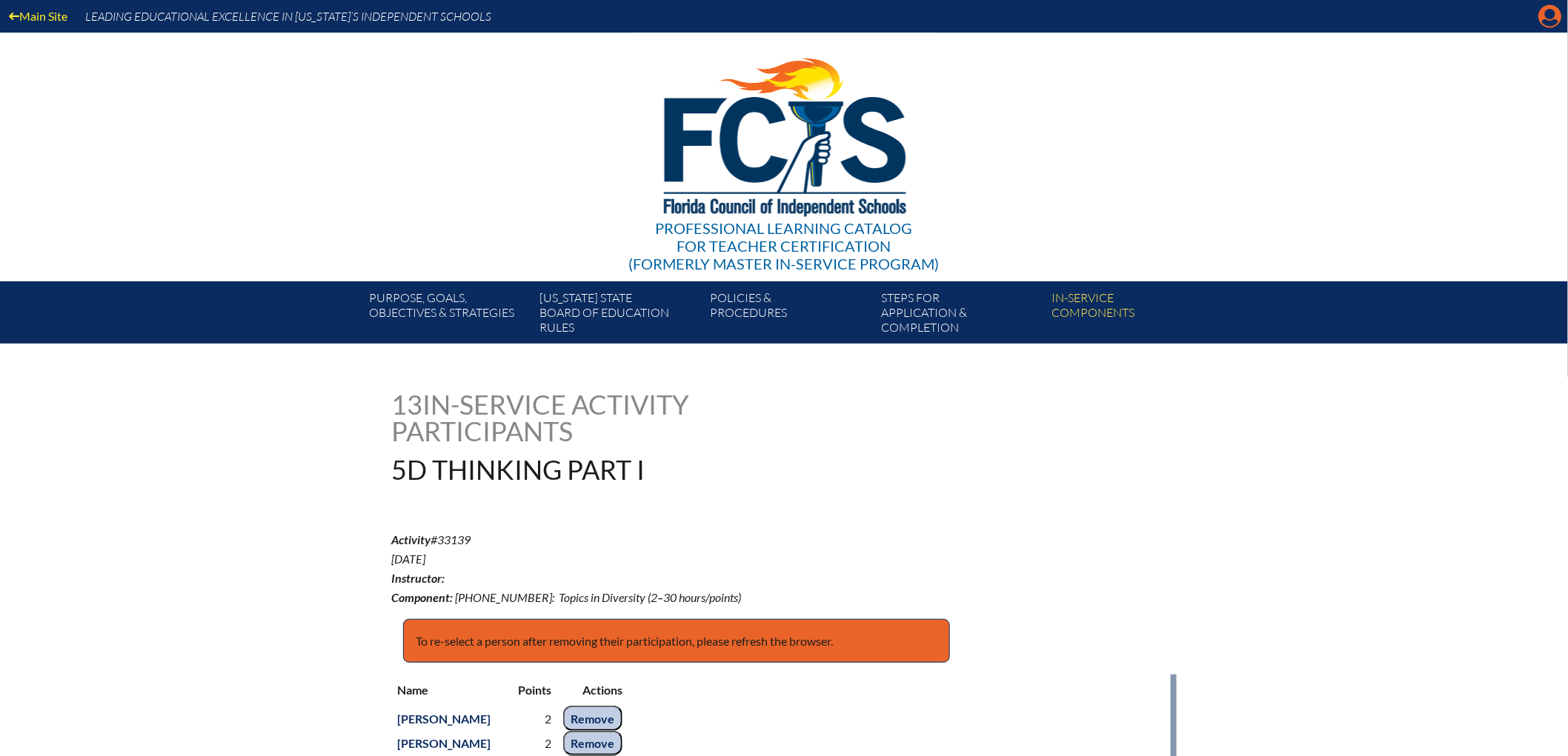
click at [1540, 25] on icon "Manage account" at bounding box center [1550, 16] width 24 height 24
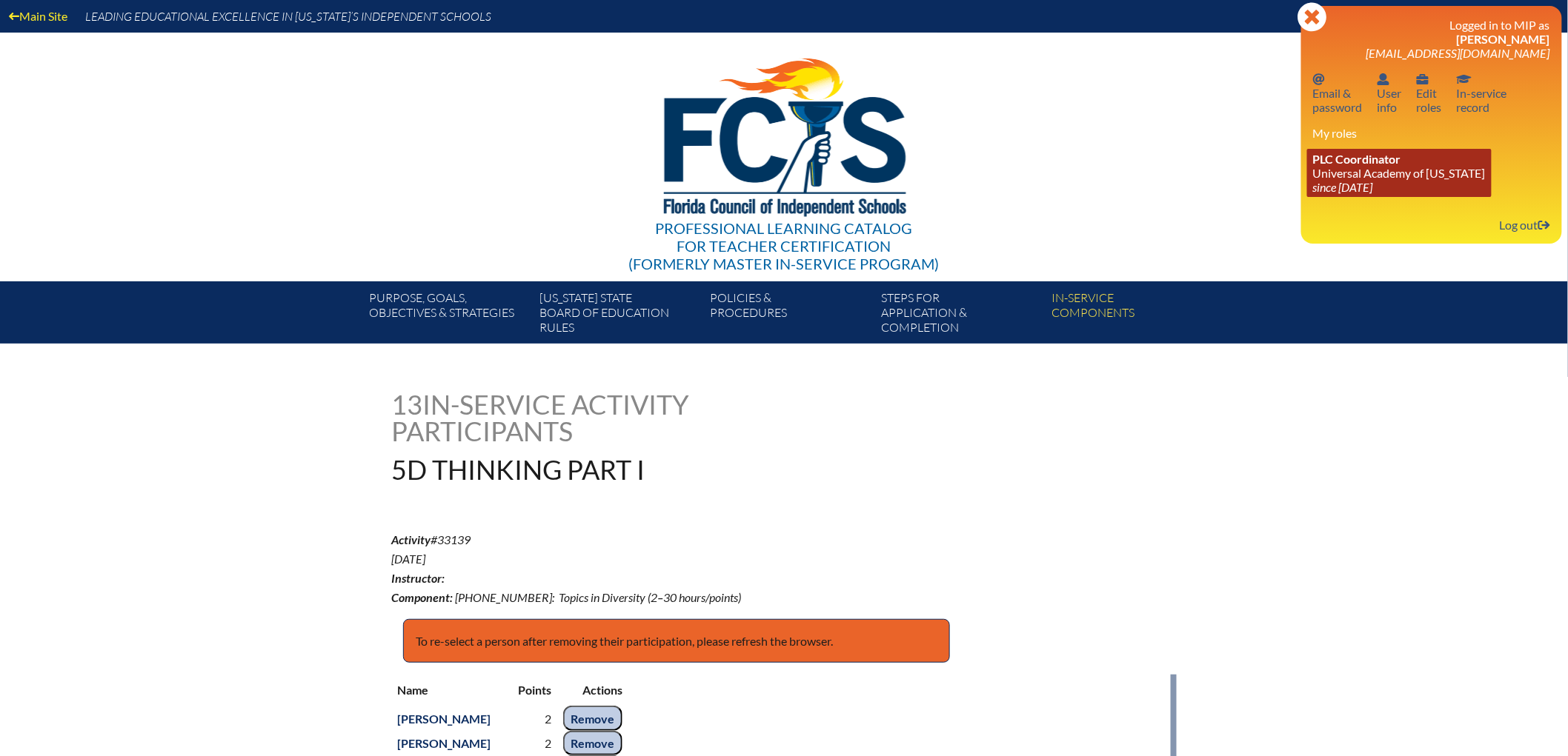
click at [1329, 197] on link "PLC Coordinator [GEOGRAPHIC_DATA][US_STATE] since [DATE]" at bounding box center [1399, 173] width 185 height 48
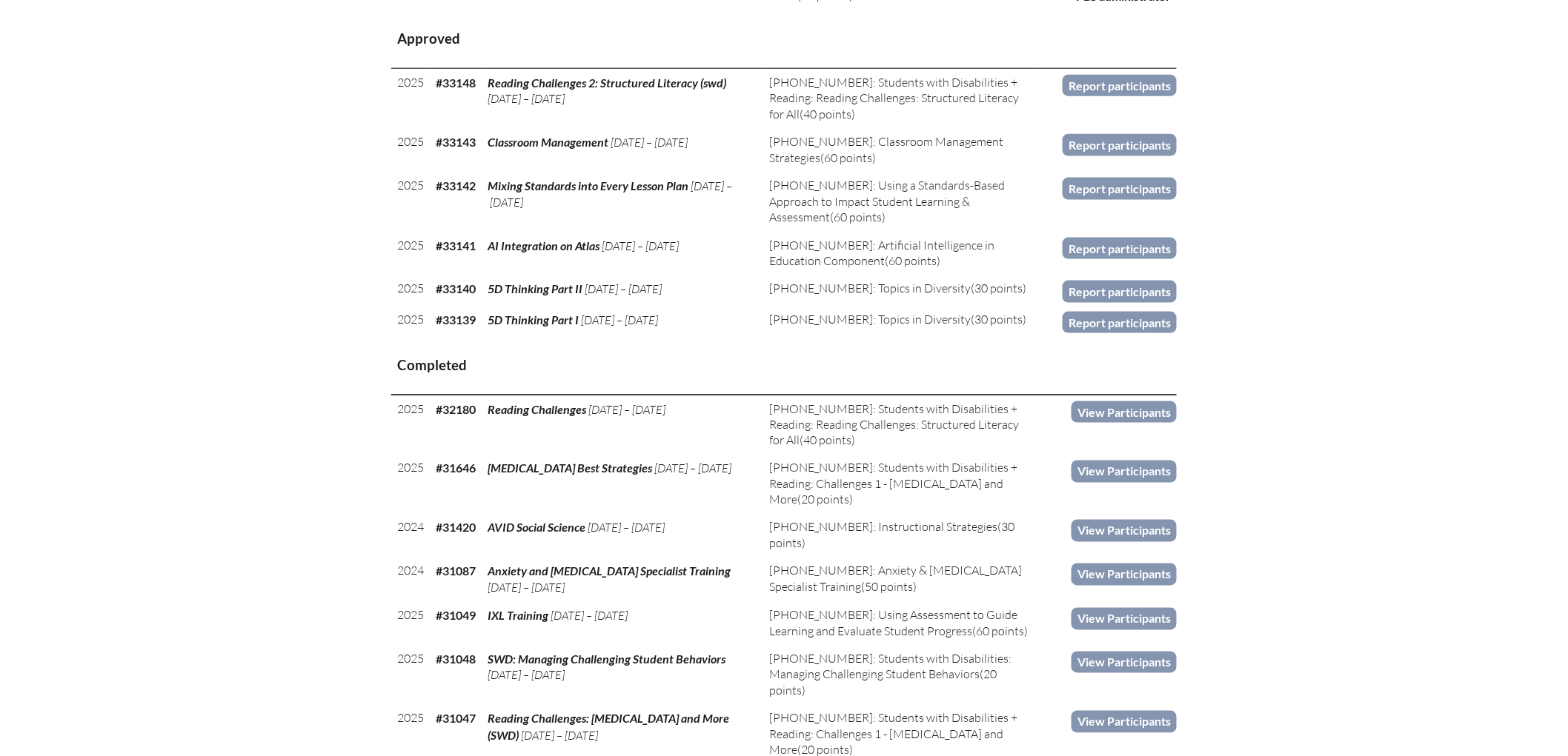
scroll to position [740, 0]
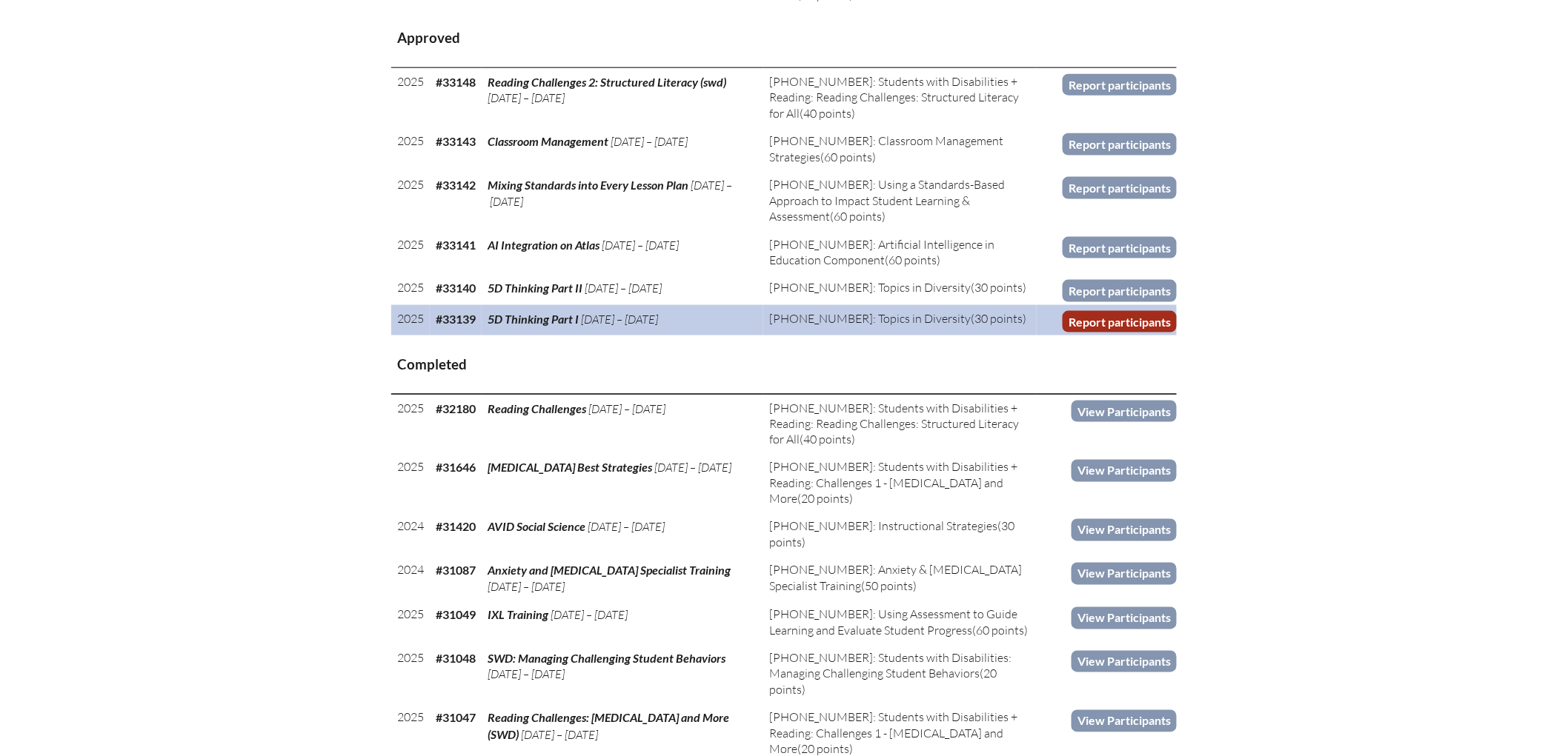
click at [1177, 332] on link "Report participants" at bounding box center [1119, 322] width 114 height 21
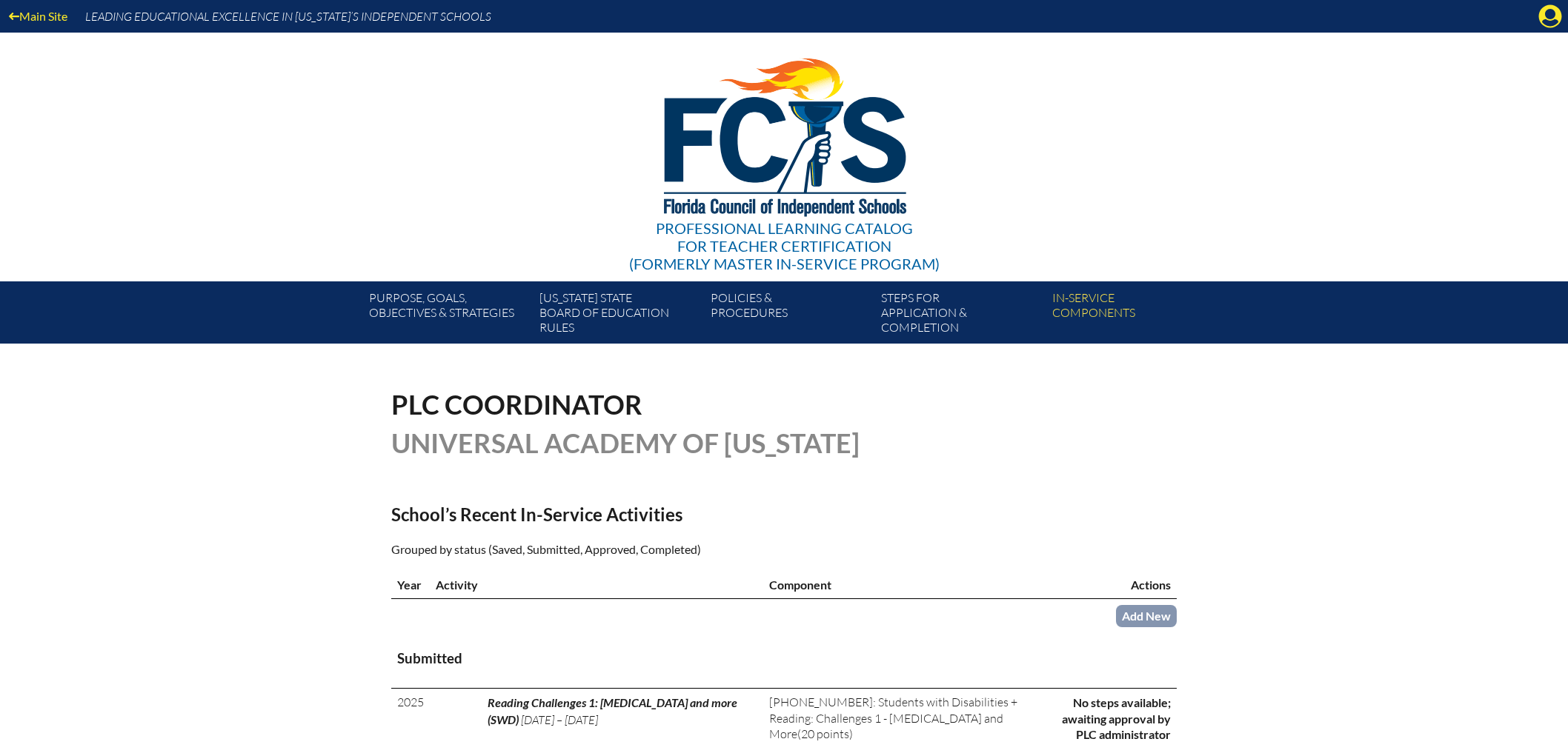
scroll to position [740, 0]
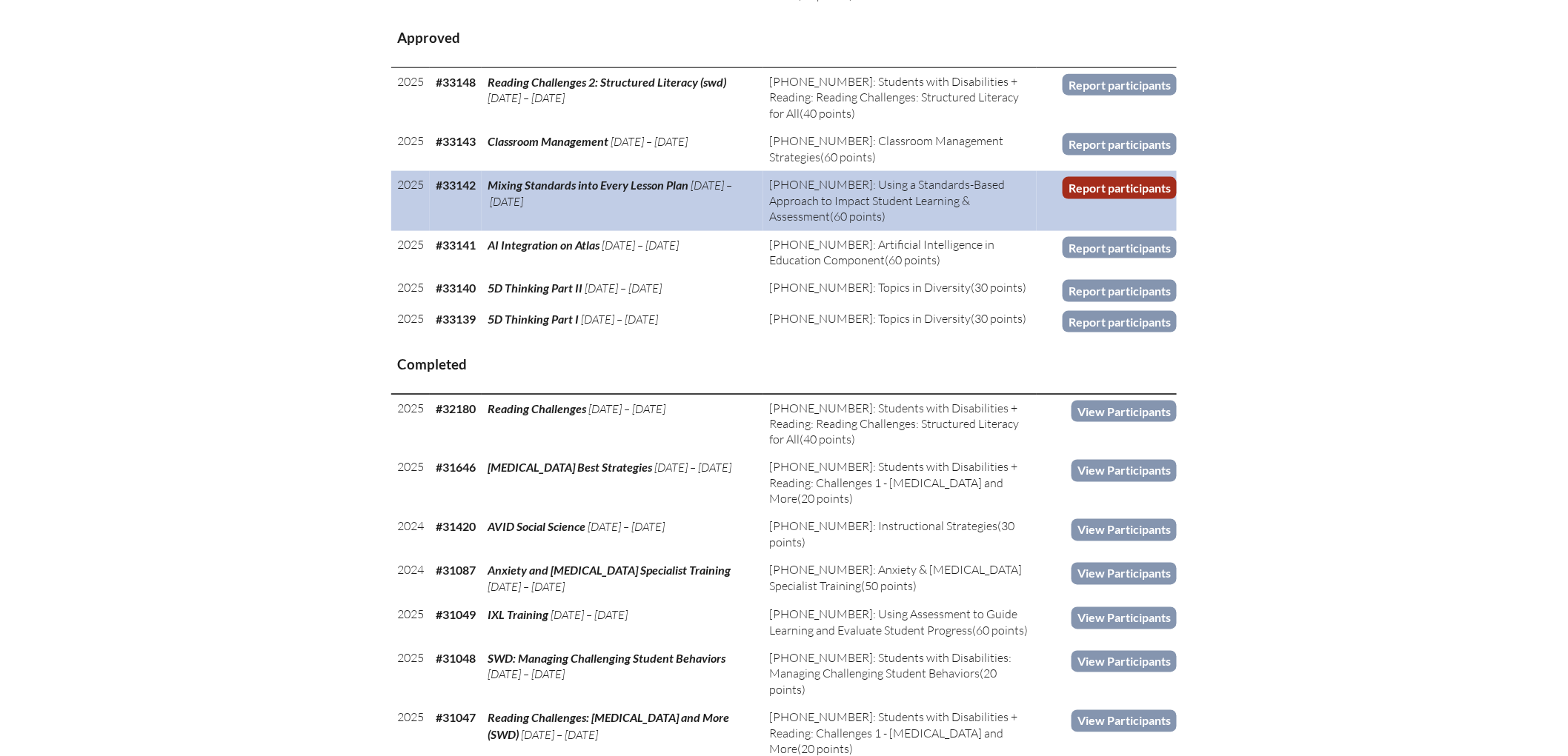
click at [1167, 198] on link "Report participants" at bounding box center [1119, 188] width 114 height 21
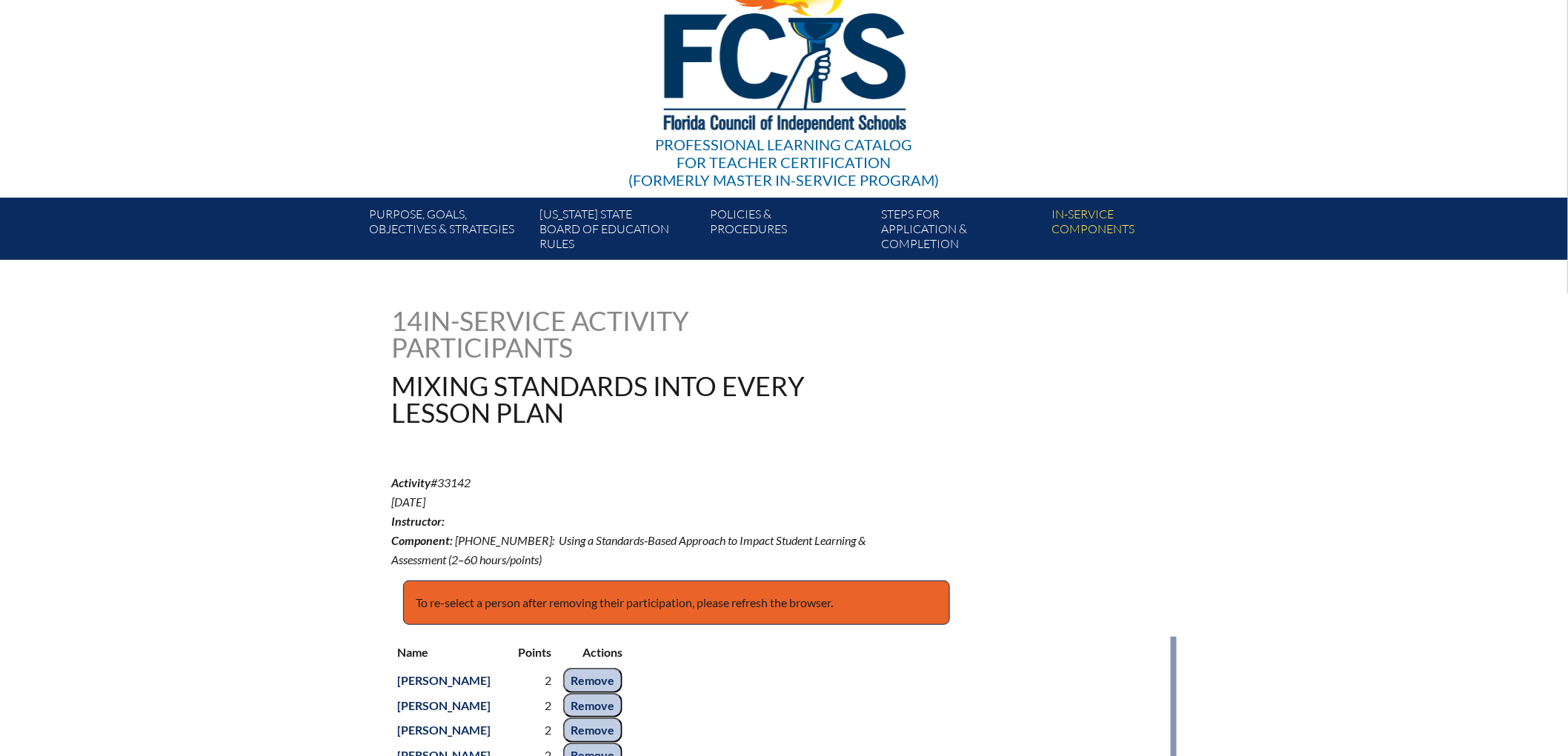
scroll to position [83, 0]
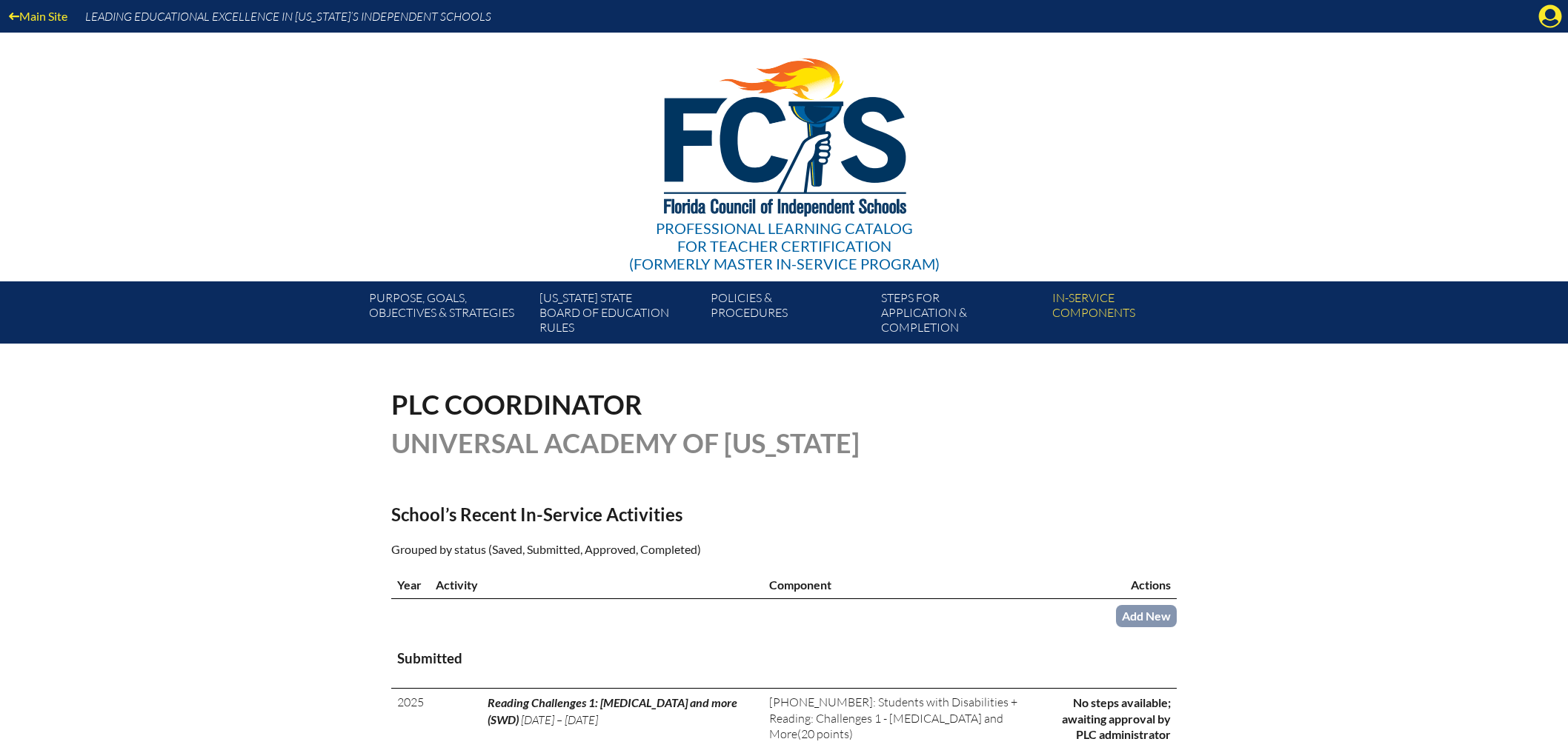
scroll to position [740, 0]
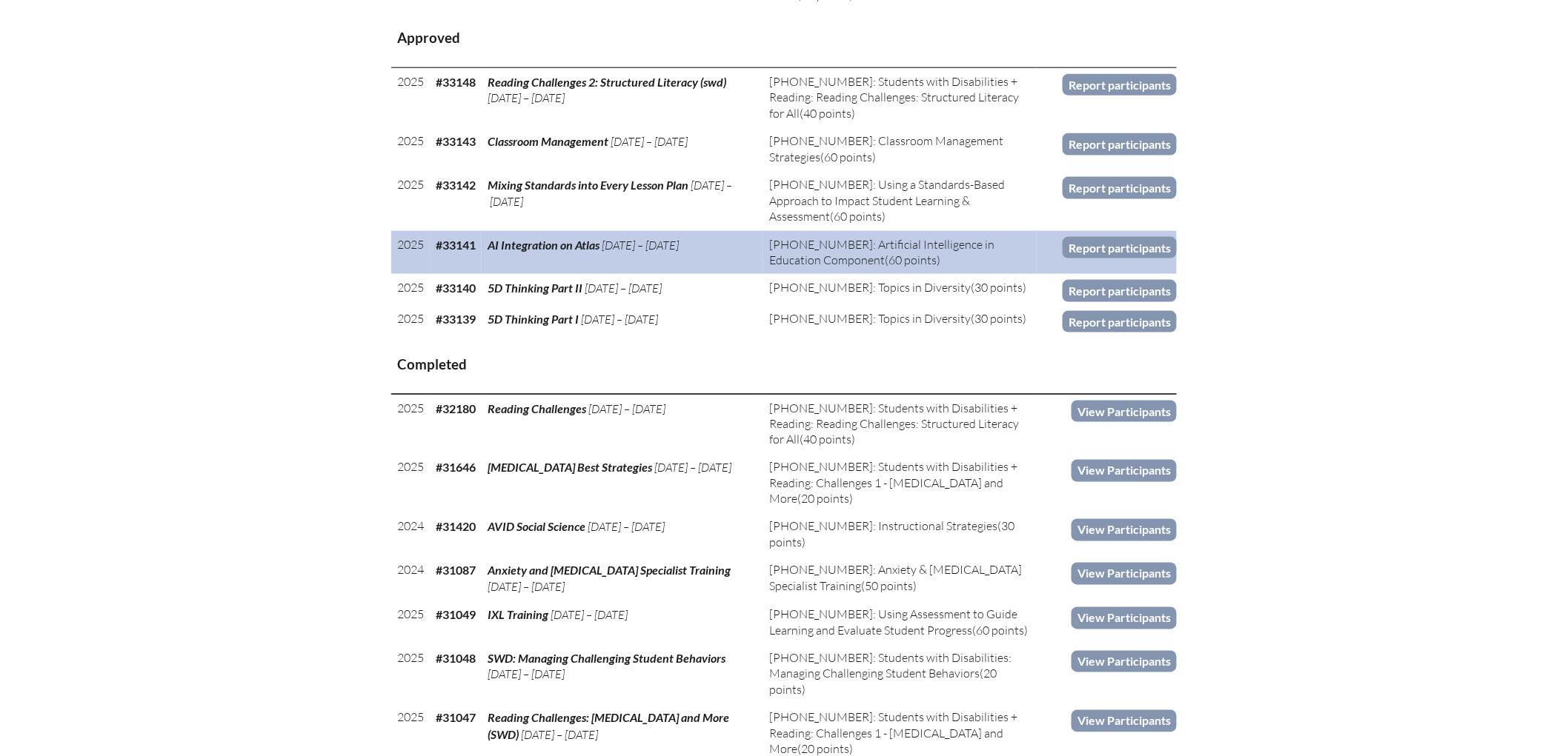
click at [1177, 274] on td "Report participants" at bounding box center [1106, 252] width 140 height 43
click at [1177, 258] on link "Report participants" at bounding box center [1119, 248] width 114 height 21
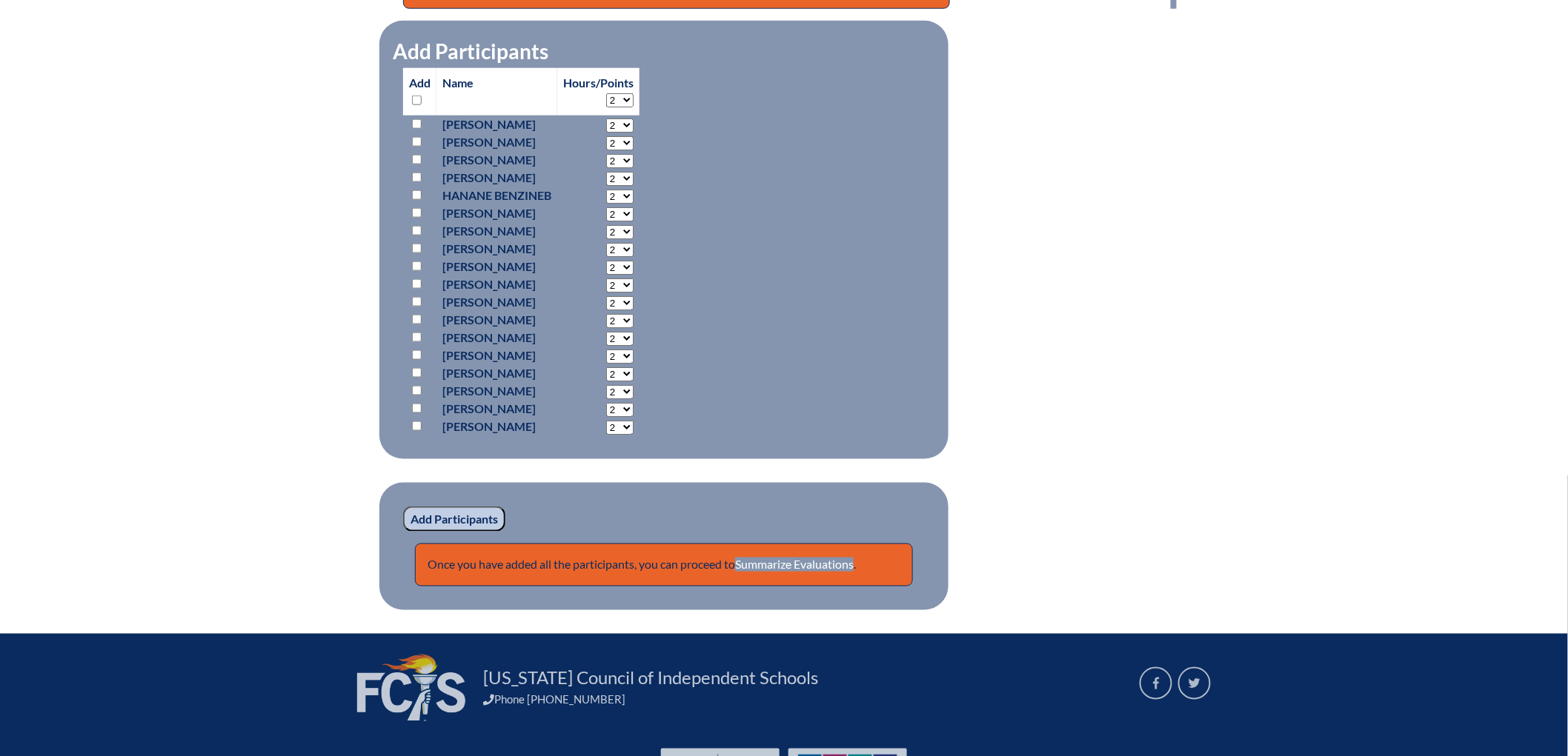
scroll to position [657, 0]
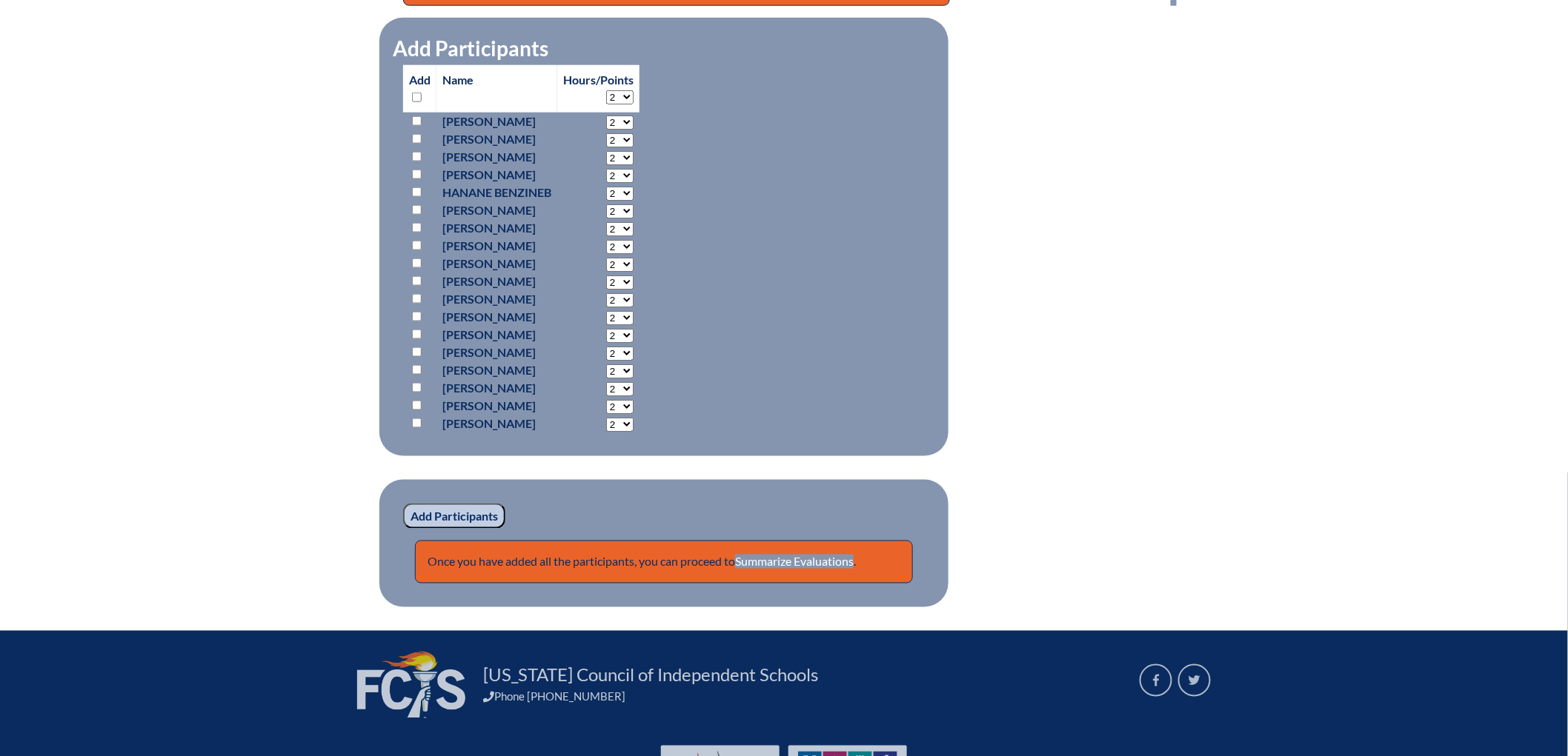
click at [412, 102] on input "checkbox" at bounding box center [417, 97] width 10 height 10
checkbox input "true"
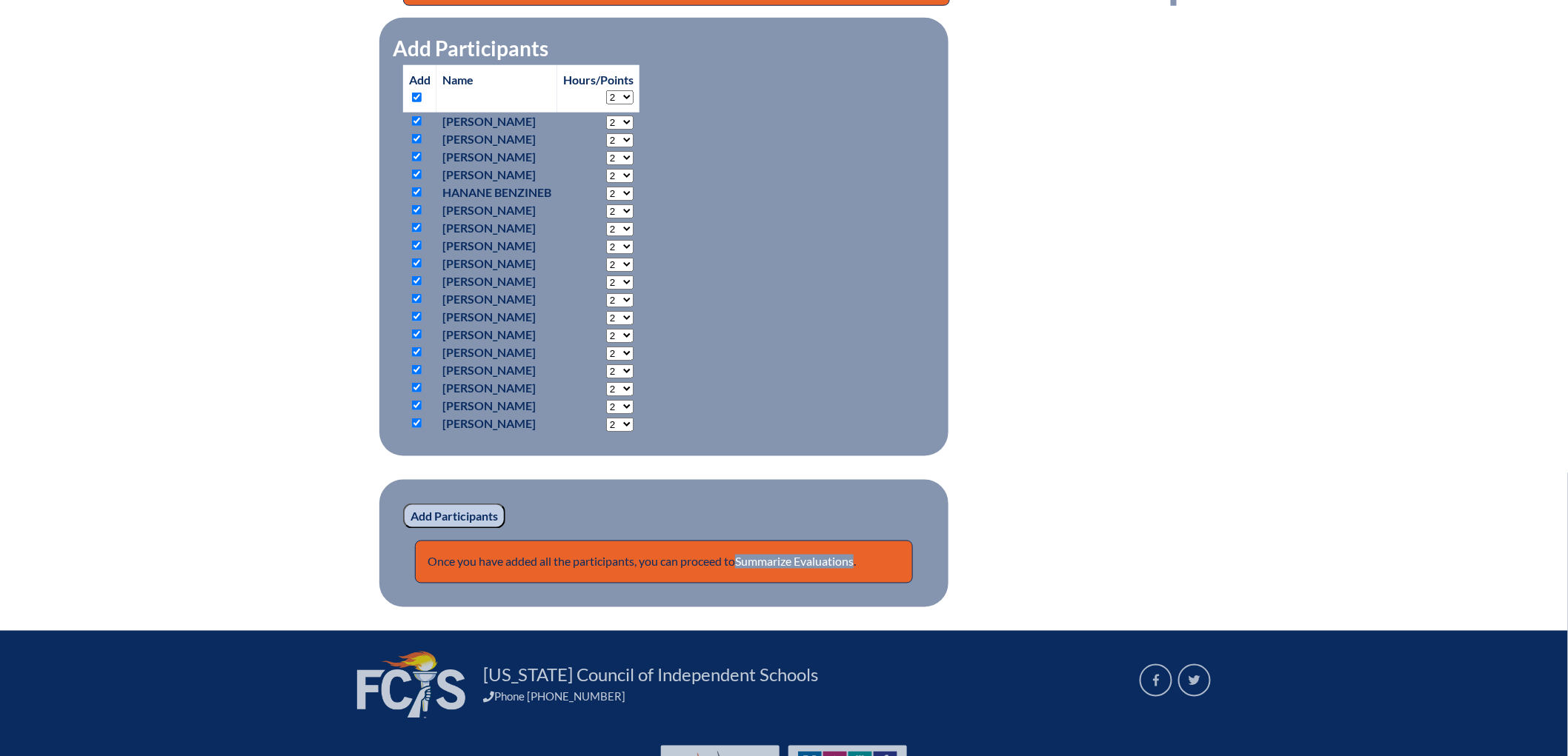
checkbox input "true"
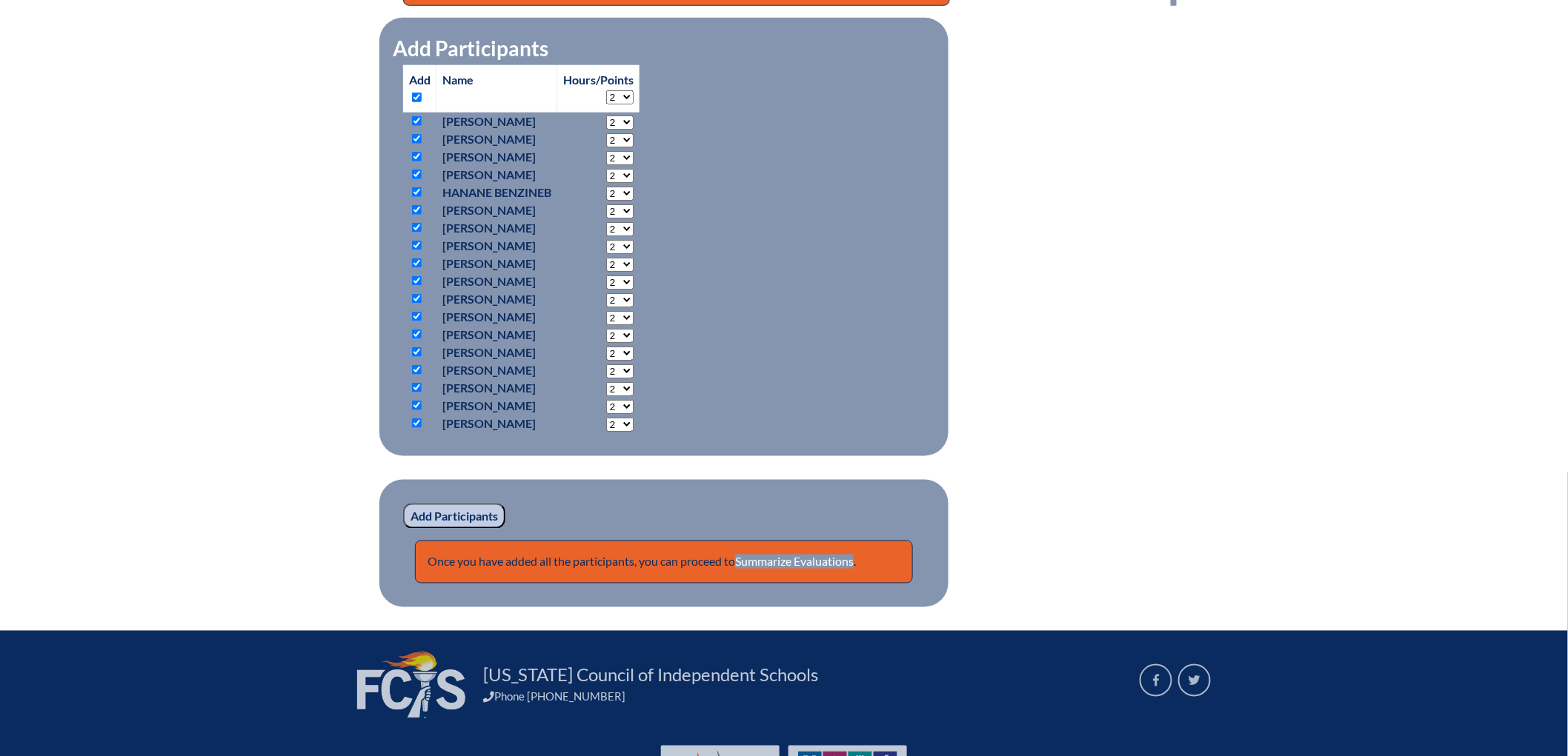
checkbox input "true"
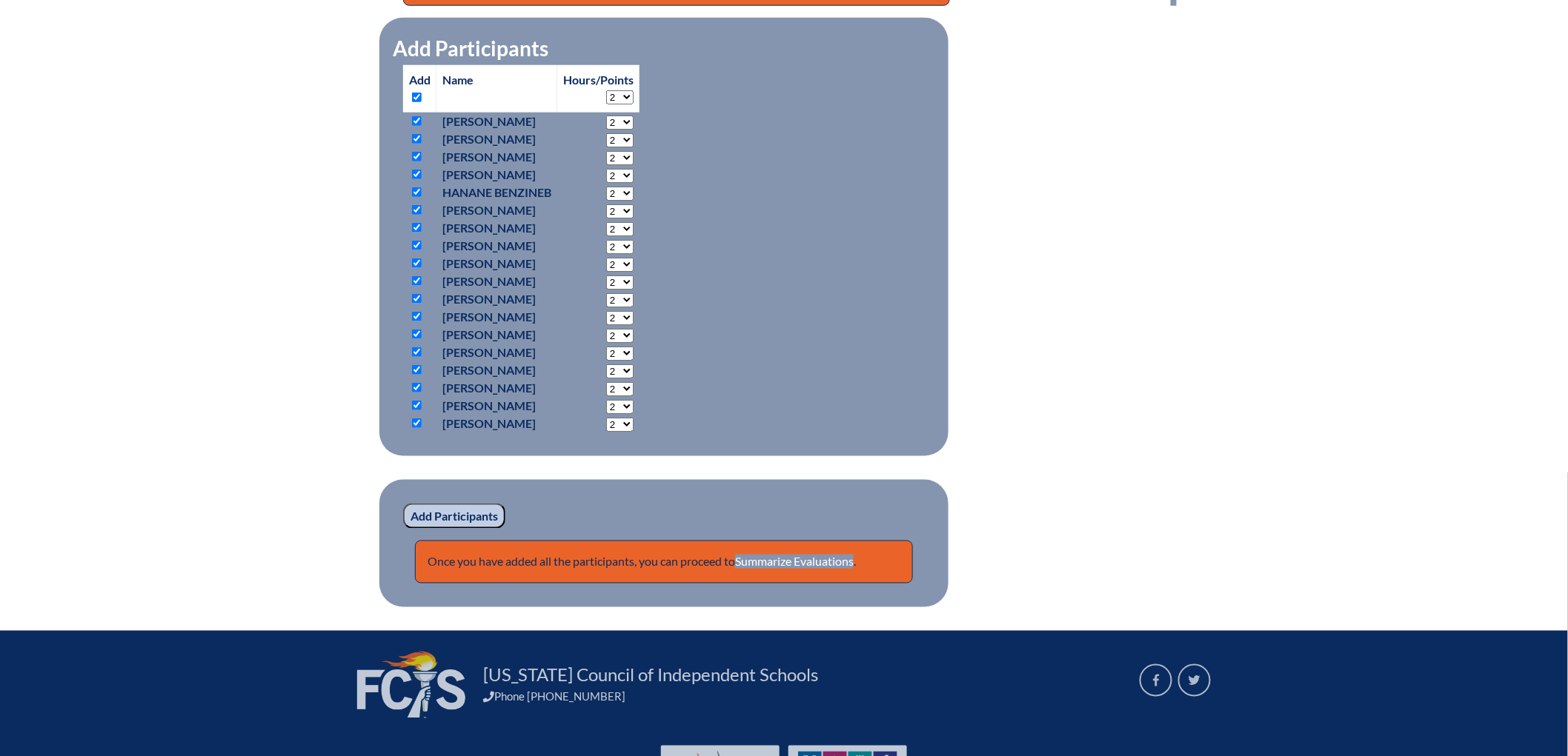
checkbox input "true"
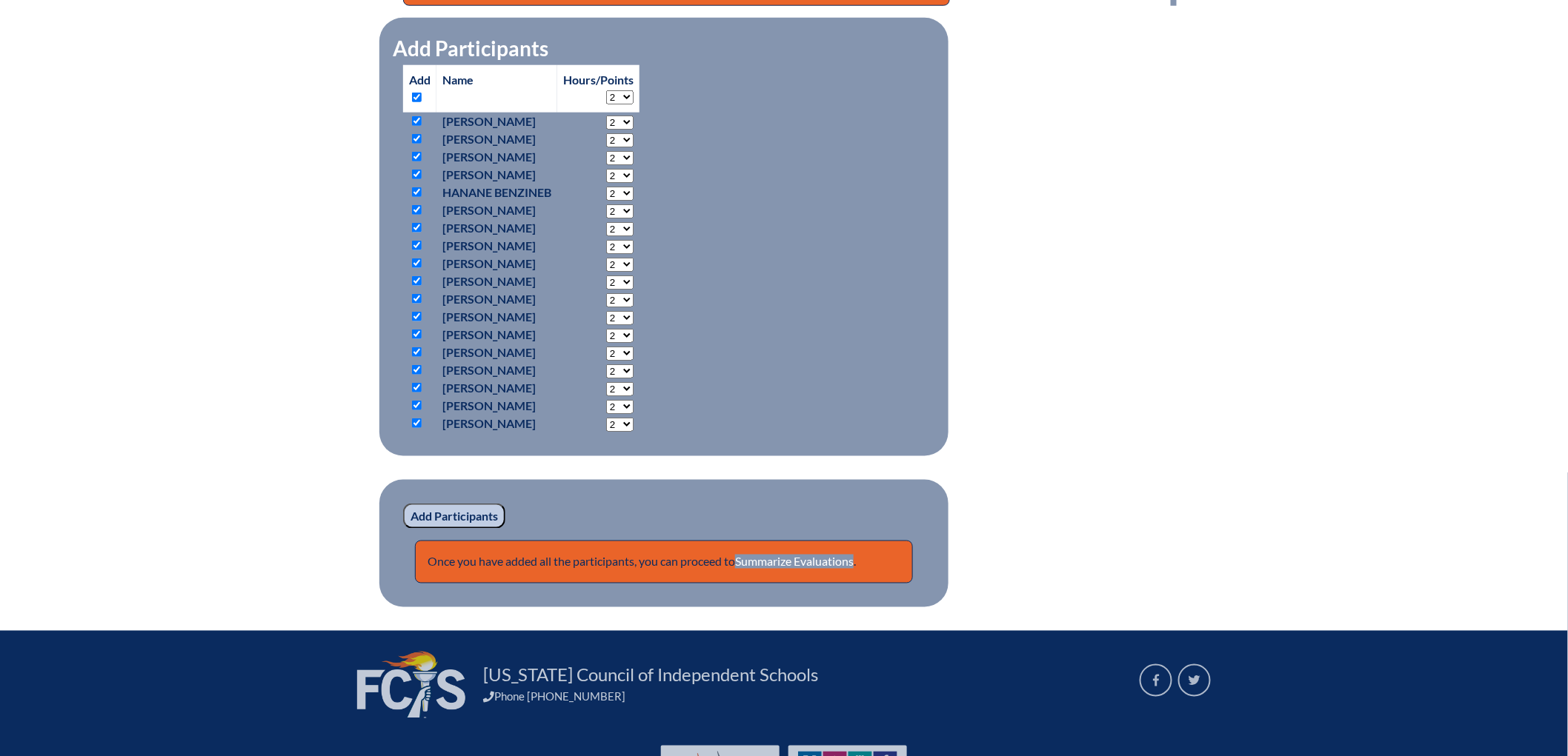
click at [412, 162] on input "checkbox" at bounding box center [417, 157] width 10 height 10
checkbox input "false"
click at [412, 233] on input "checkbox" at bounding box center [417, 228] width 10 height 10
checkbox input "false"
click at [412, 250] on input "checkbox" at bounding box center [417, 246] width 10 height 10
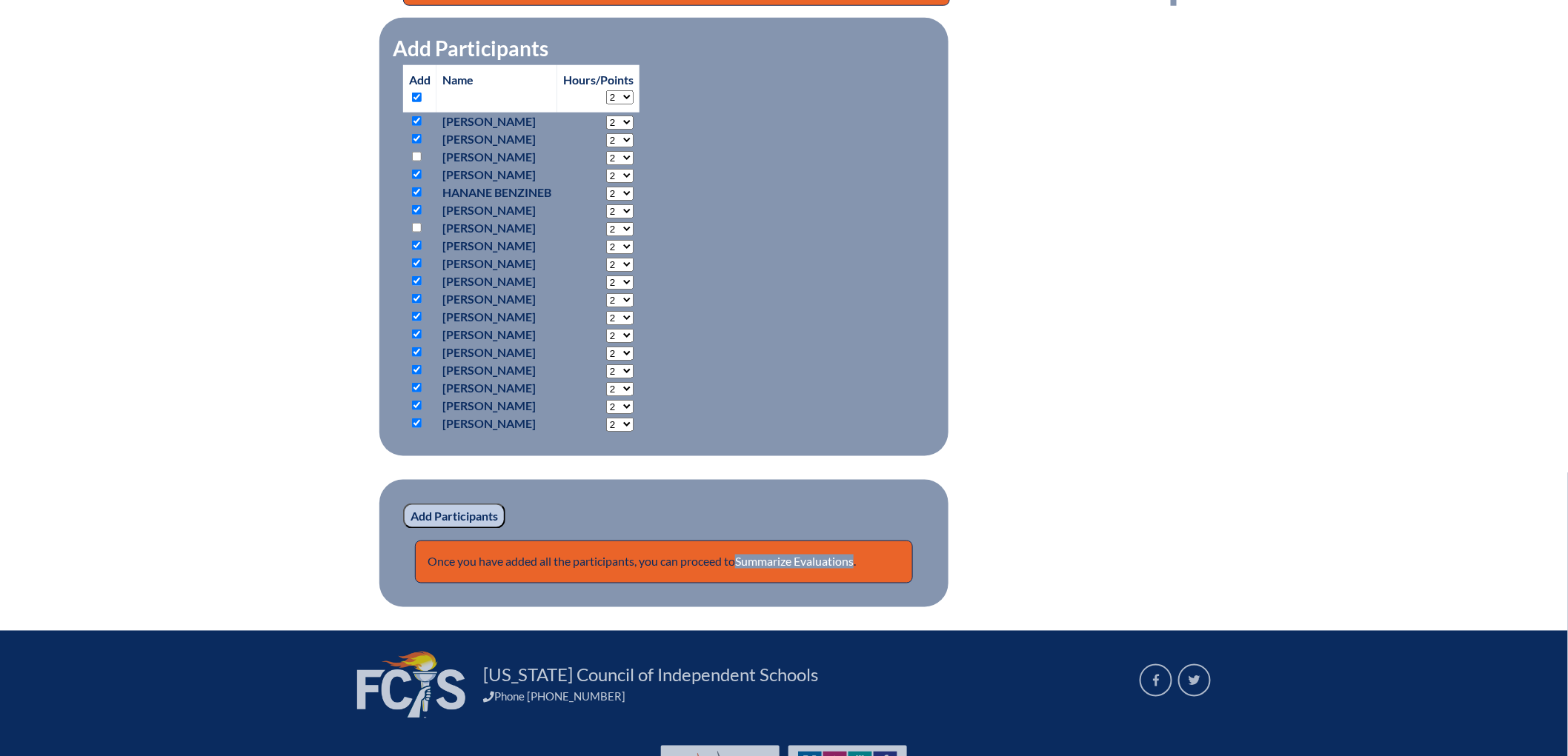
checkbox input "false"
click at [412, 286] on input "checkbox" at bounding box center [417, 281] width 10 height 10
checkbox input "false"
click at [409, 415] on p at bounding box center [420, 405] width 21 height 17
click at [412, 410] on input "checkbox" at bounding box center [417, 405] width 10 height 10
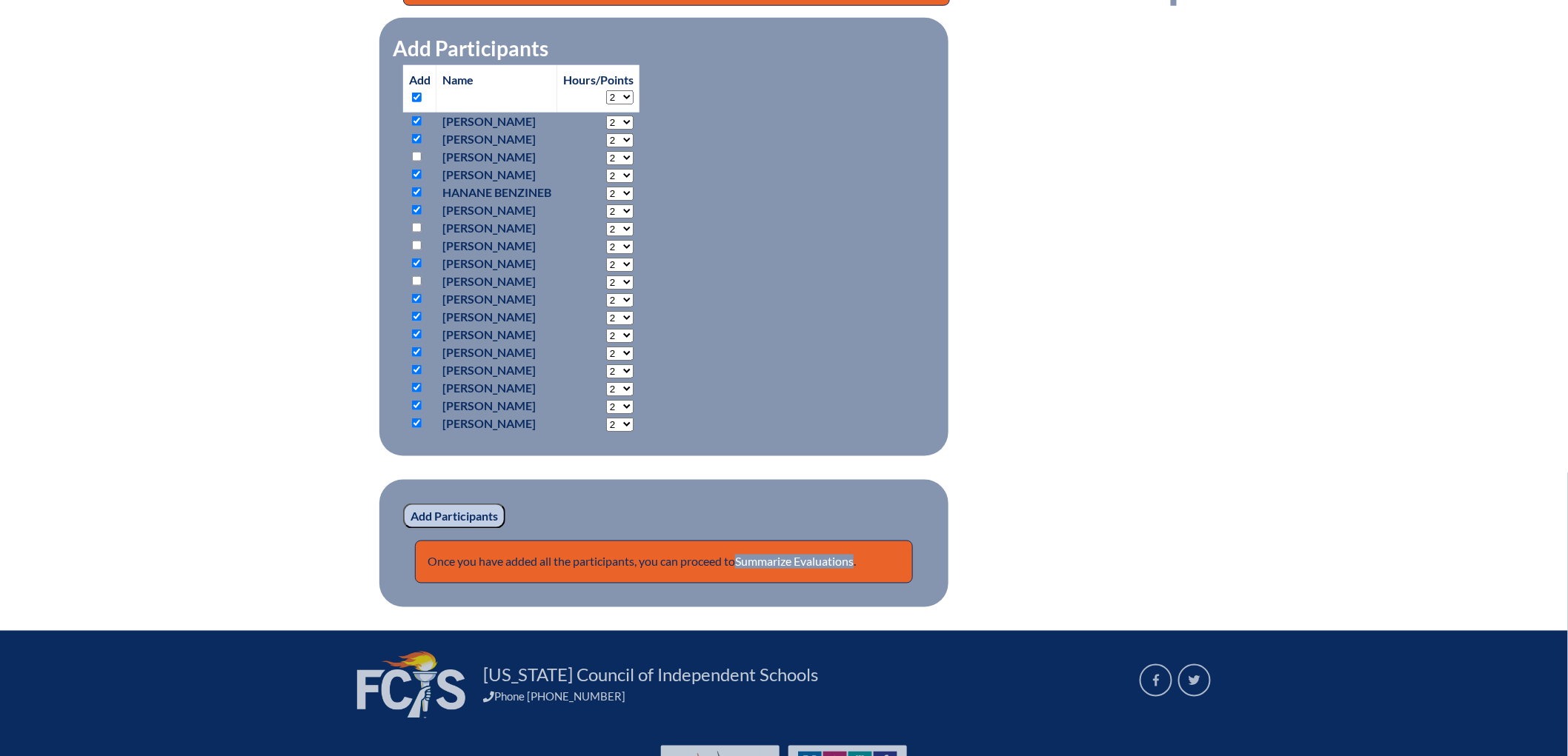
checkbox input "false"
drag, startPoint x: 1149, startPoint y: 530, endPoint x: 583, endPoint y: 486, distance: 567.7
click at [1081, 524] on div "ai-integration-on-atlas--68ad9e4a66c578.01885476 In-service Activity Participan…" at bounding box center [783, 170] width 785 height 873
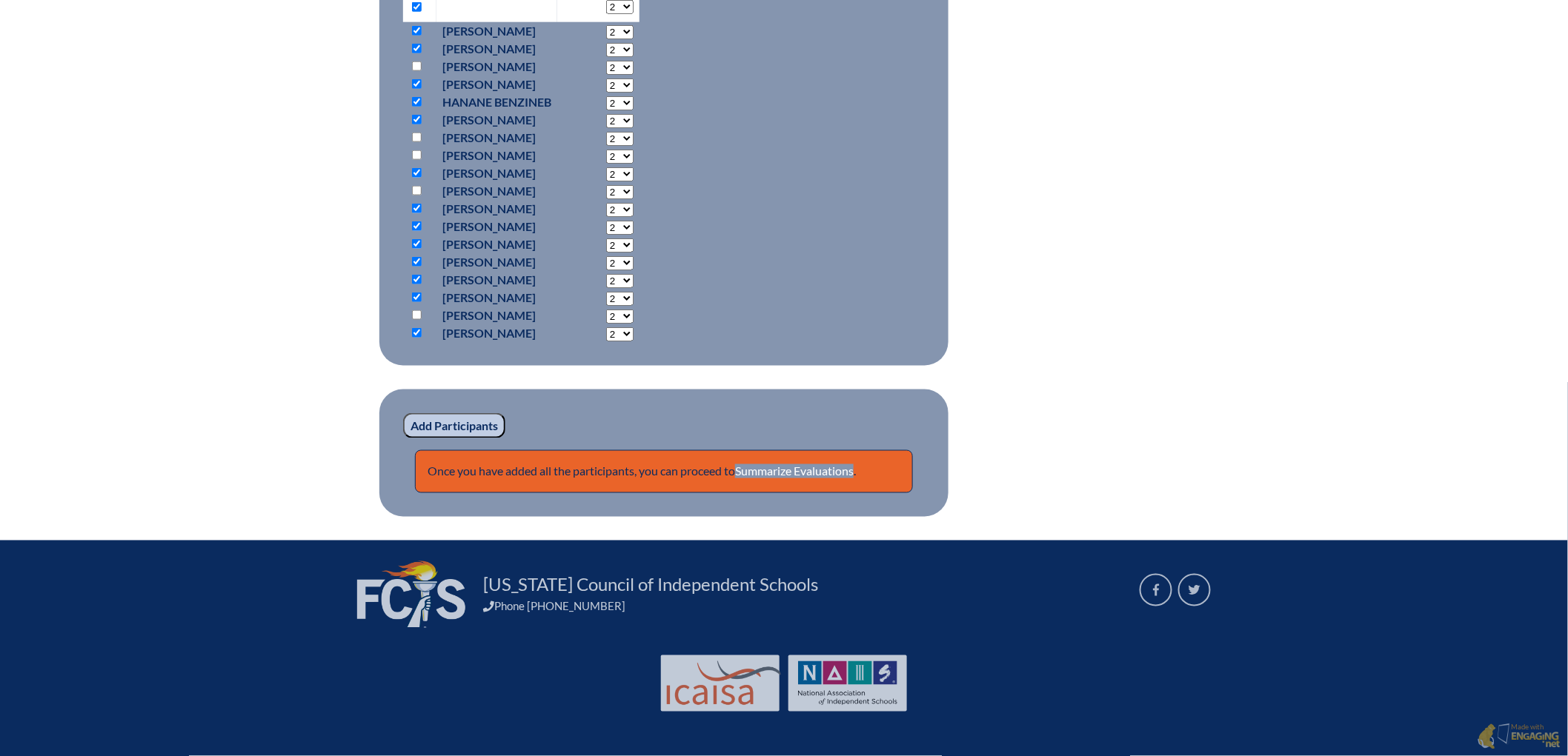
scroll to position [1039, 0]
click at [419, 413] on input "Add Participants" at bounding box center [454, 426] width 102 height 25
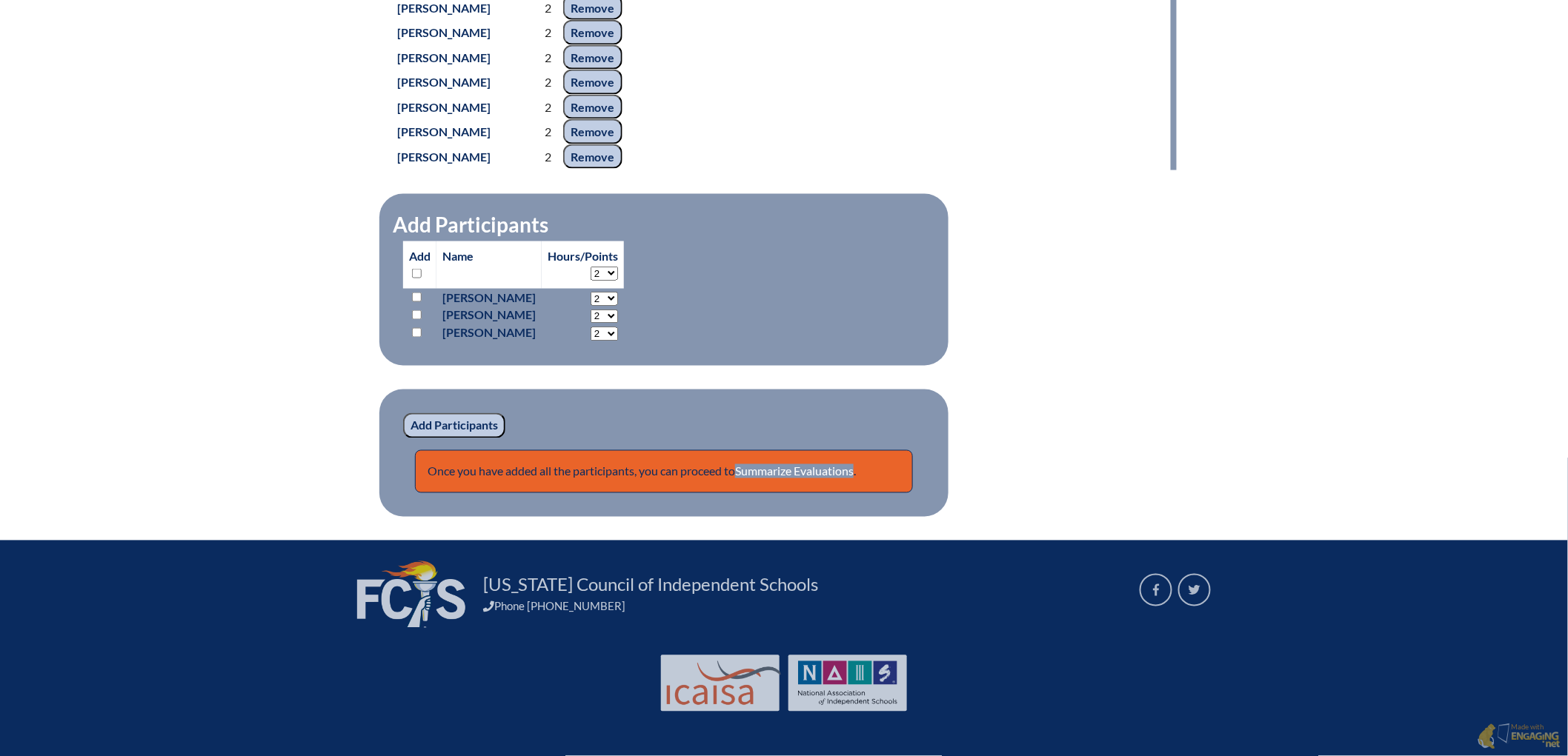
scroll to position [1039, 0]
